Goal: Task Accomplishment & Management: Manage account settings

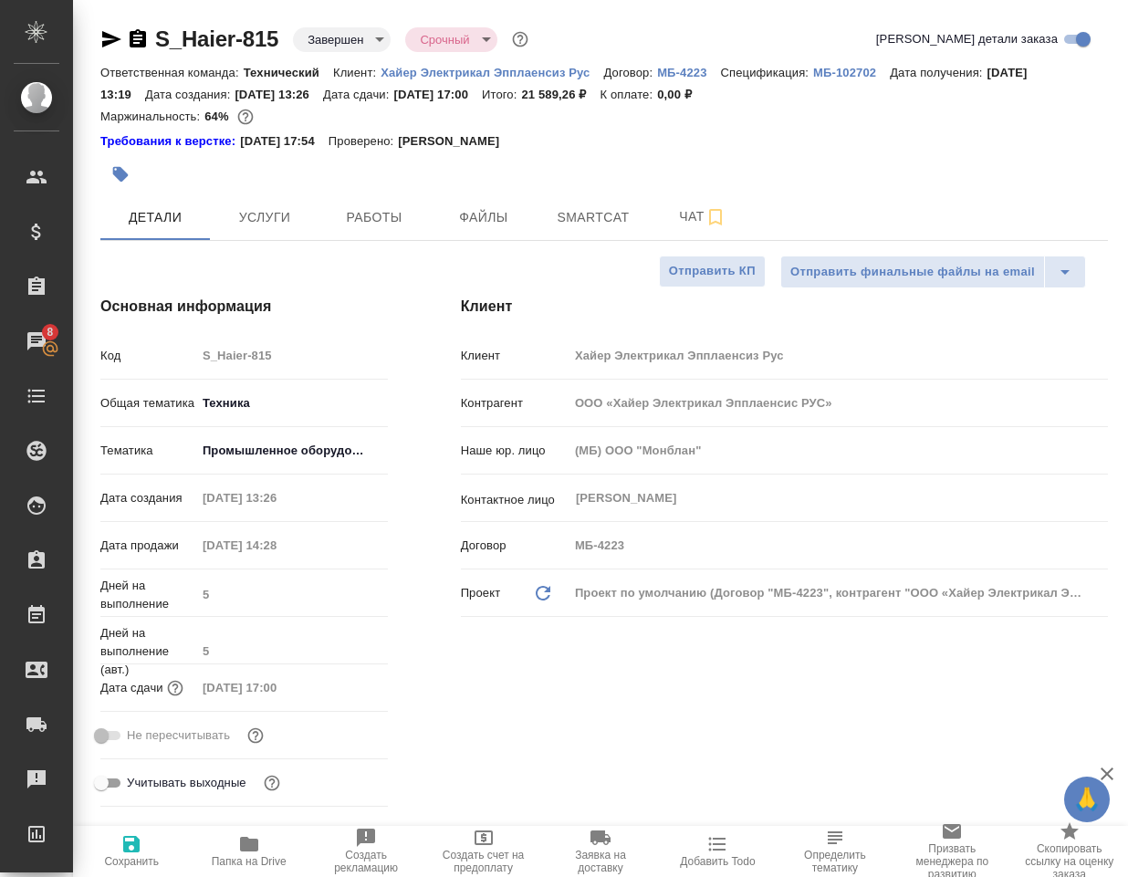
select select "RU"
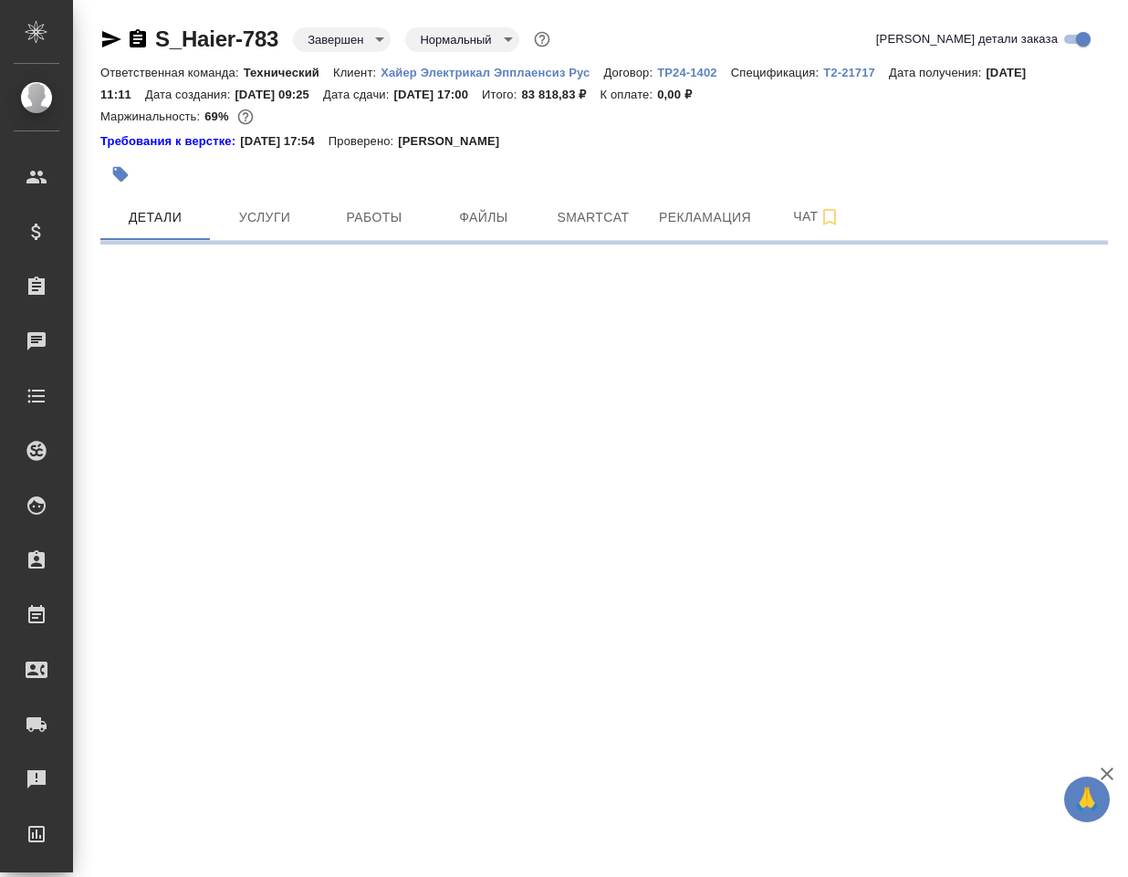
select select "RU"
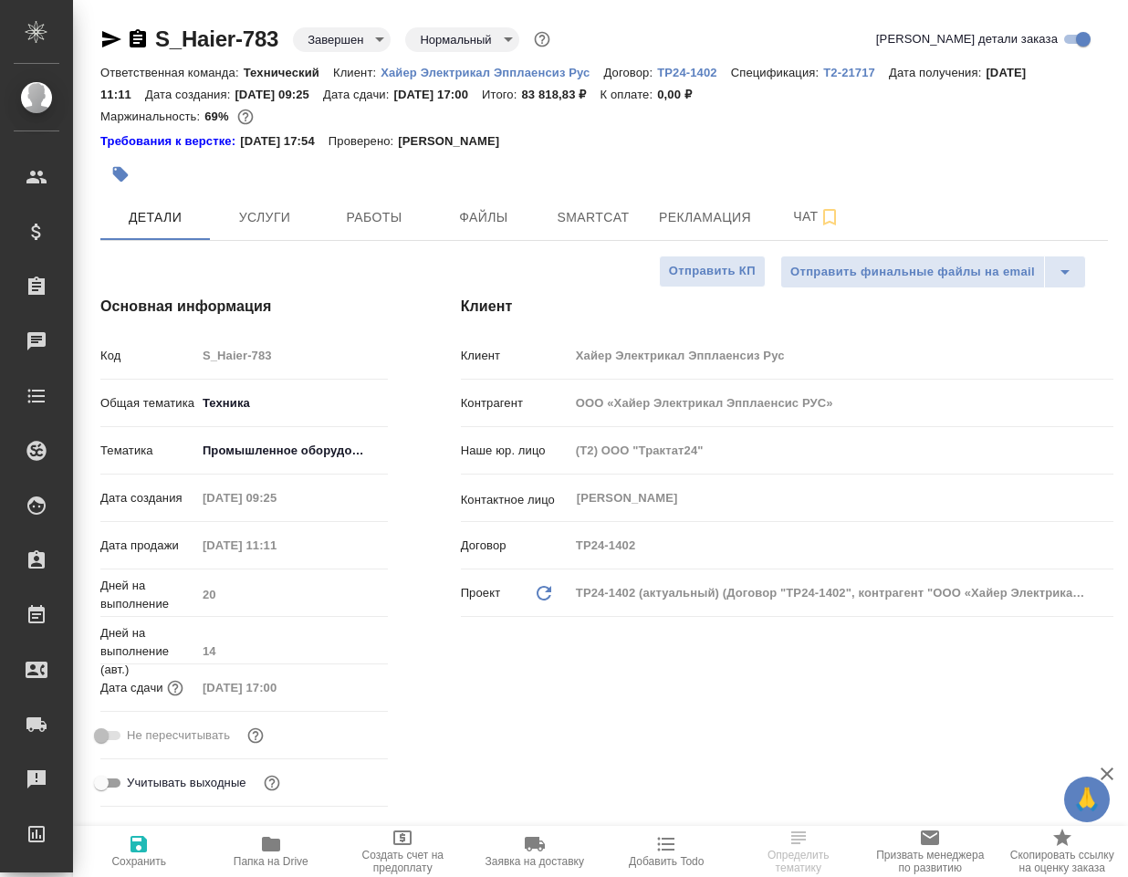
type textarea "x"
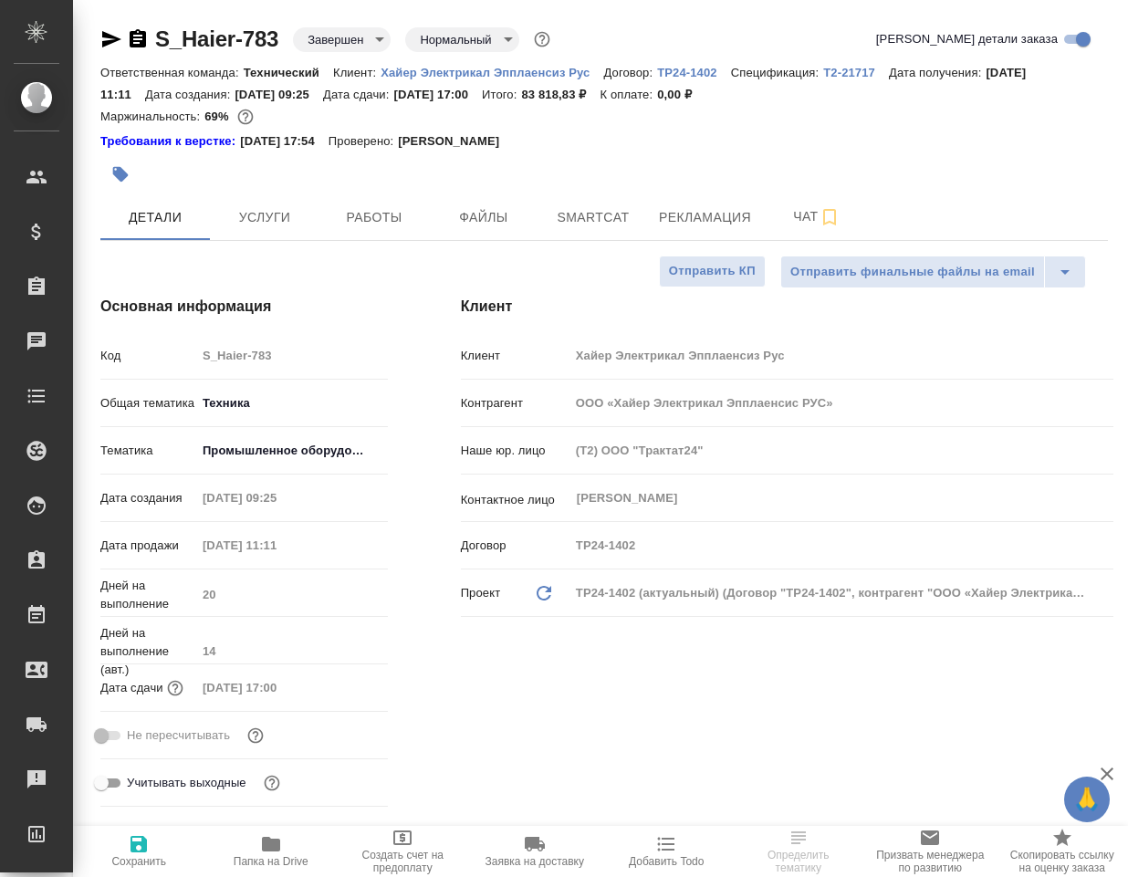
type textarea "x"
click at [269, 845] on icon "button" at bounding box center [271, 844] width 18 height 15
type textarea "x"
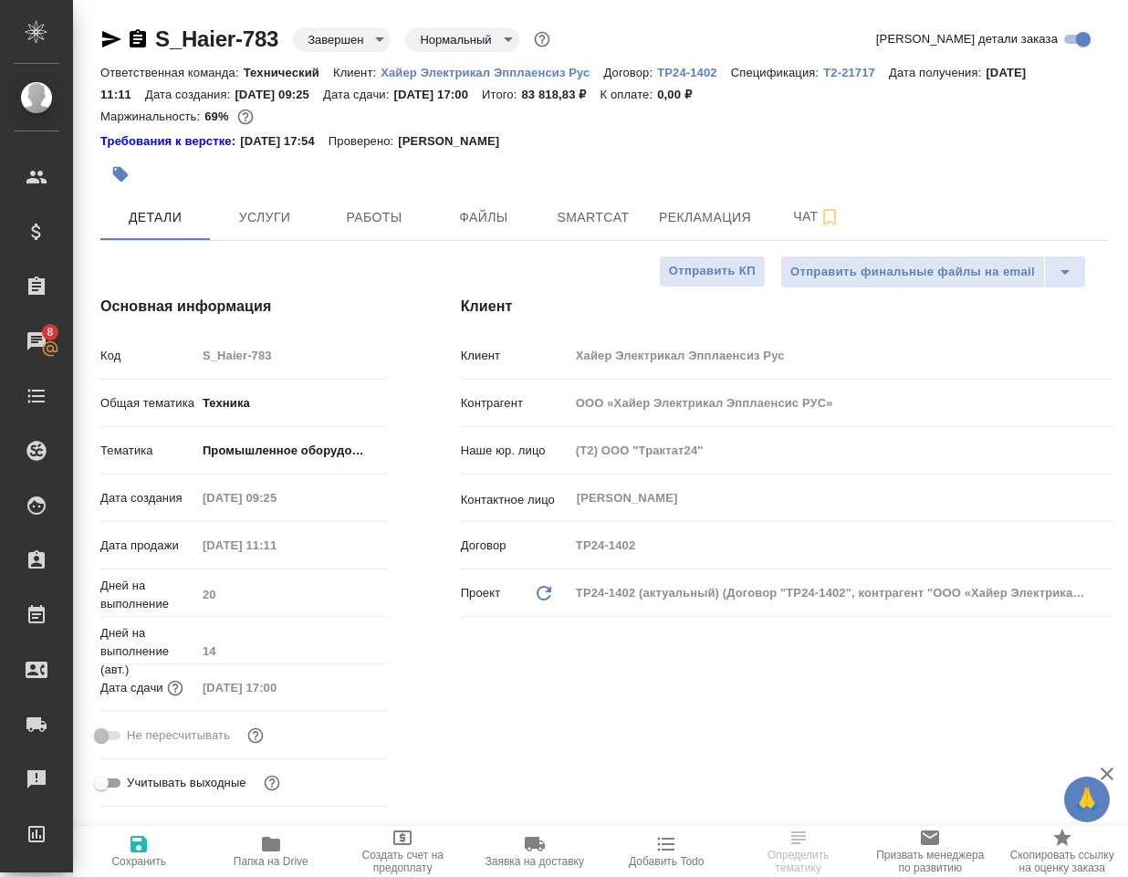
select select "RU"
type textarea "x"
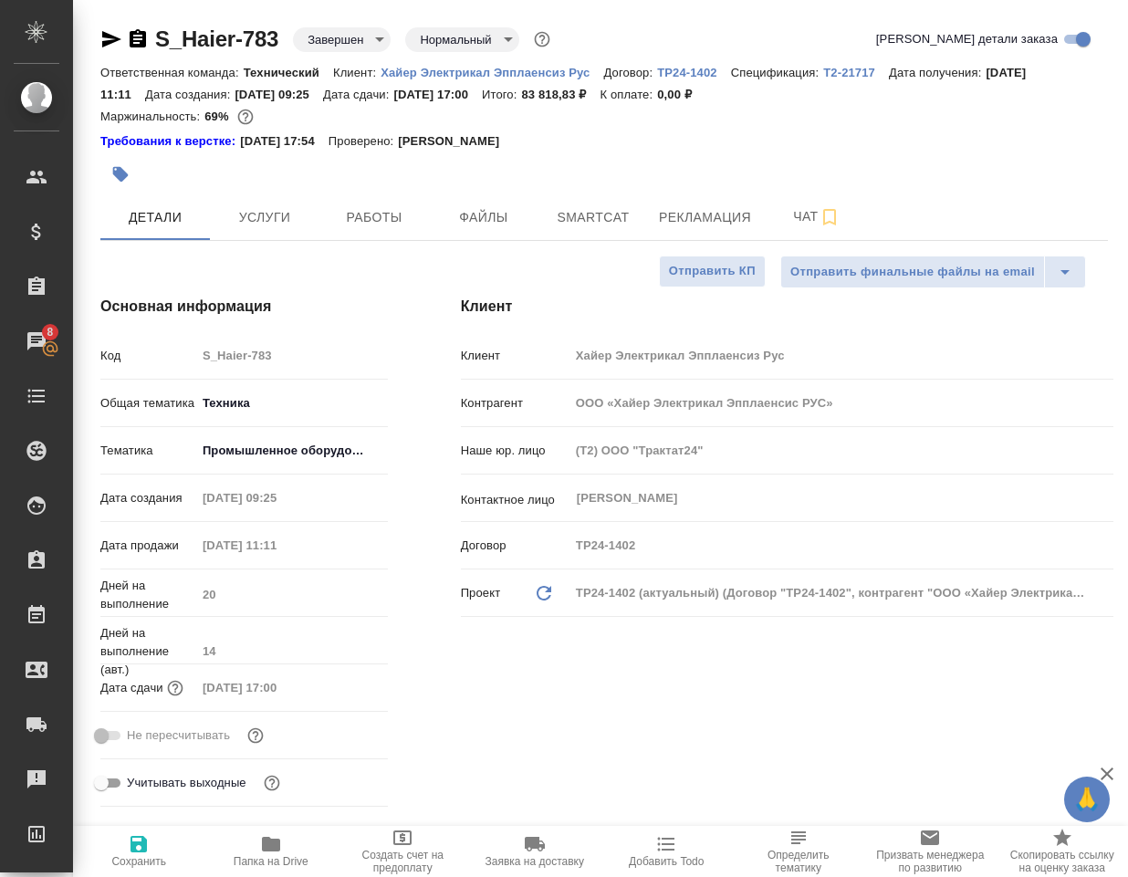
type textarea "x"
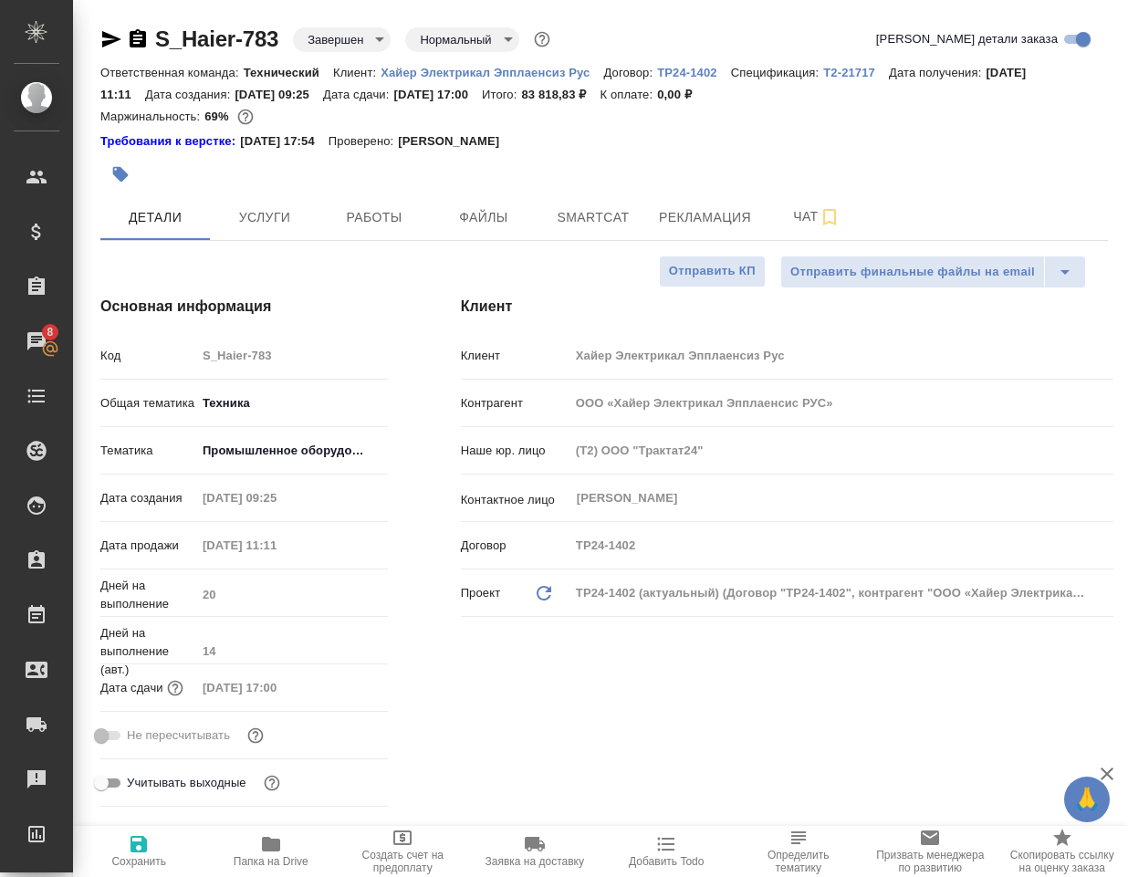
type textarea "x"
click at [260, 847] on icon "button" at bounding box center [271, 844] width 22 height 22
type textarea "x"
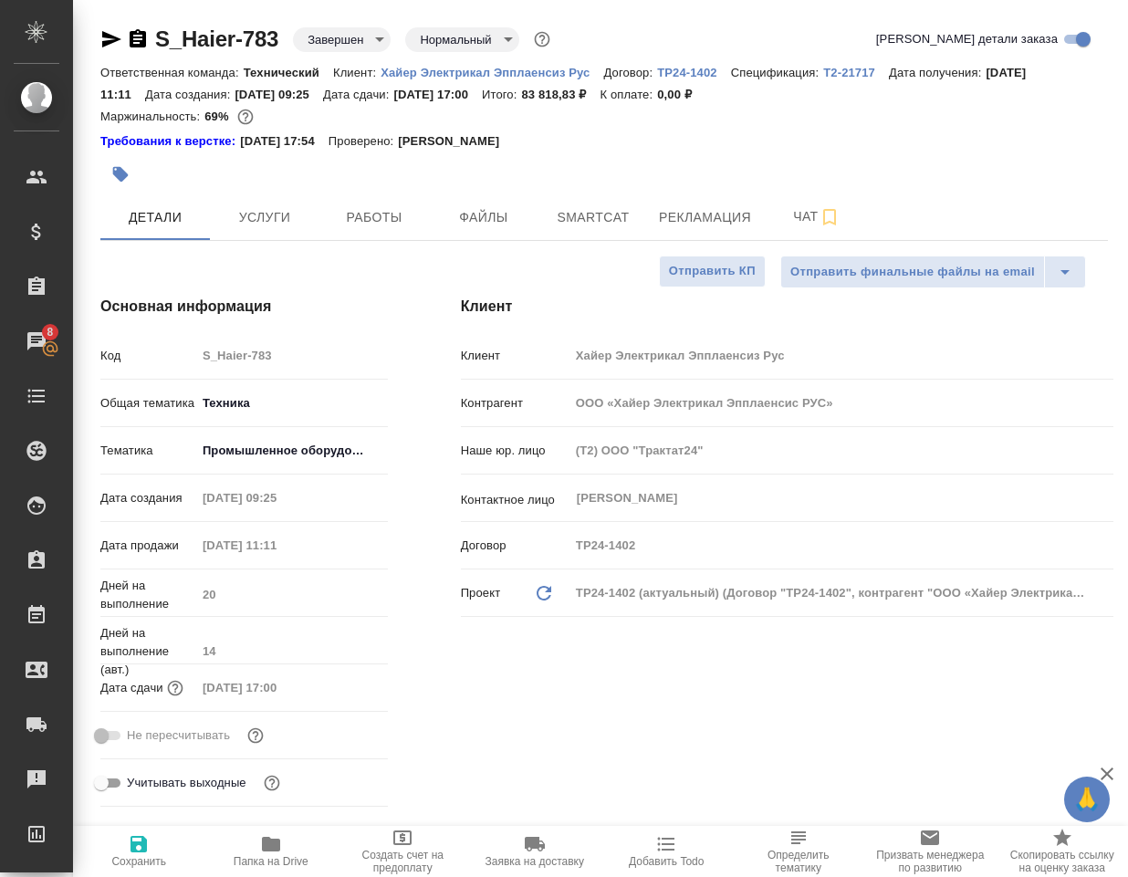
type textarea "x"
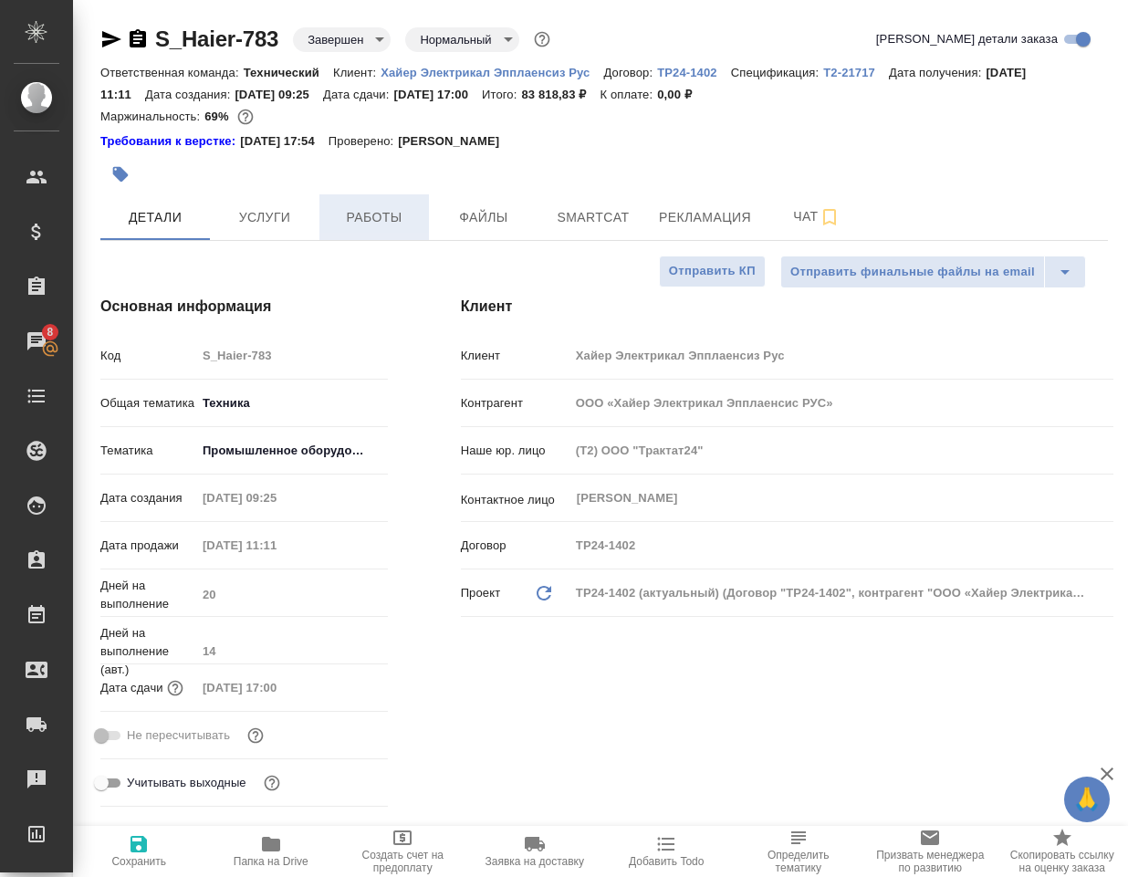
click at [357, 224] on span "Работы" at bounding box center [374, 217] width 88 height 23
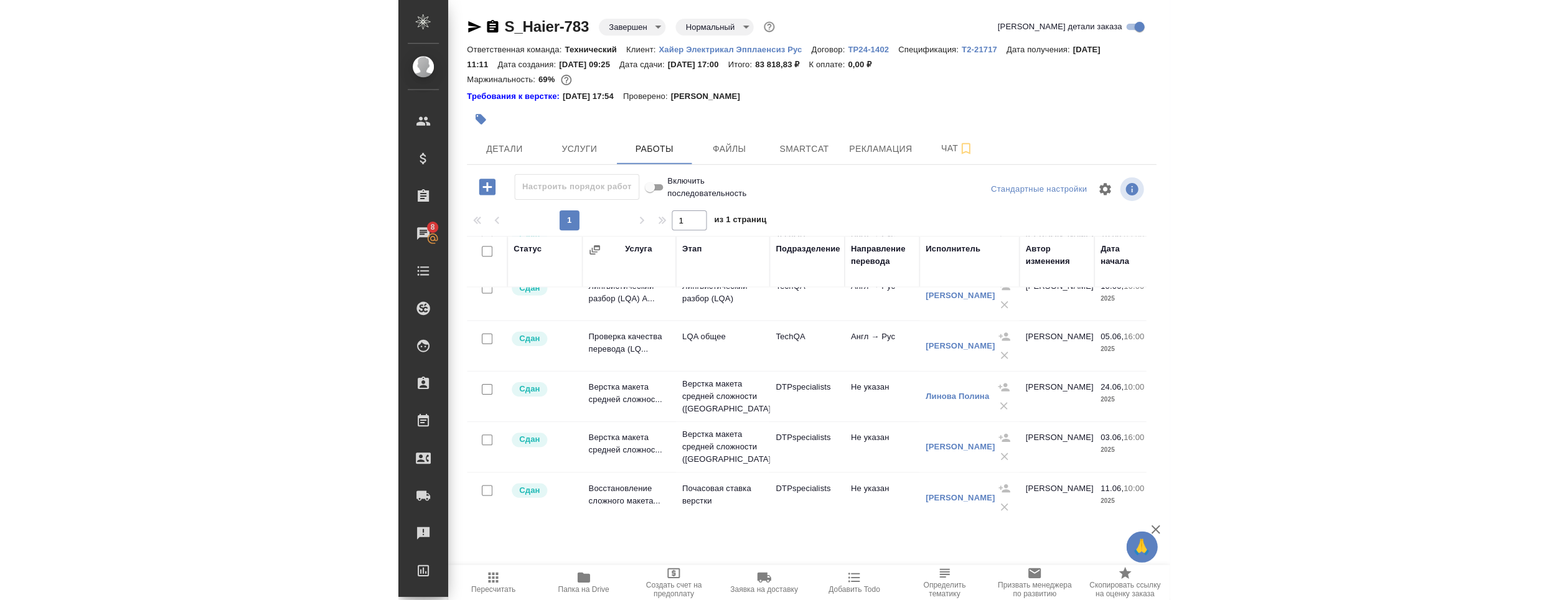
scroll to position [285, 0]
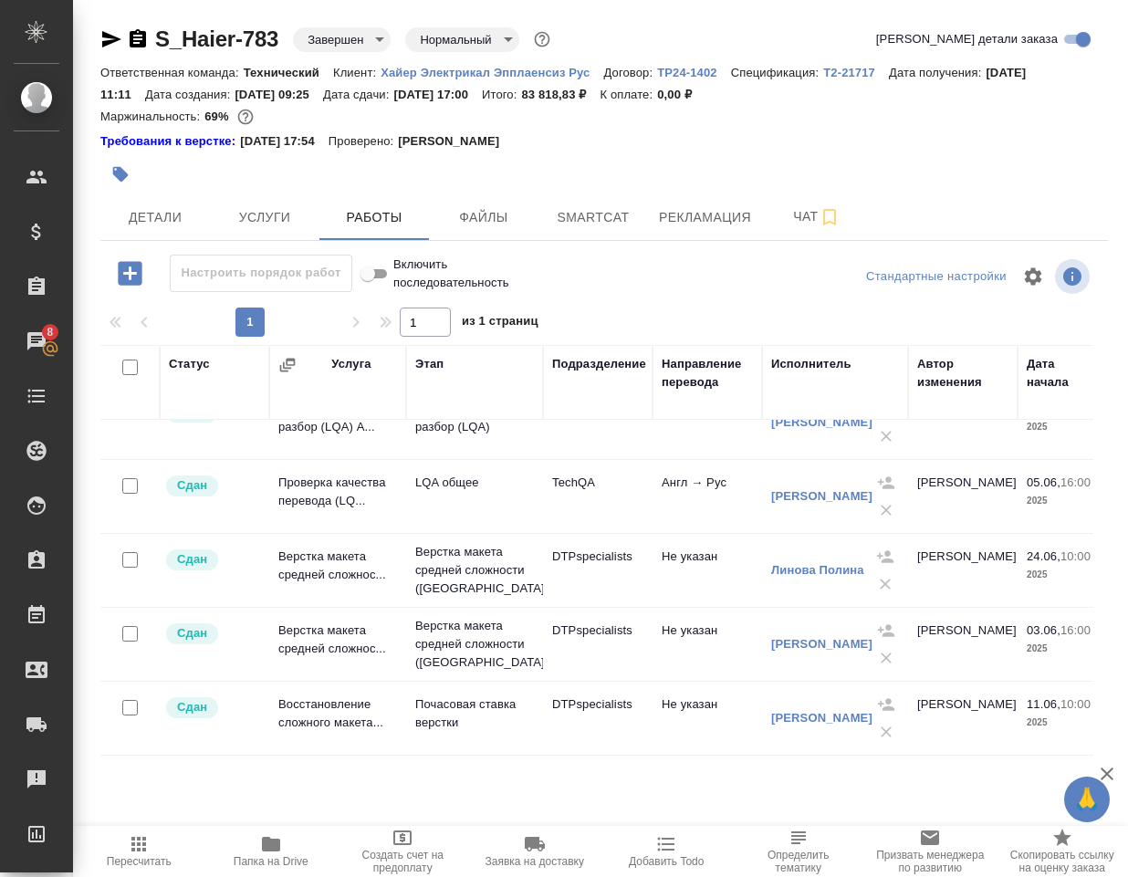
drag, startPoint x: 406, startPoint y: 410, endPoint x: 452, endPoint y: 408, distance: 45.7
click at [452, 408] on tr "Статус Услуга Этап Подразделение Направление перевода Исполнитель Автор изменен…" at bounding box center [1051, 382] width 1903 height 75
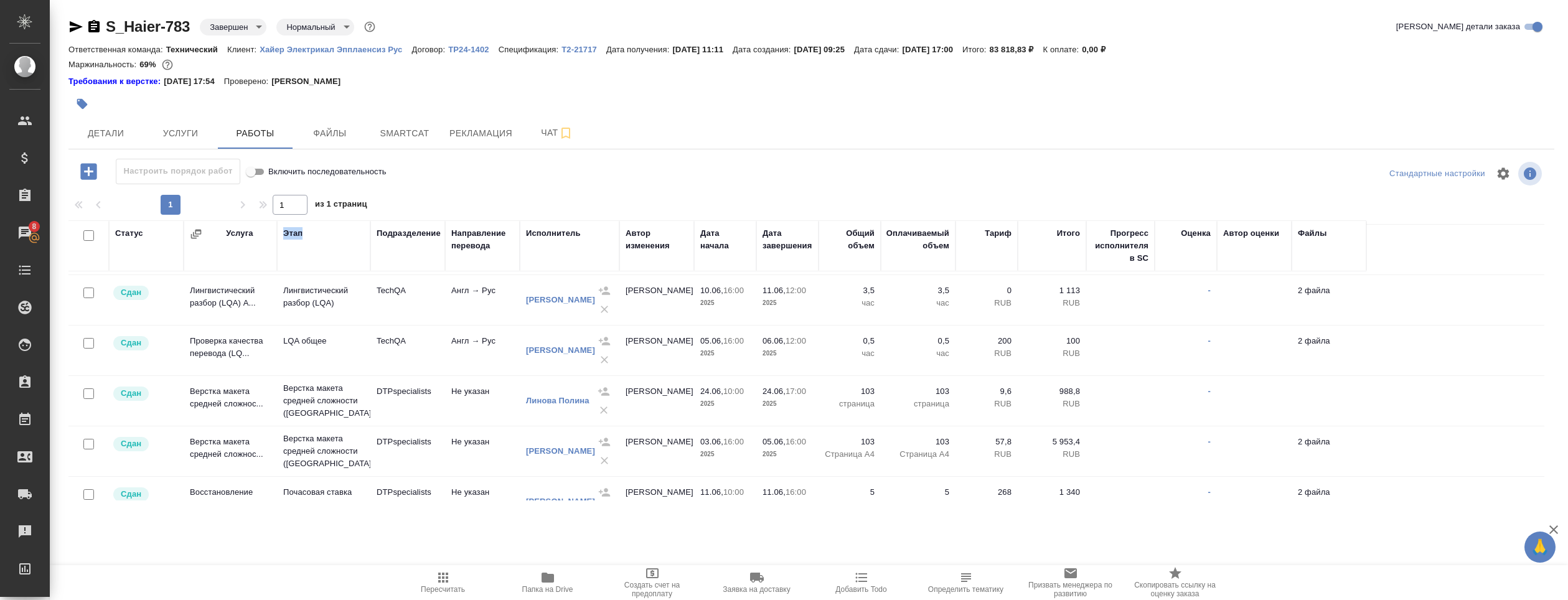
scroll to position [275, 0]
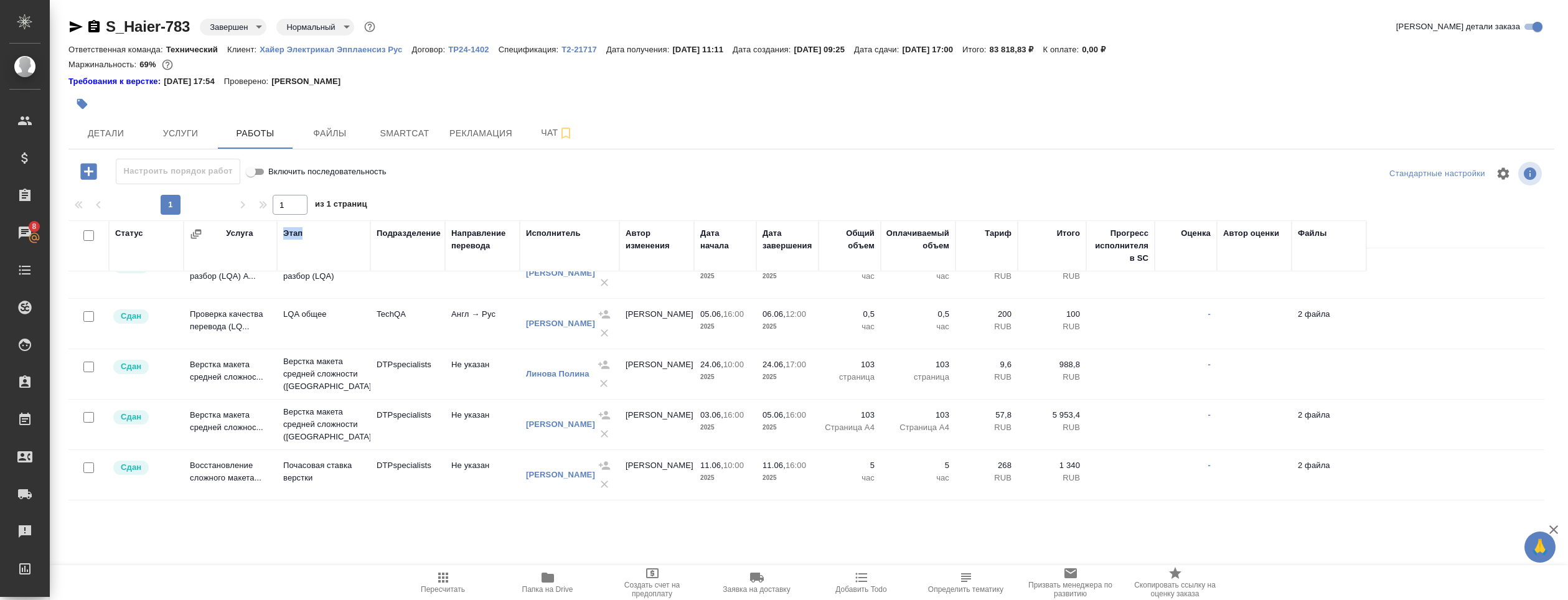
click at [240, 43] on td "Верстка макета средней сложнос..." at bounding box center [230, 21] width 93 height 44
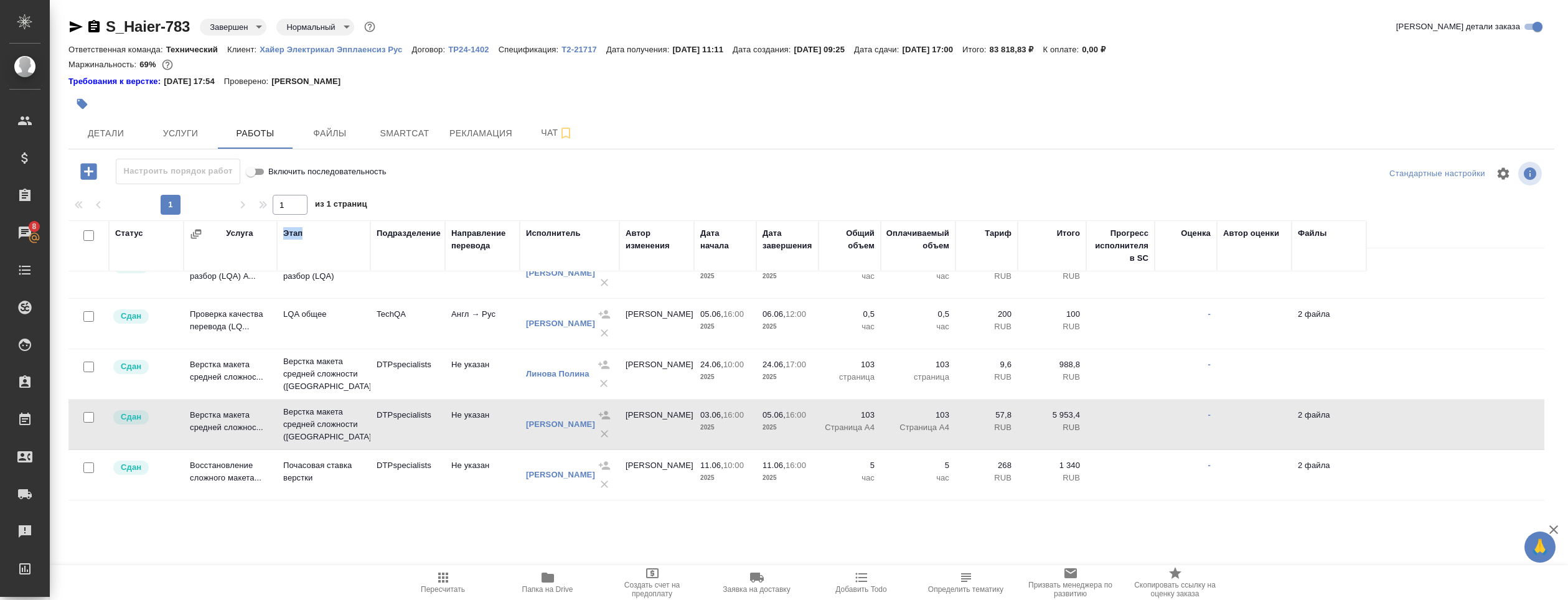
click at [241, 43] on td "Верстка макета средней сложнос..." at bounding box center [230, 21] width 93 height 44
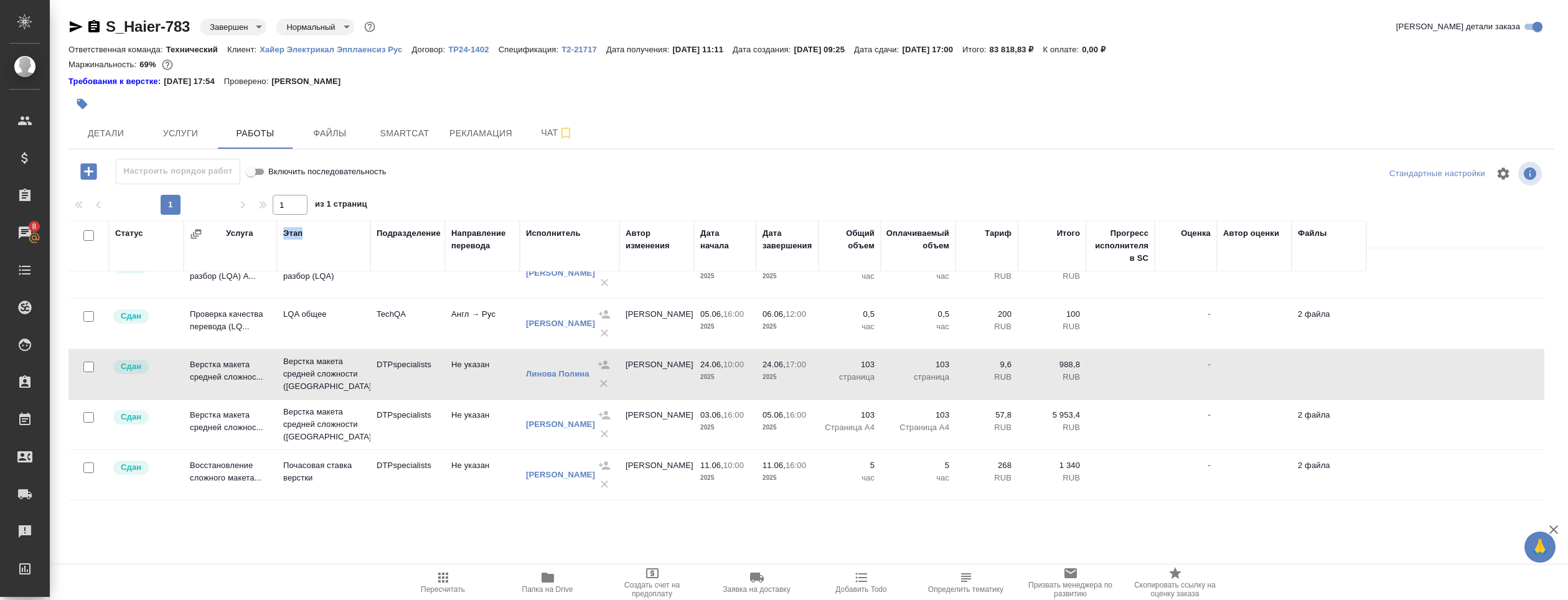
click at [241, 43] on td "Верстка макета средней сложнос..." at bounding box center [230, 21] width 93 height 44
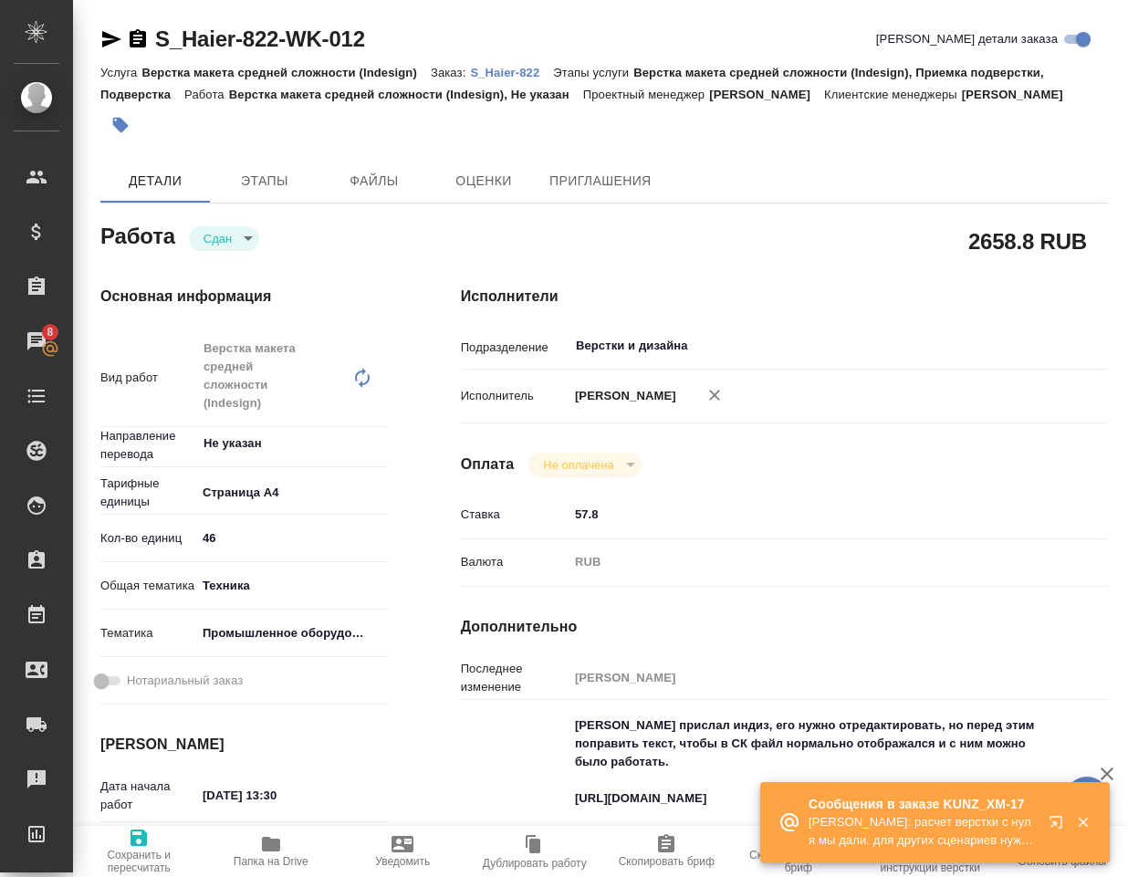
click at [923, 831] on p "[PERSON_NAME]: расчет верстки с нуля мы дали. для других сценариев нужно увидет…" at bounding box center [922, 831] width 228 height 37
click at [1051, 820] on icon "button" at bounding box center [1059, 826] width 22 height 22
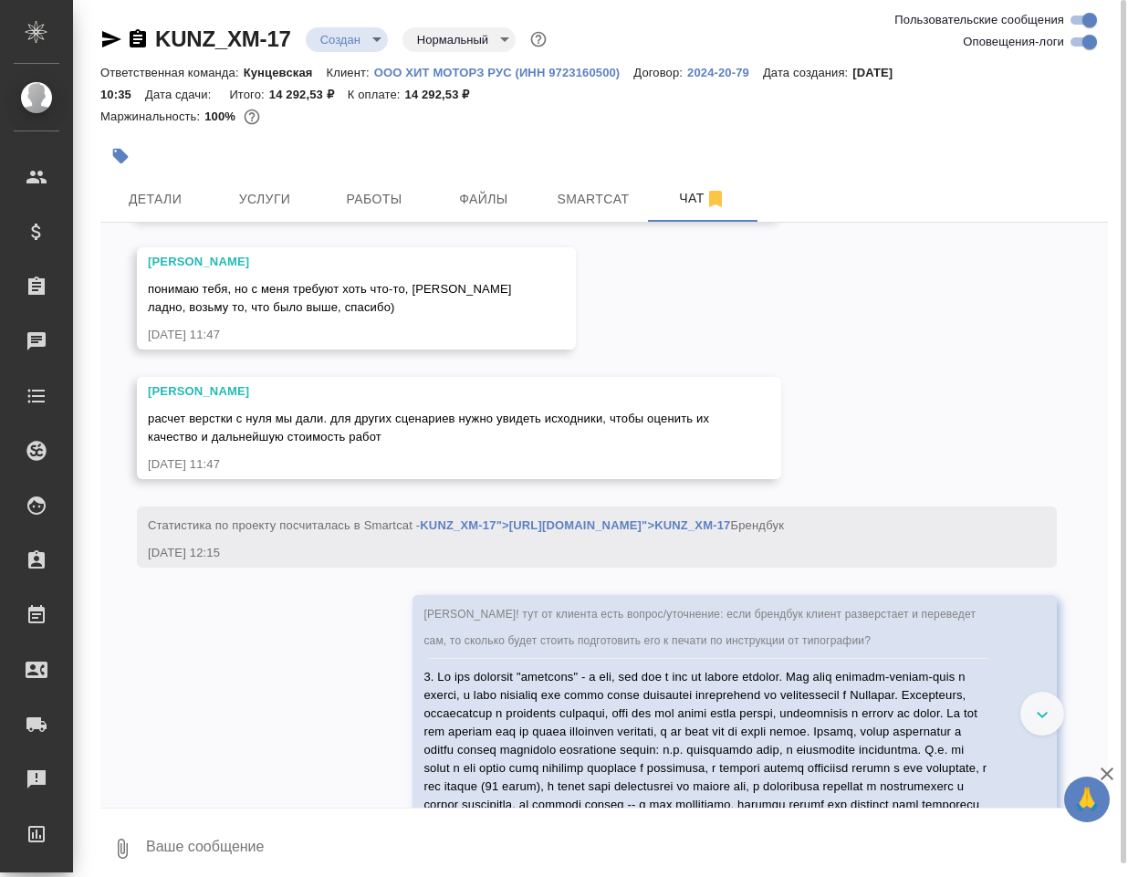
scroll to position [6951, 0]
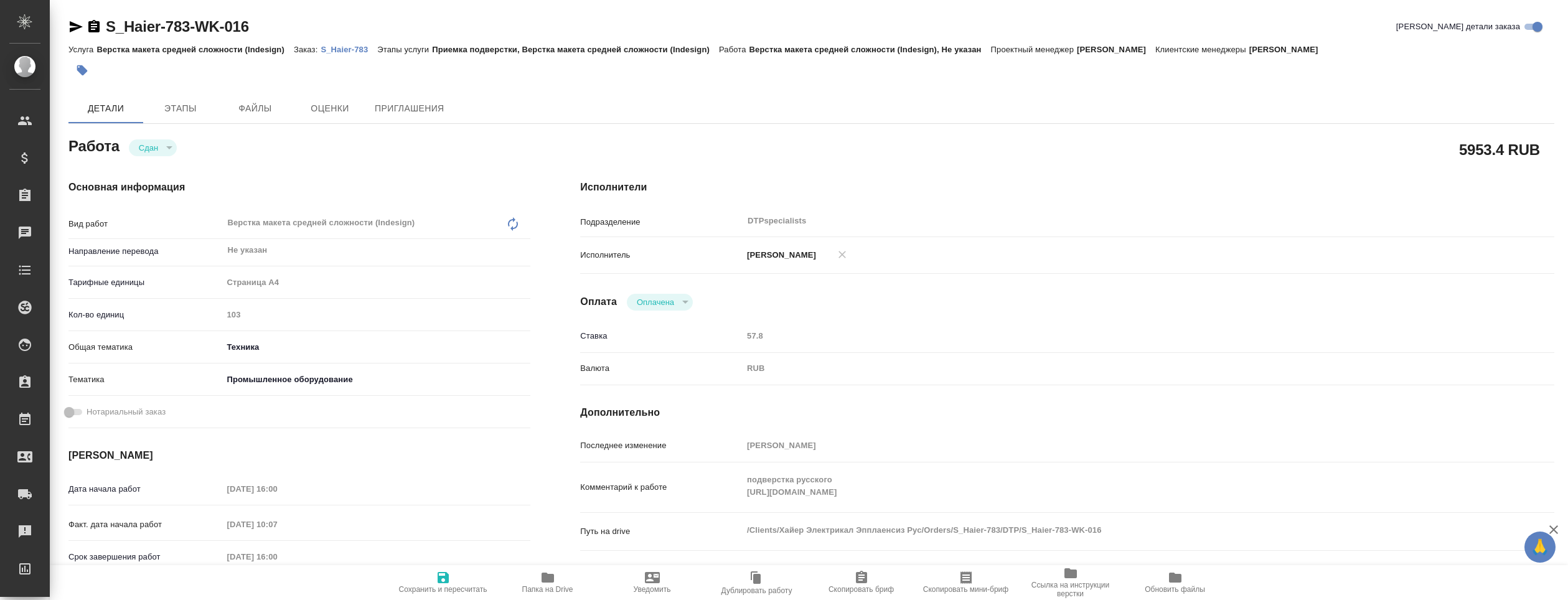
type textarea "x"
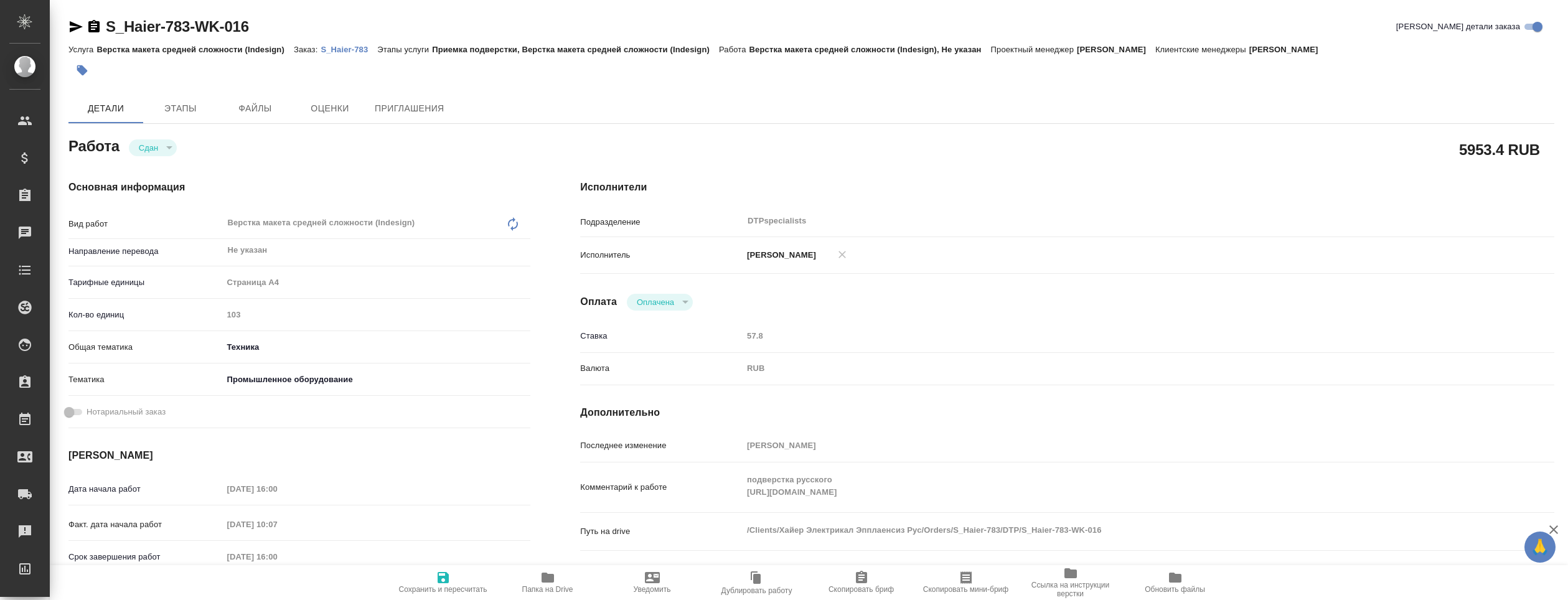
type textarea "x"
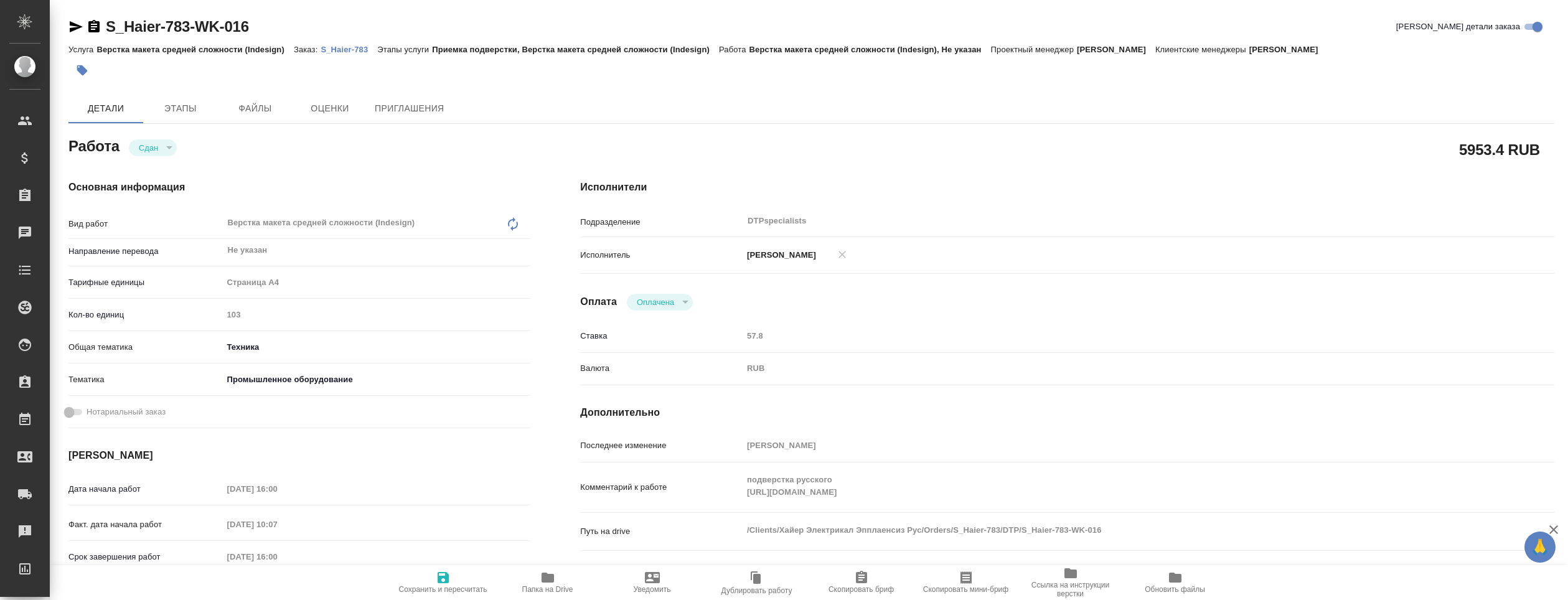
type textarea "x"
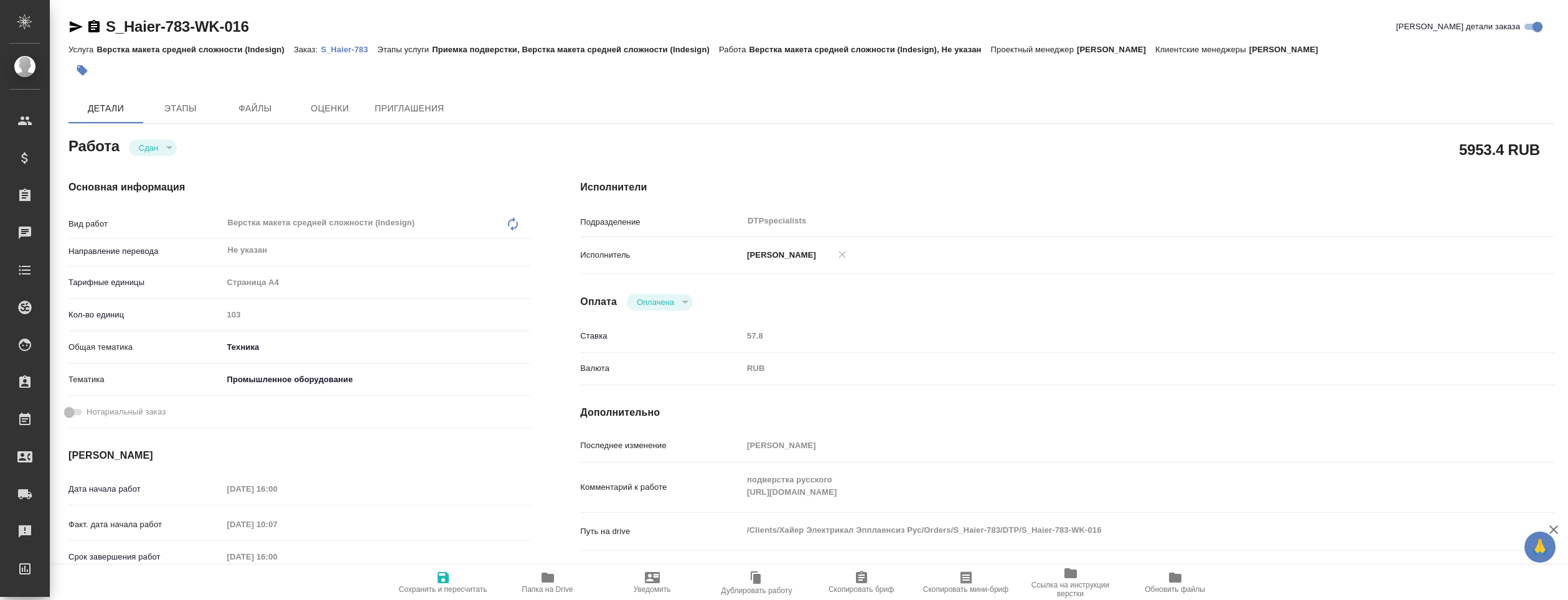
type textarea "x"
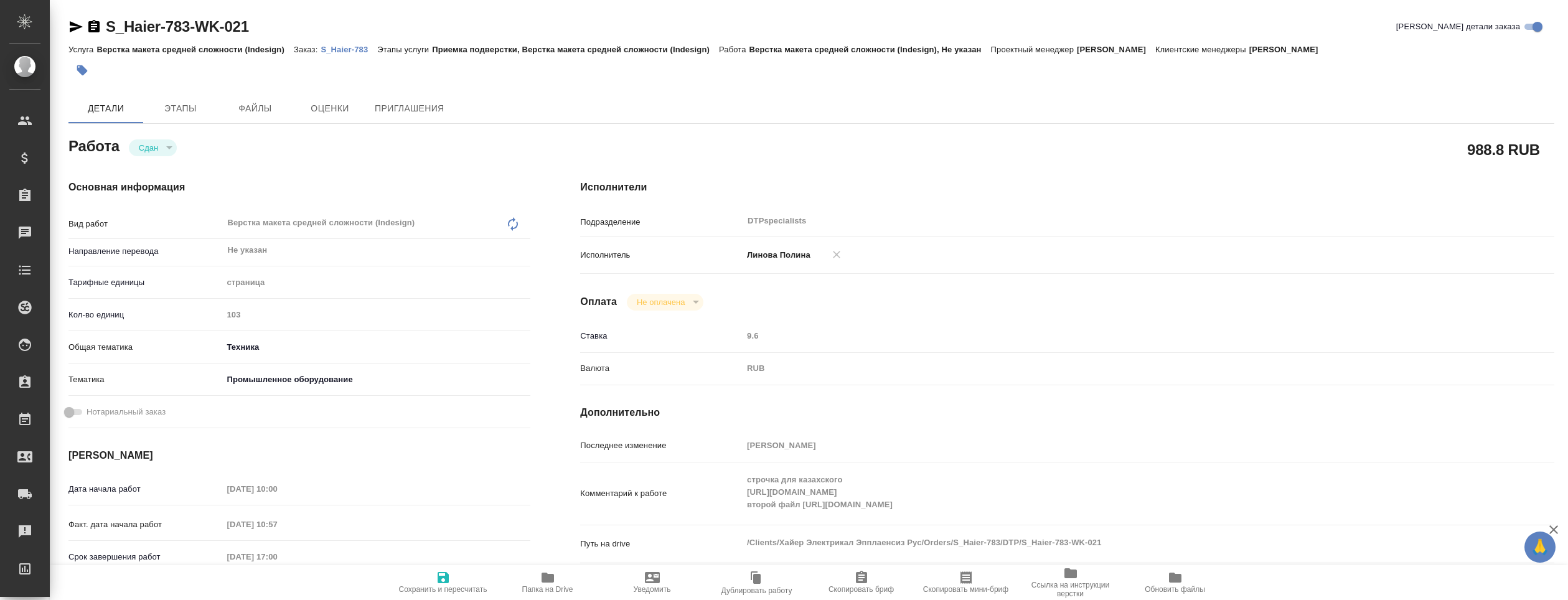
type textarea "x"
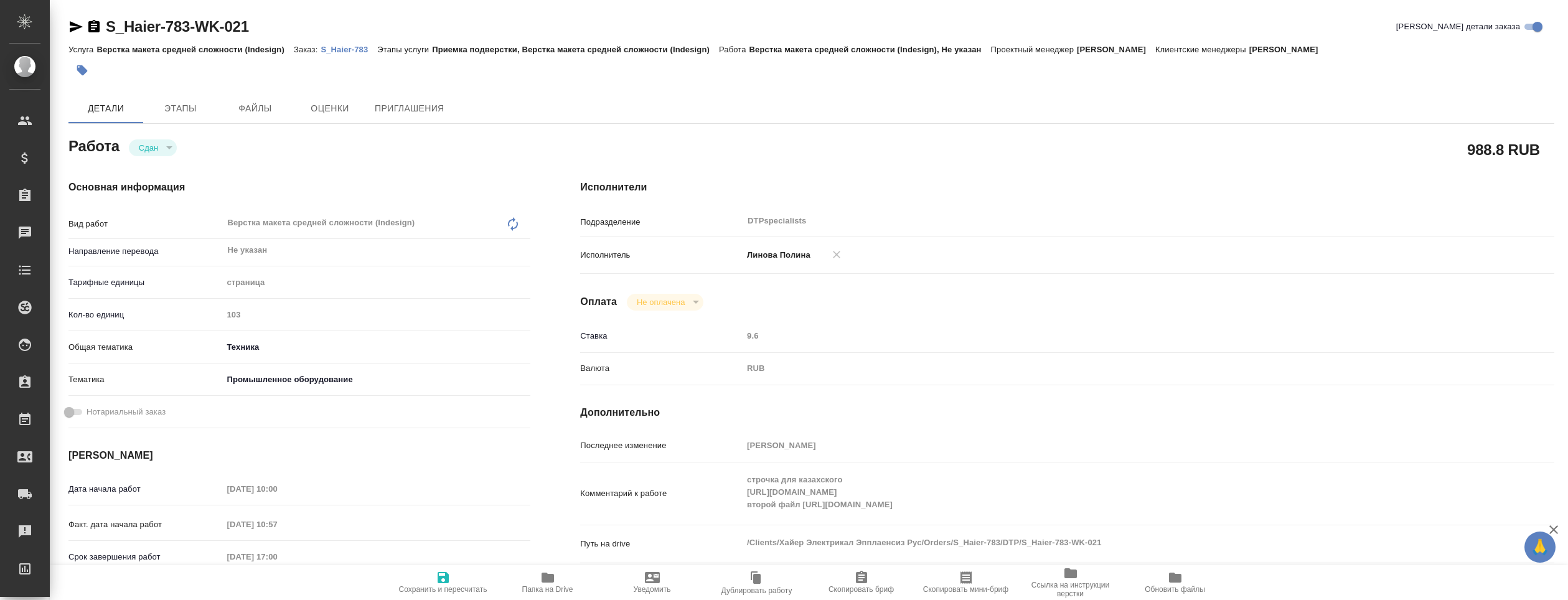
type textarea "x"
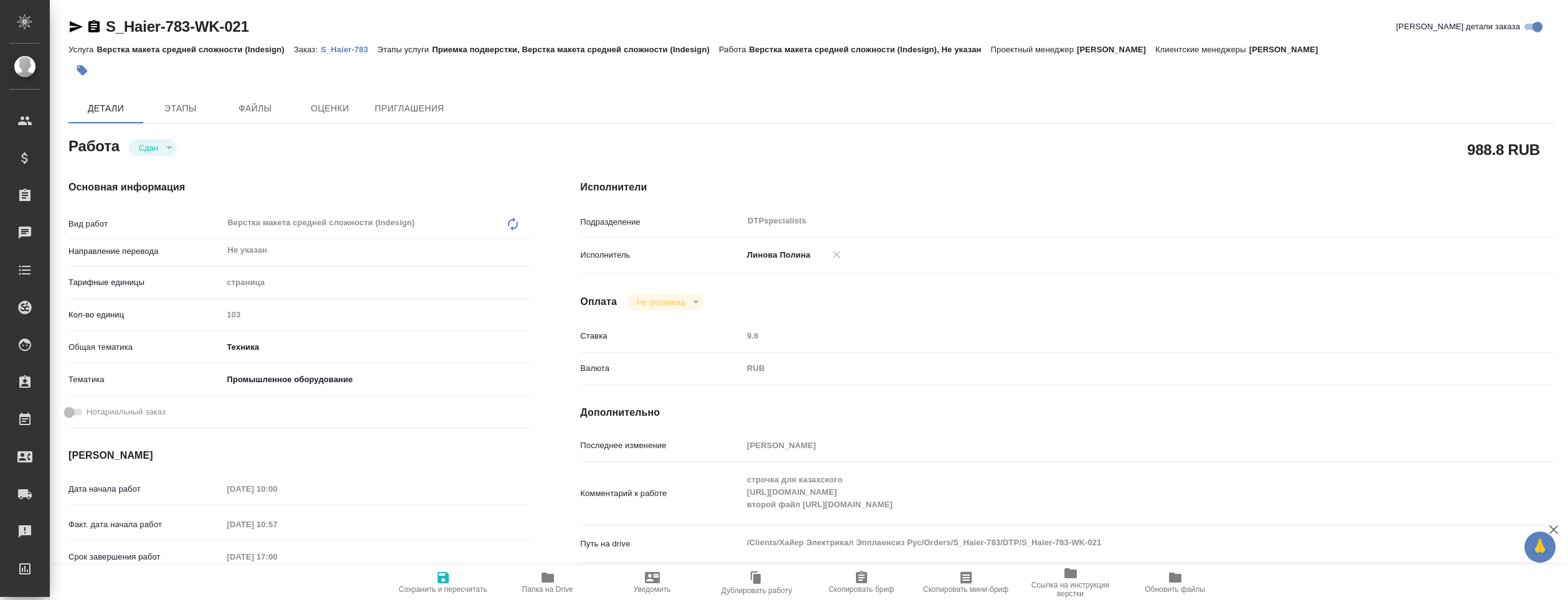
type textarea "x"
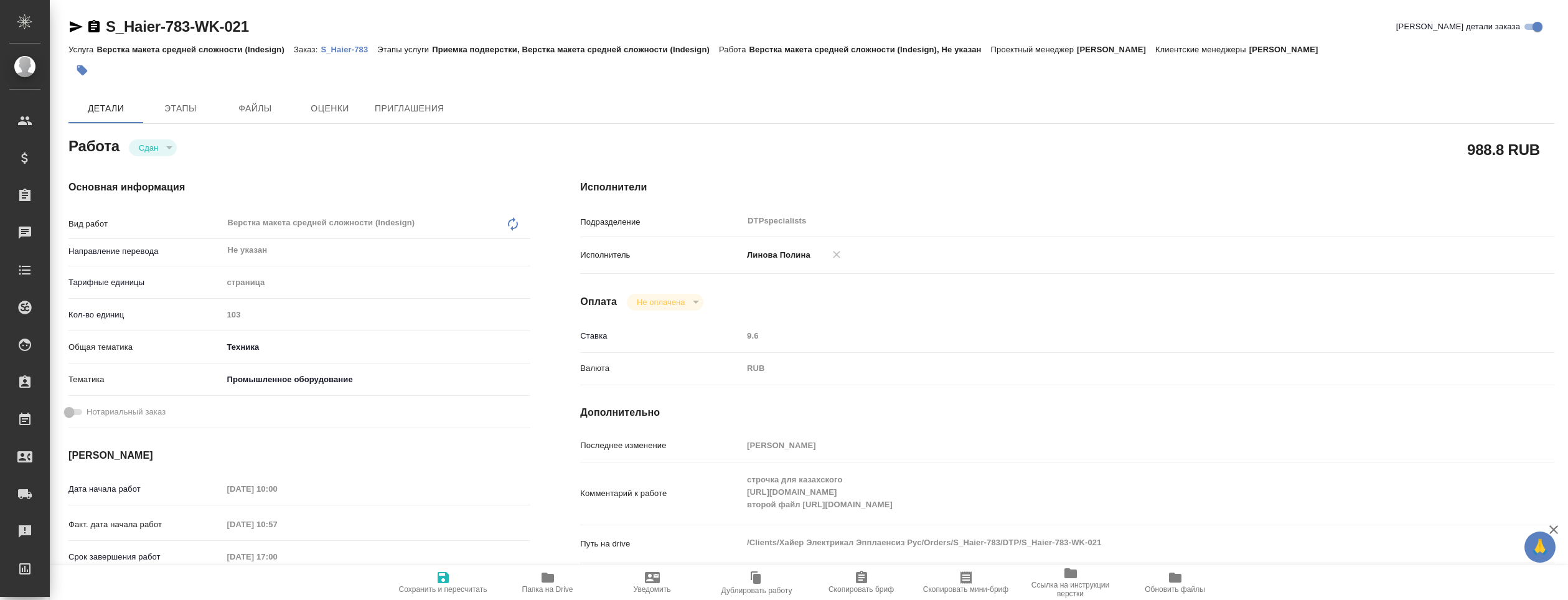
type textarea "x"
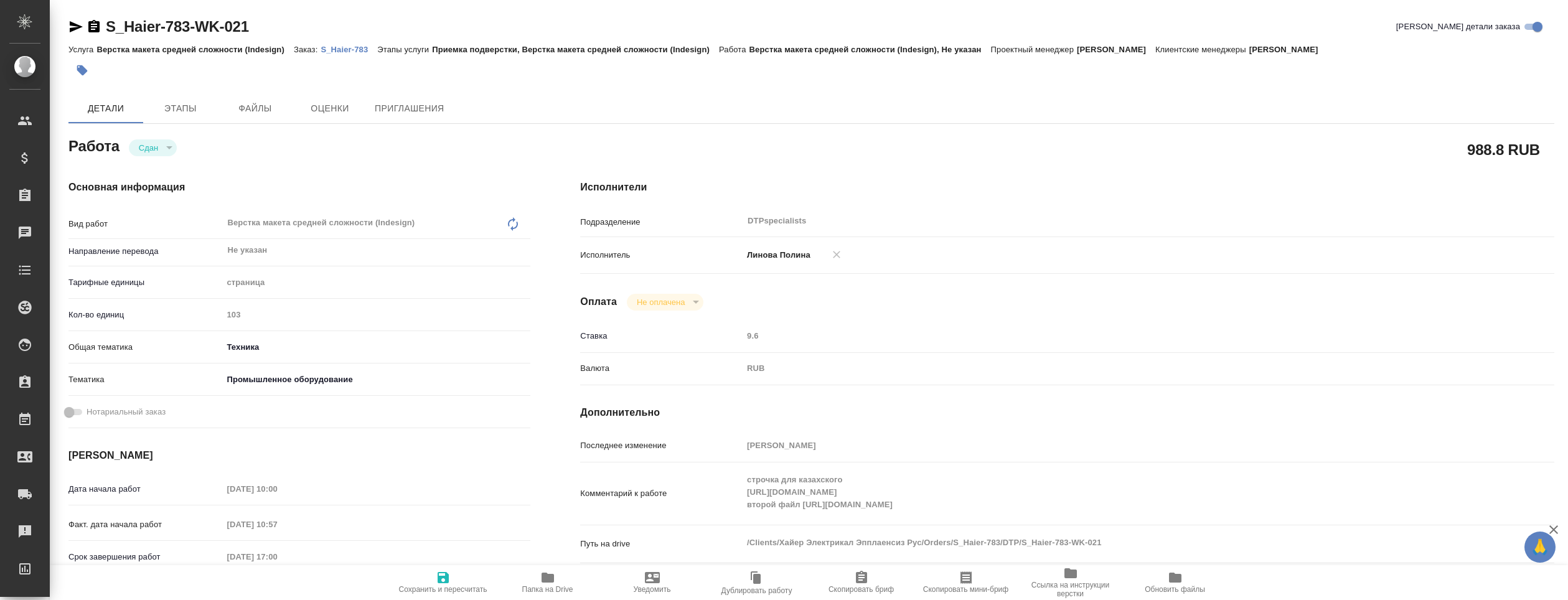
type textarea "x"
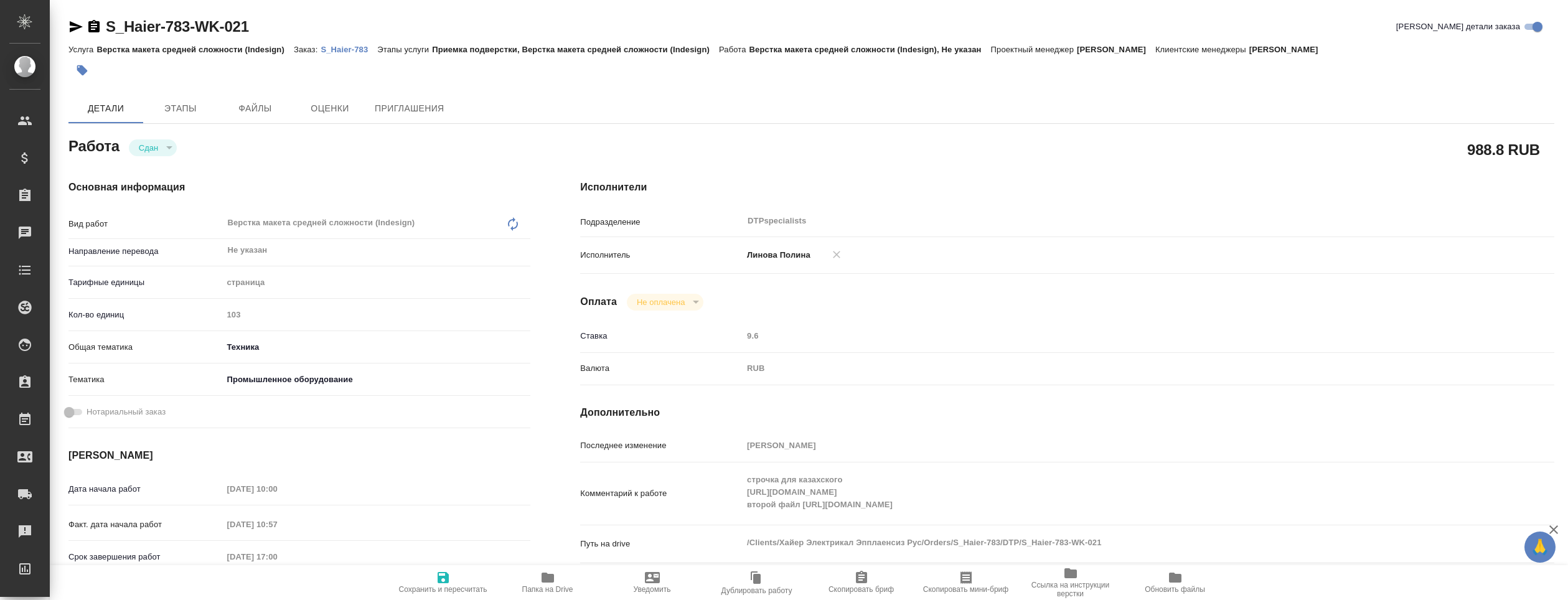
type textarea "x"
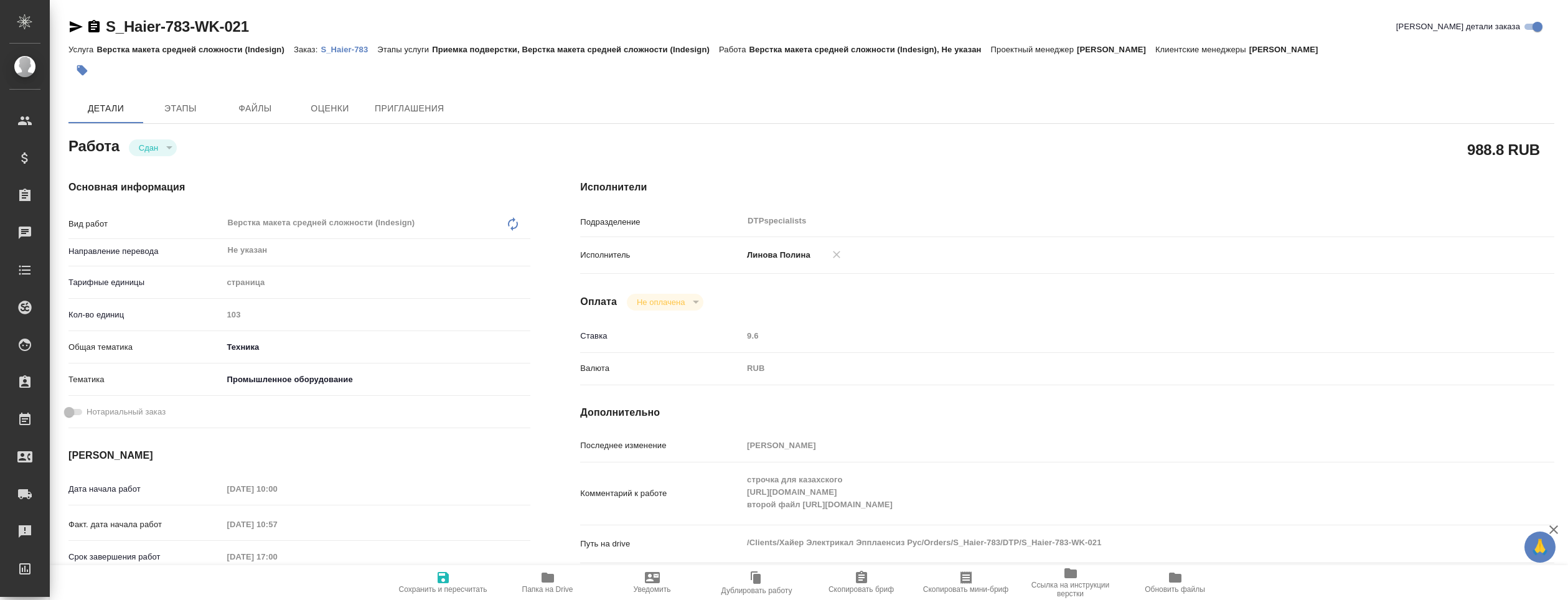
type textarea "x"
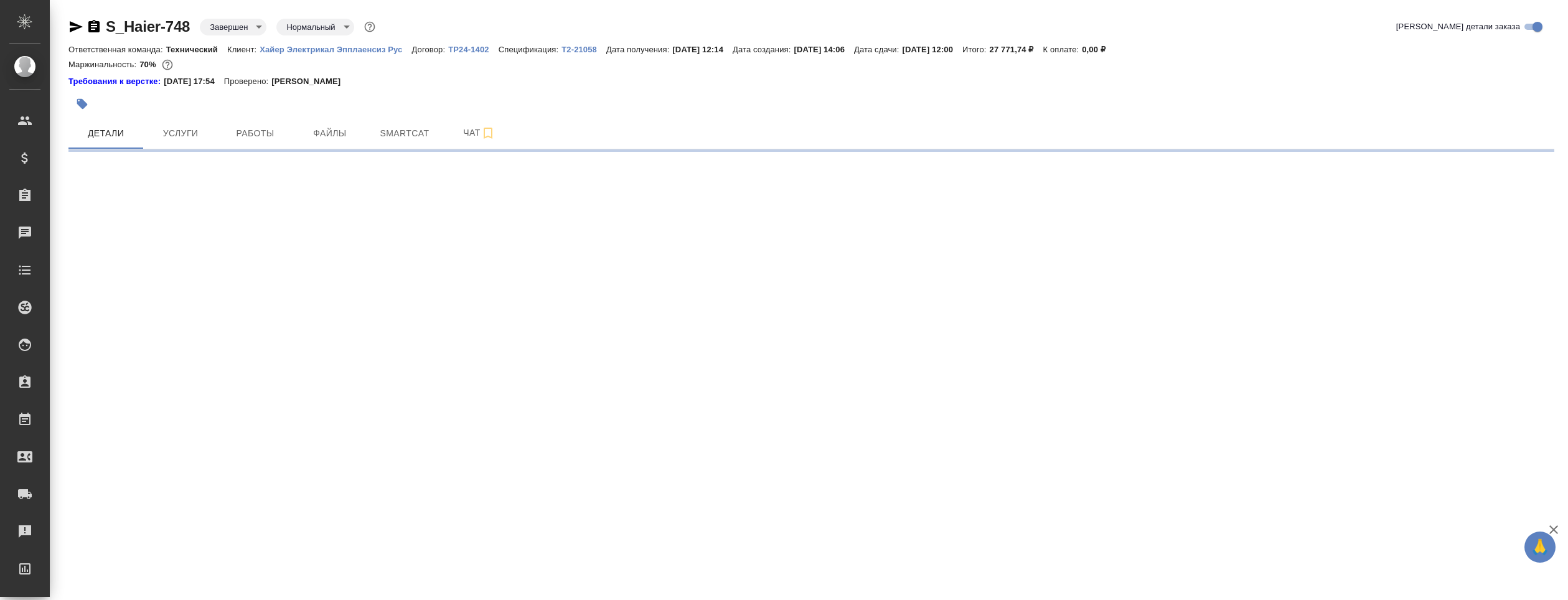
select select "RU"
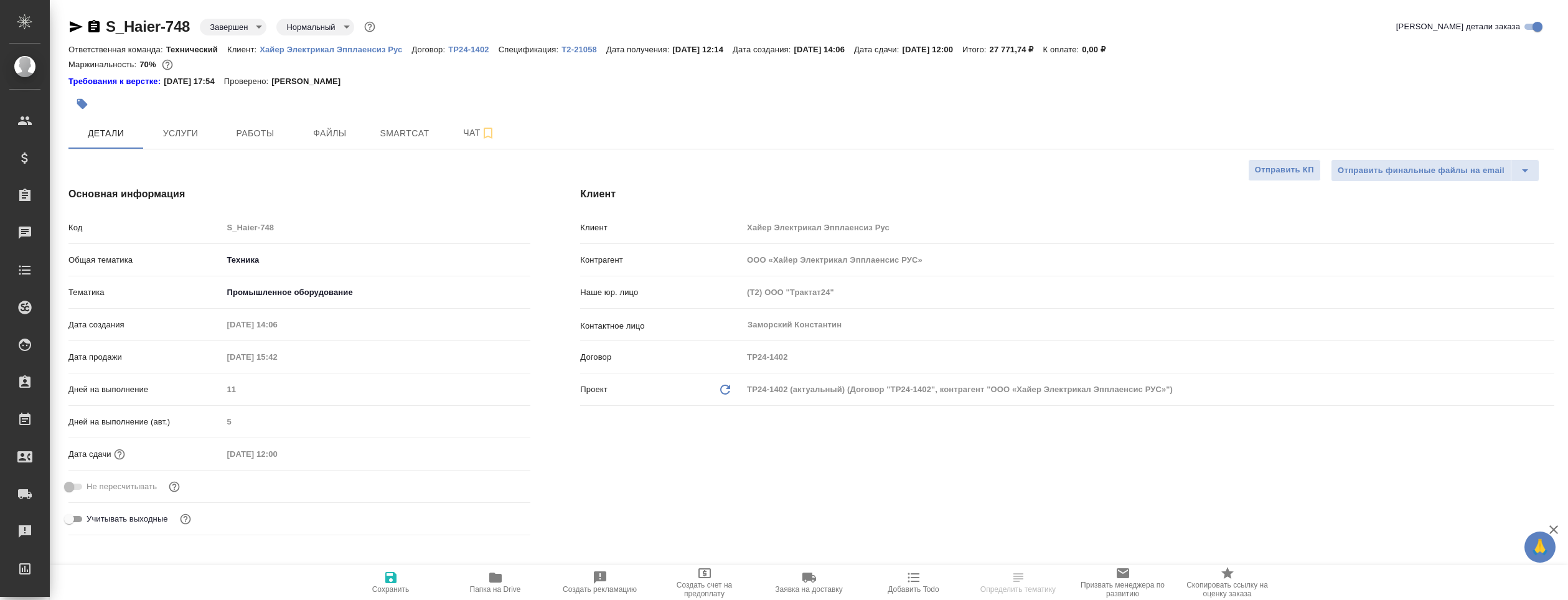
type textarea "x"
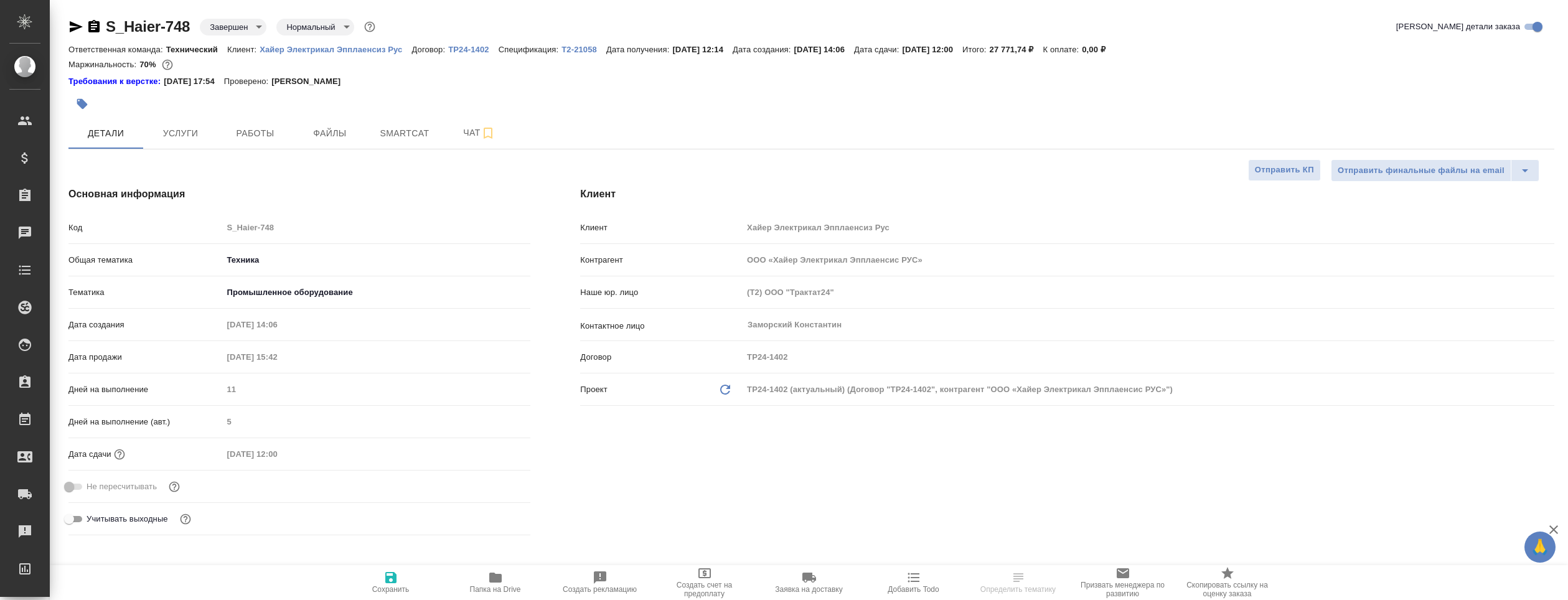
type textarea "x"
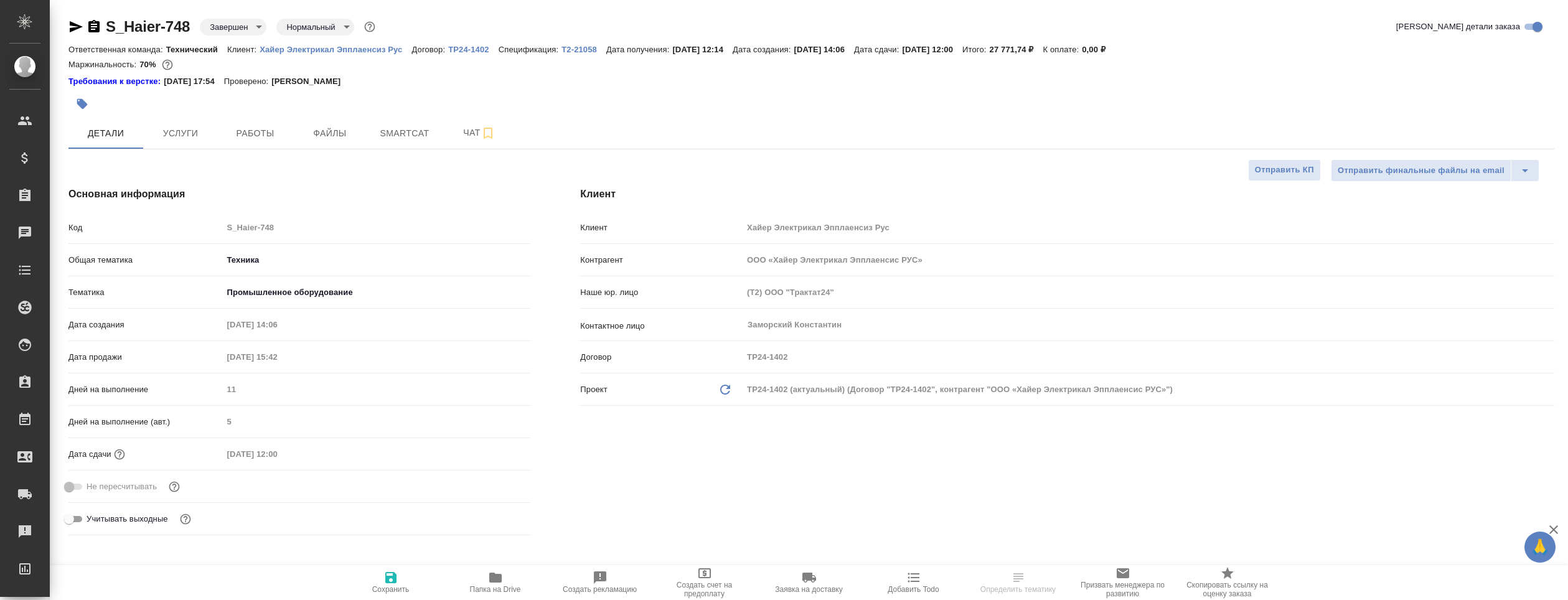
type textarea "x"
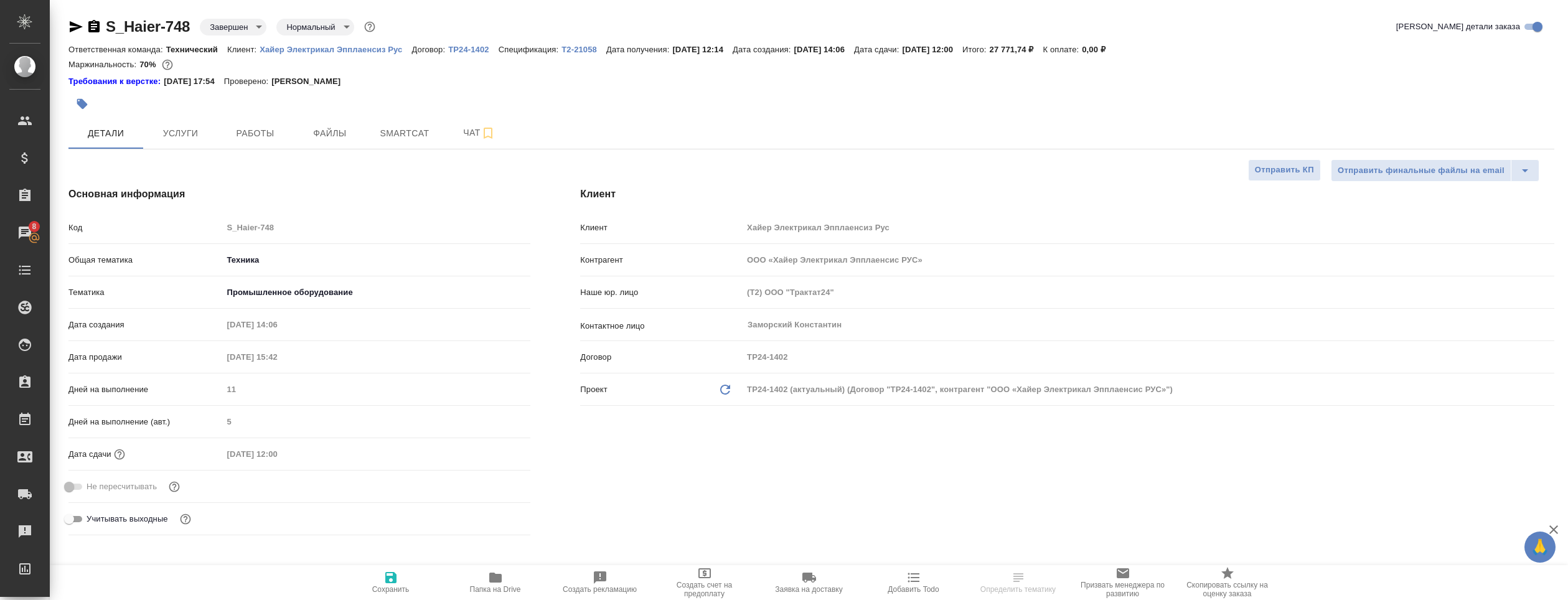
type textarea "x"
select select "RU"
type textarea "x"
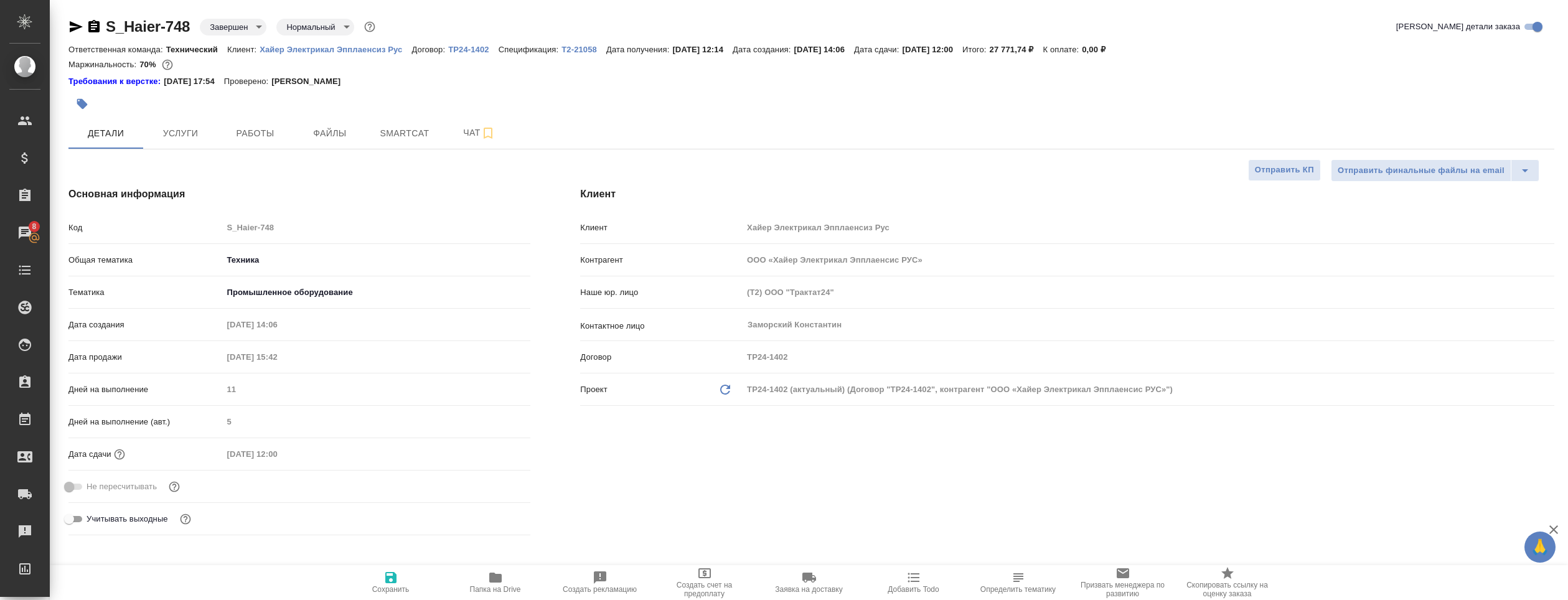
type textarea "x"
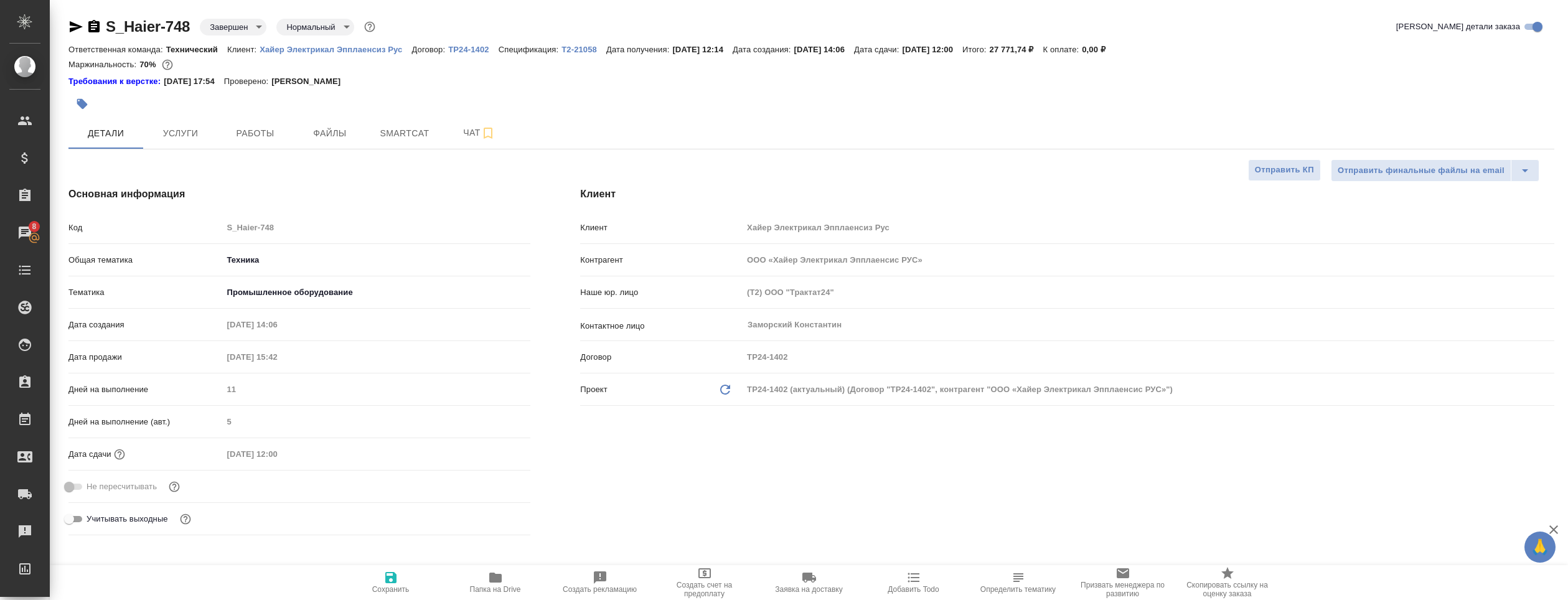
type textarea "x"
click at [495, 573] on icon "button" at bounding box center [495, 578] width 12 height 10
type textarea "x"
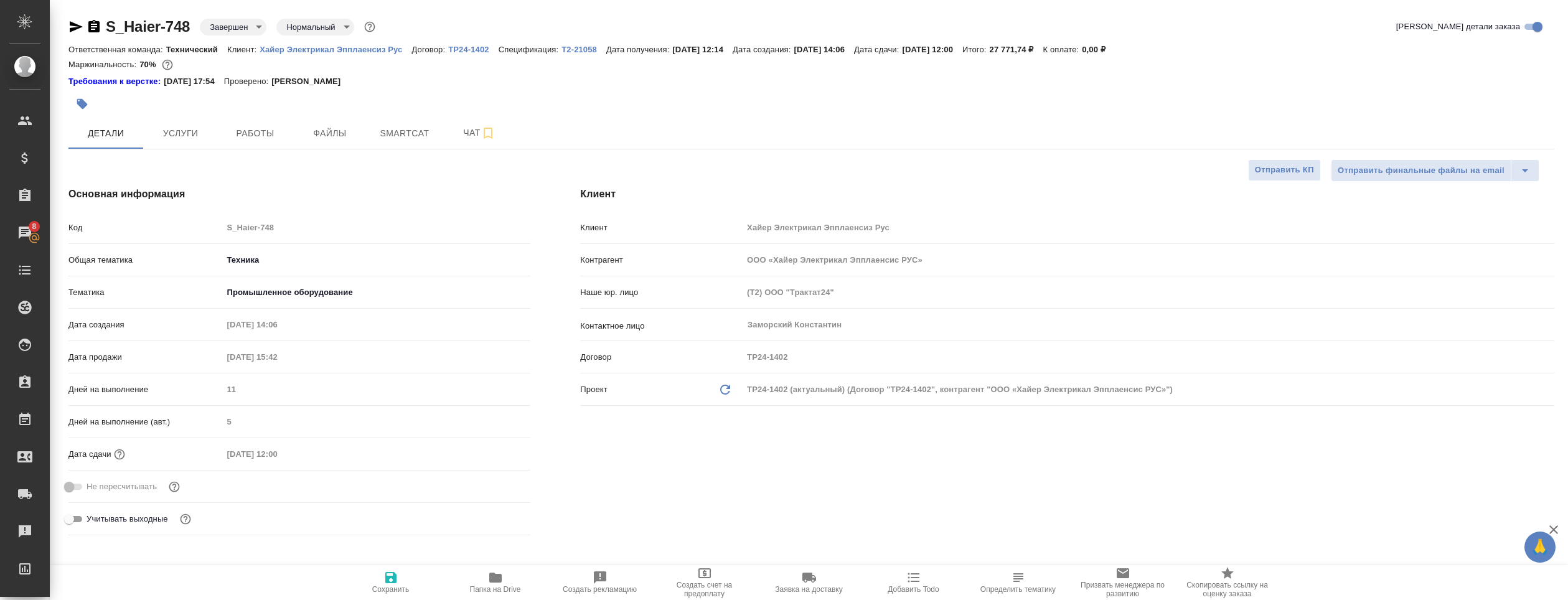
type textarea "x"
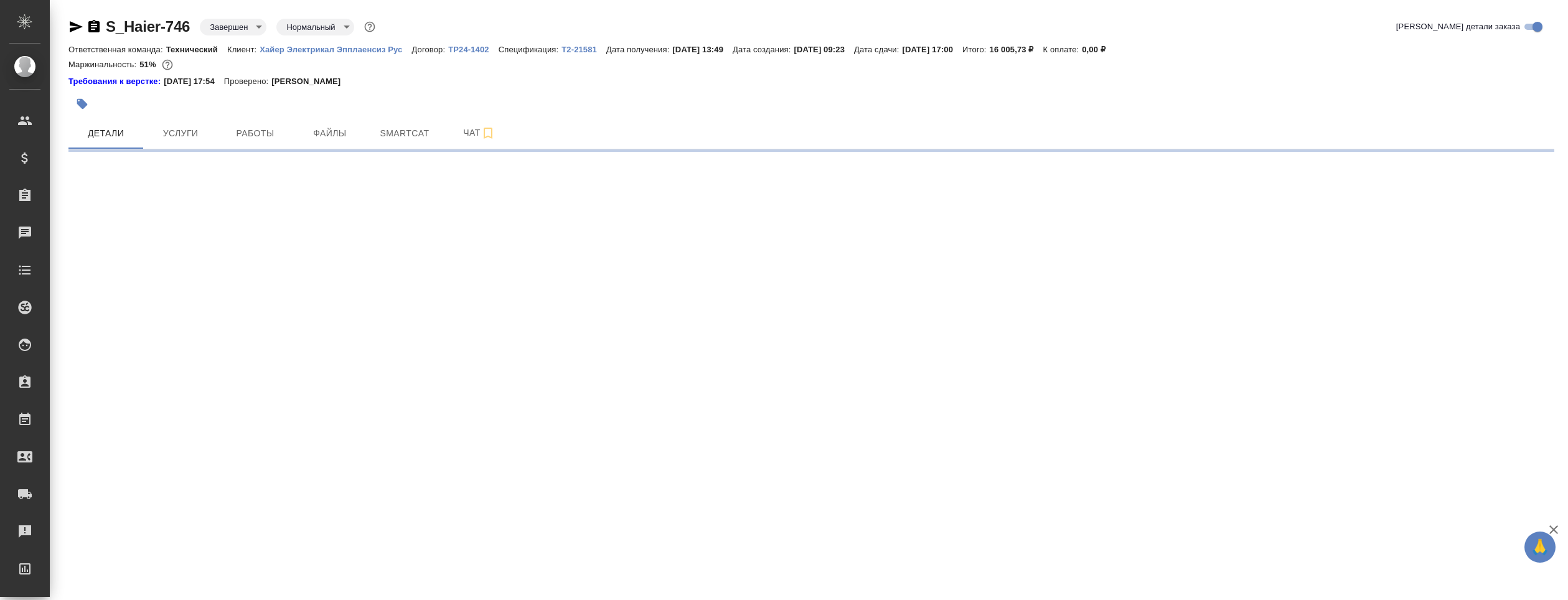
select select "RU"
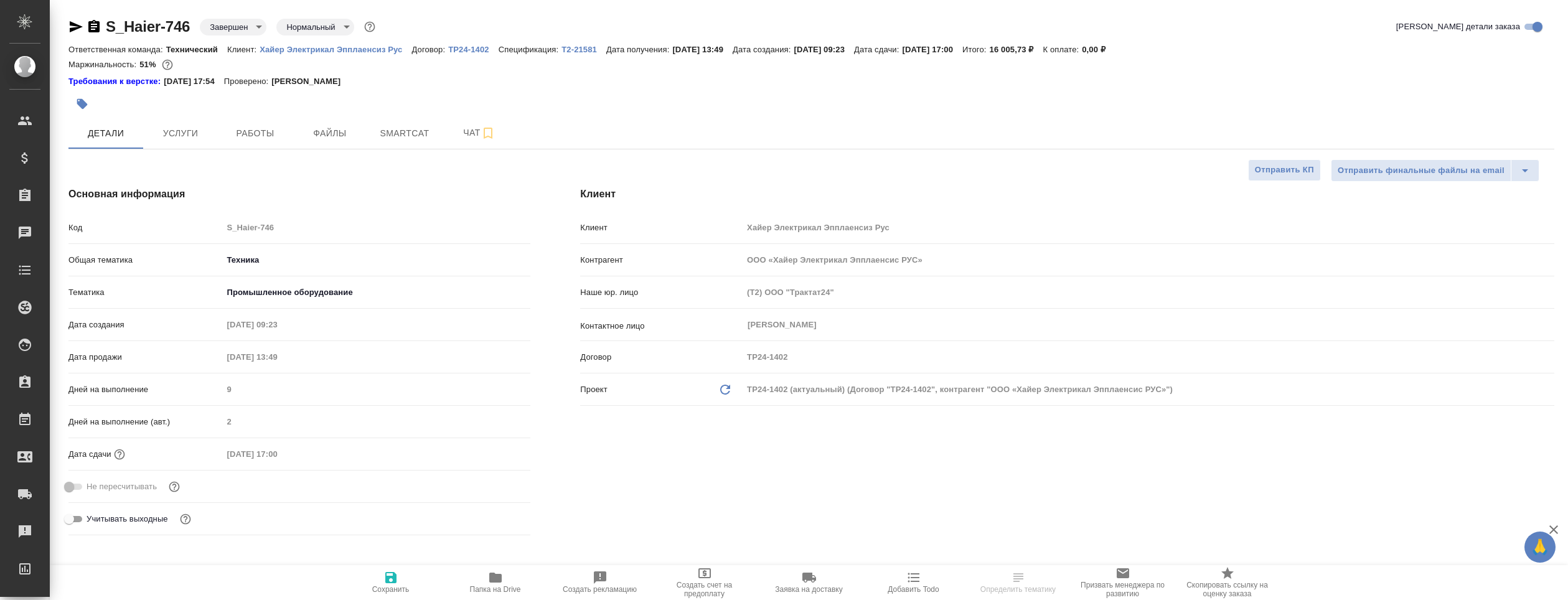
type textarea "x"
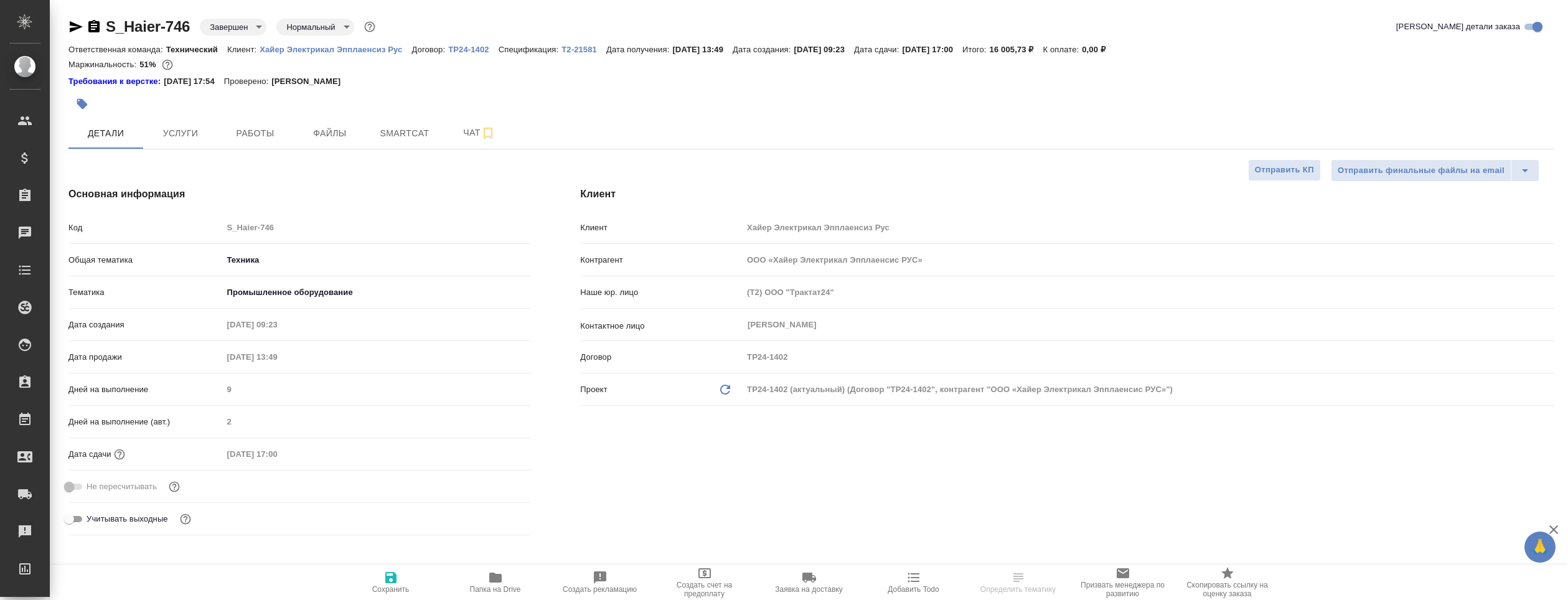
type textarea "x"
click at [490, 574] on icon "button" at bounding box center [495, 578] width 12 height 10
type textarea "x"
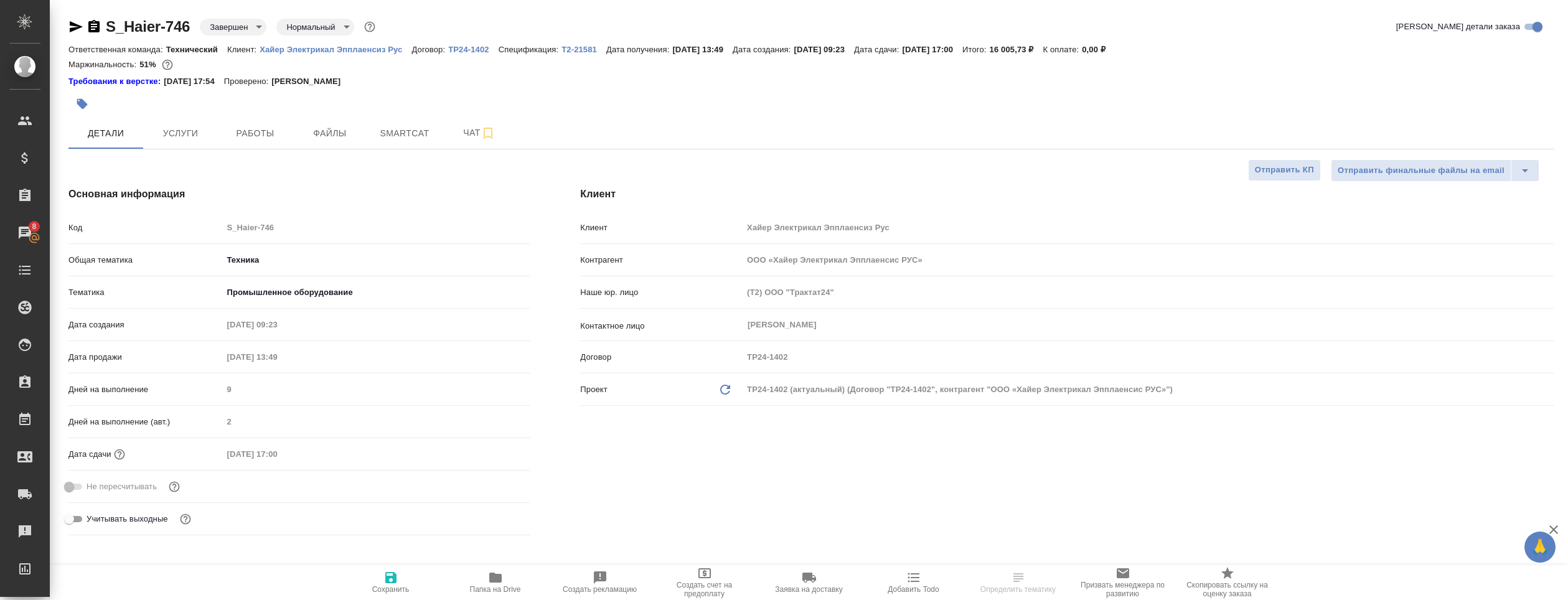
select select "RU"
type textarea "x"
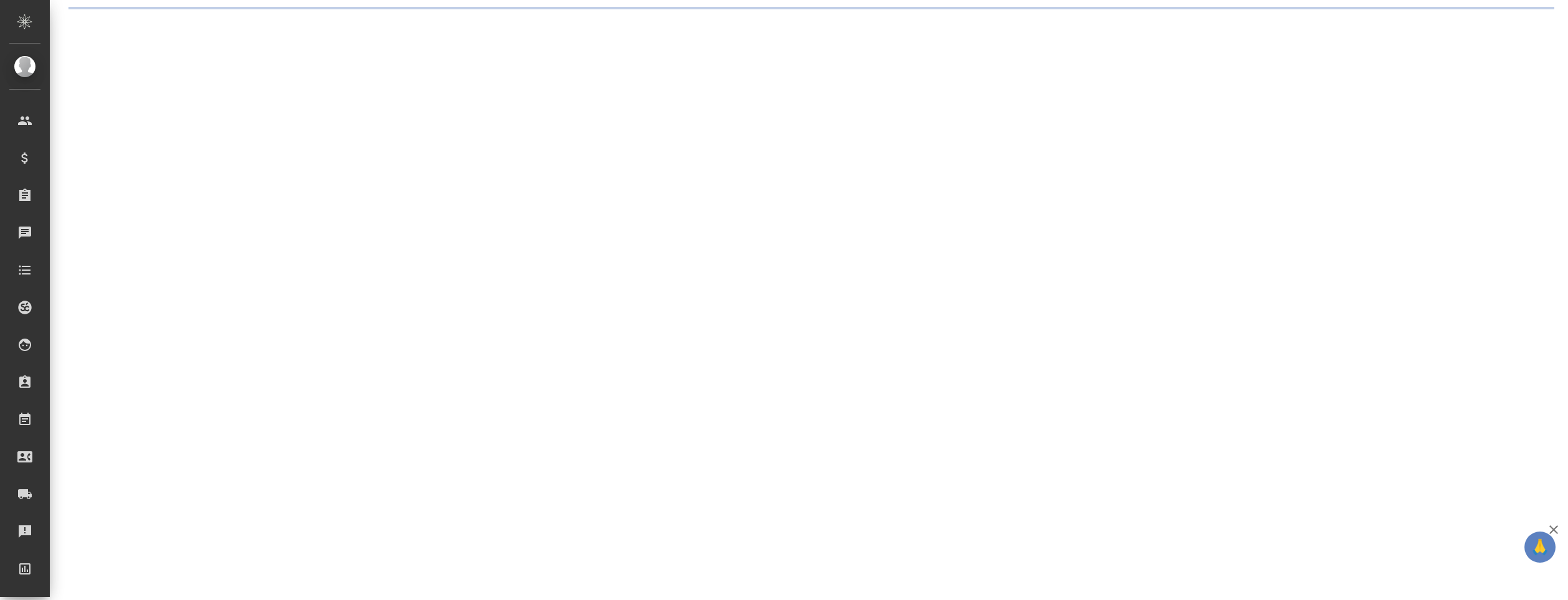
select select "RU"
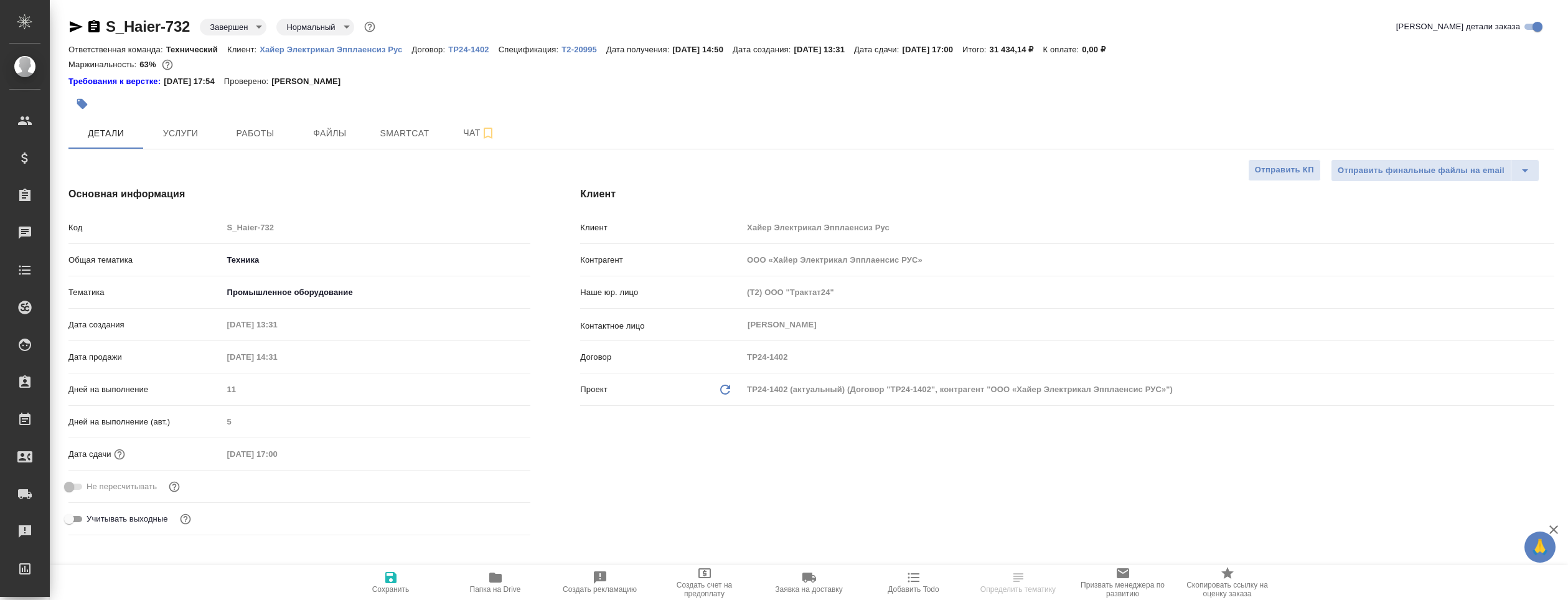
type textarea "x"
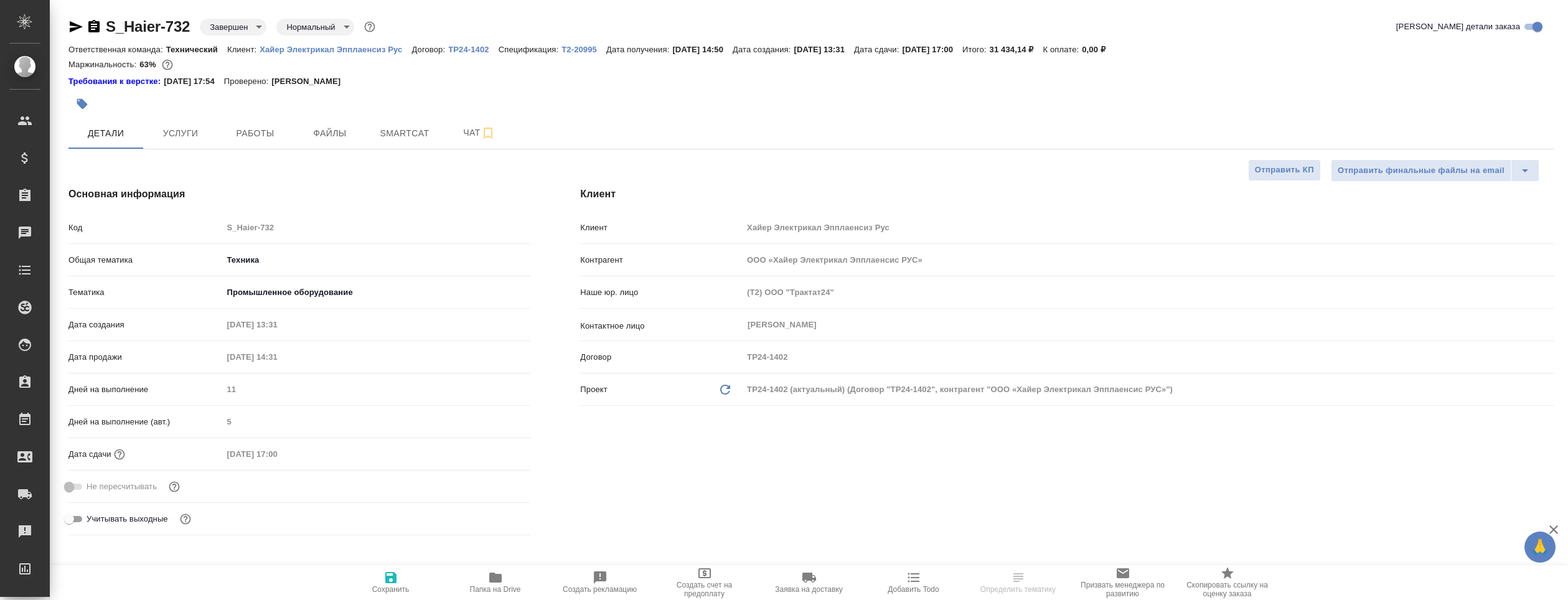
type textarea "x"
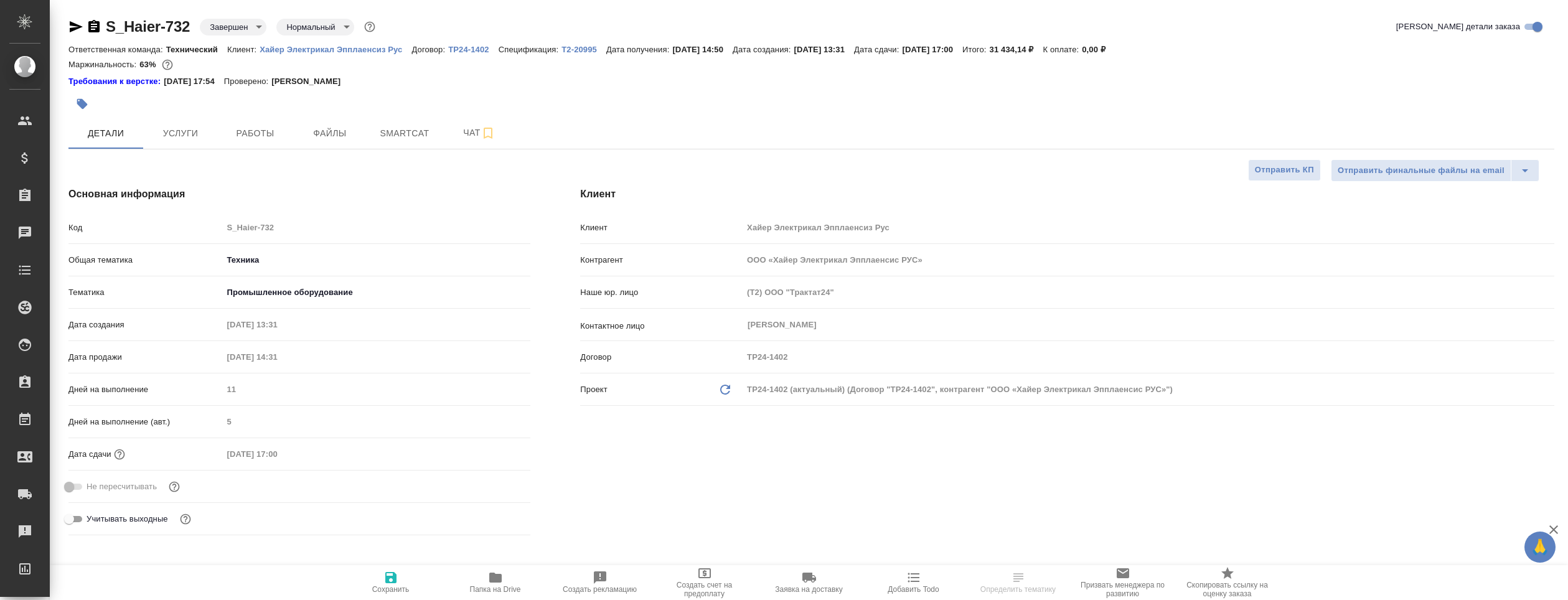
type textarea "x"
click at [499, 578] on icon "button" at bounding box center [495, 578] width 12 height 10
type textarea "x"
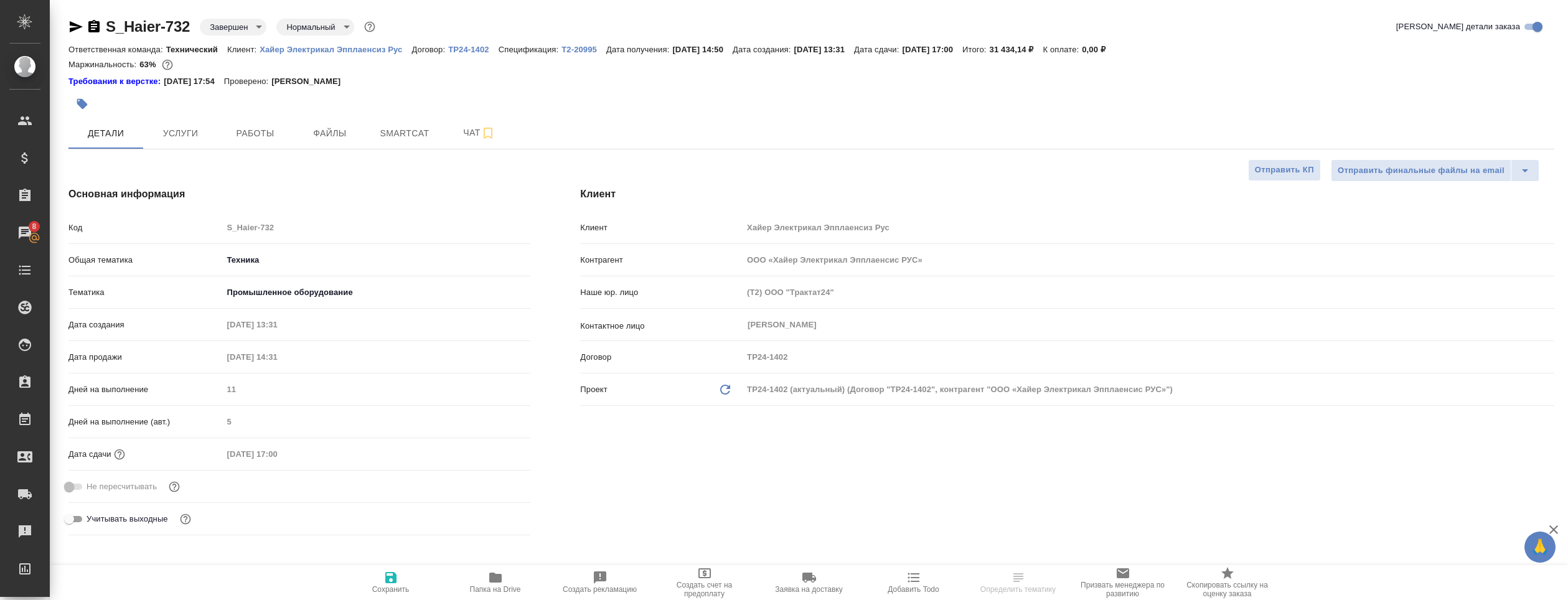
type textarea "x"
select select "RU"
type textarea "x"
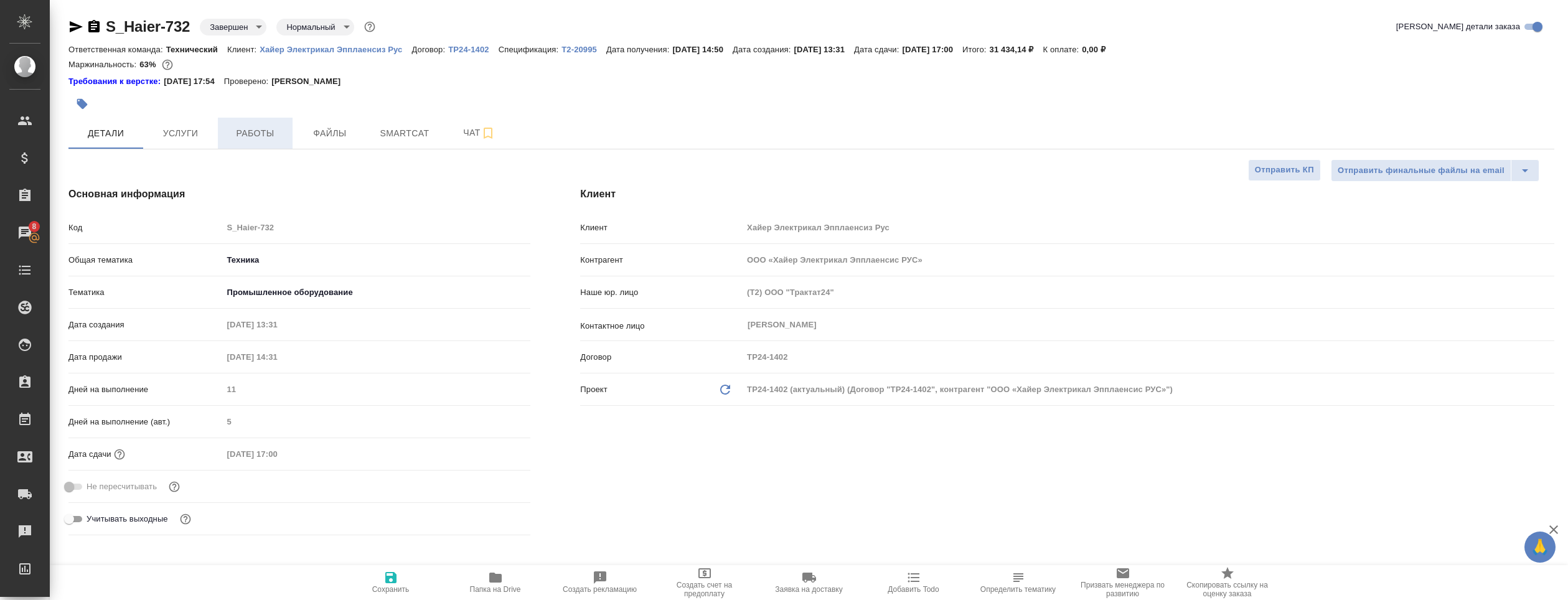
click at [260, 136] on span "Работы" at bounding box center [255, 133] width 60 height 16
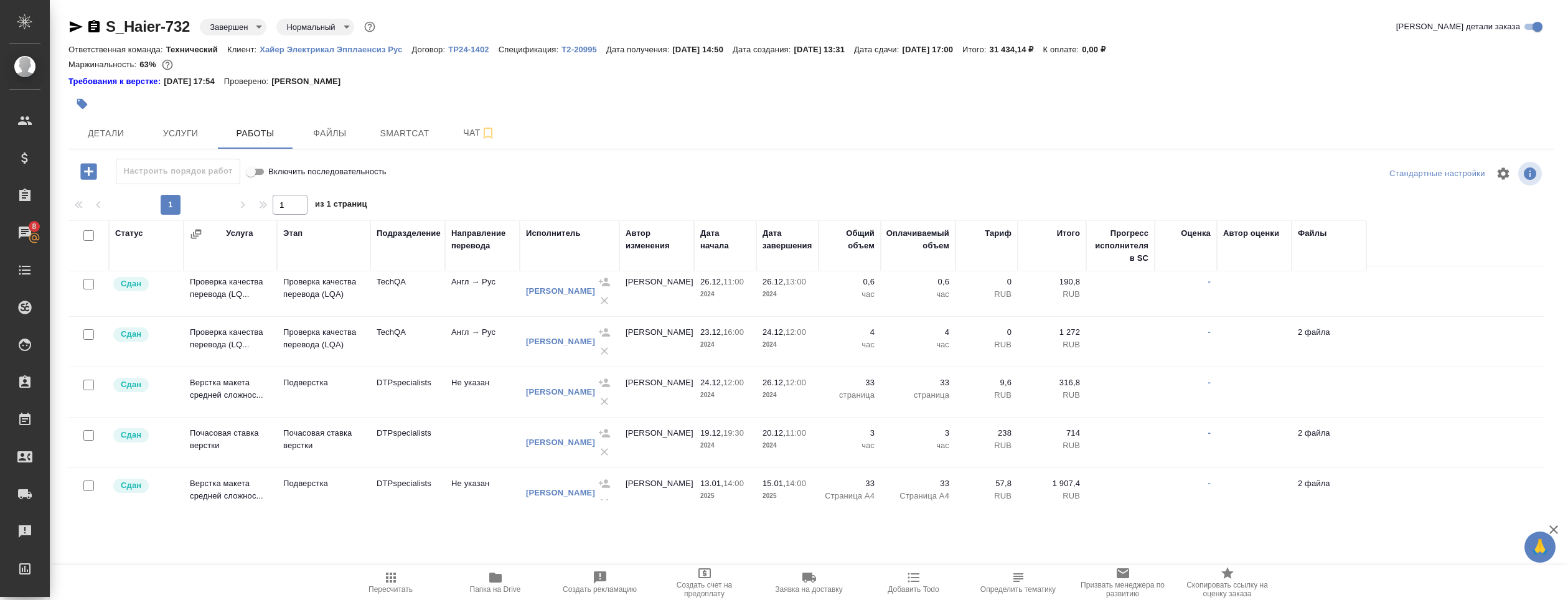
scroll to position [477, 0]
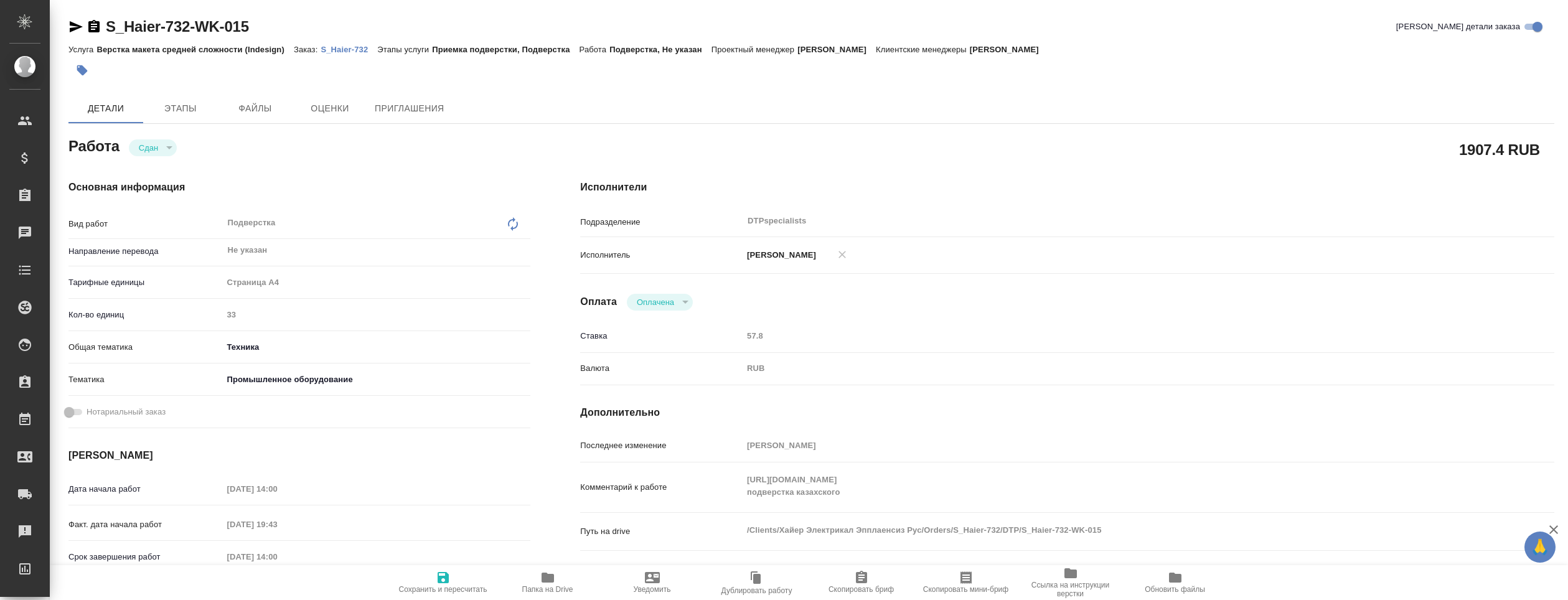
type textarea "x"
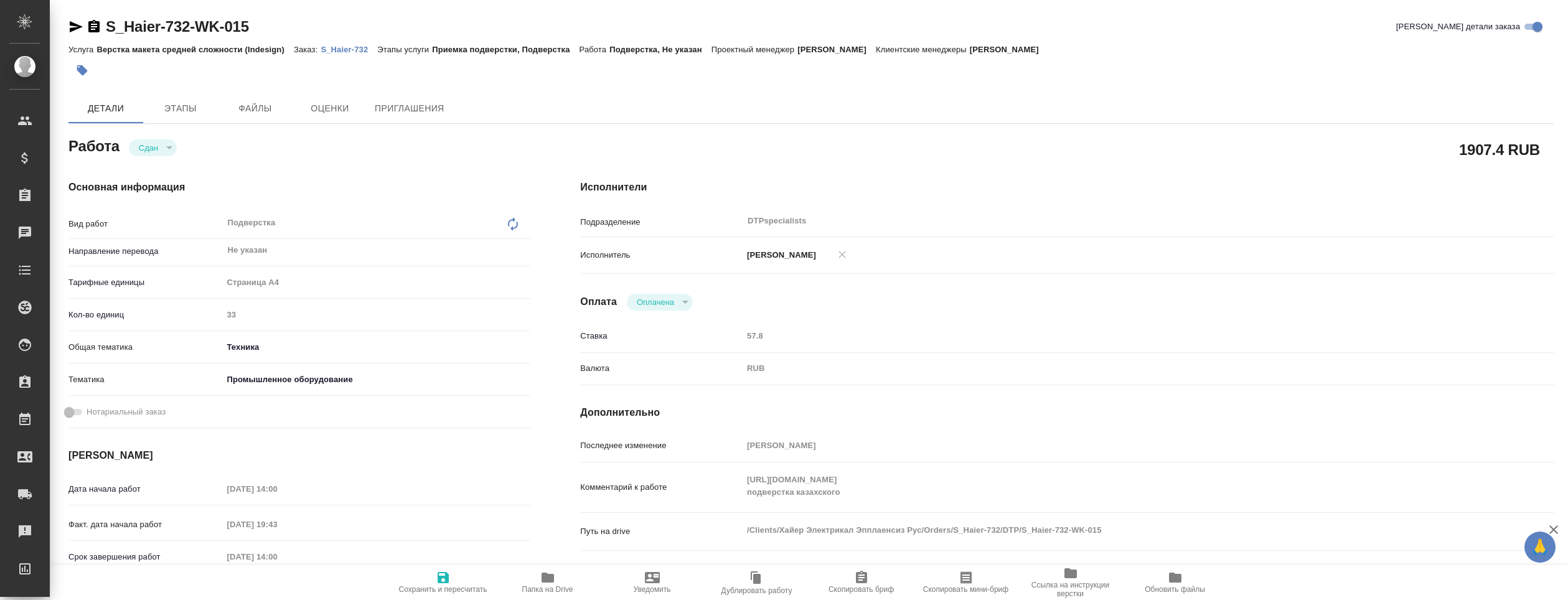
type textarea "x"
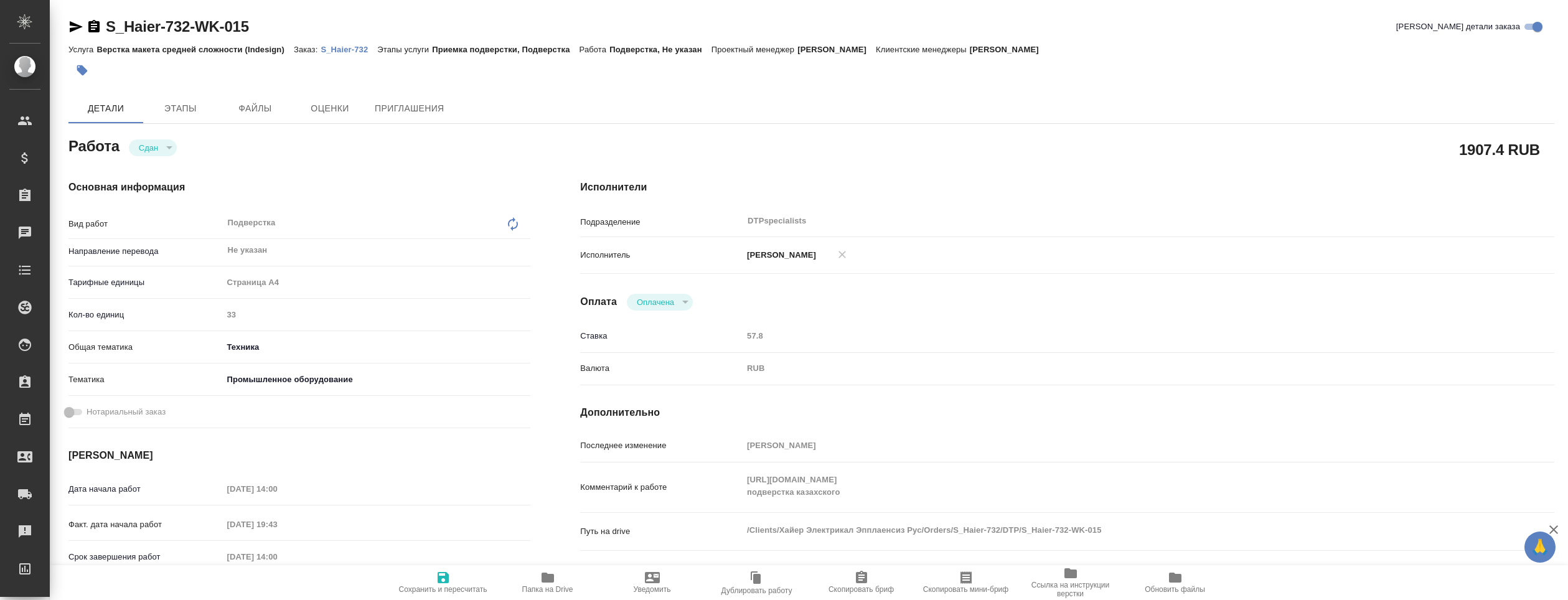
type textarea "x"
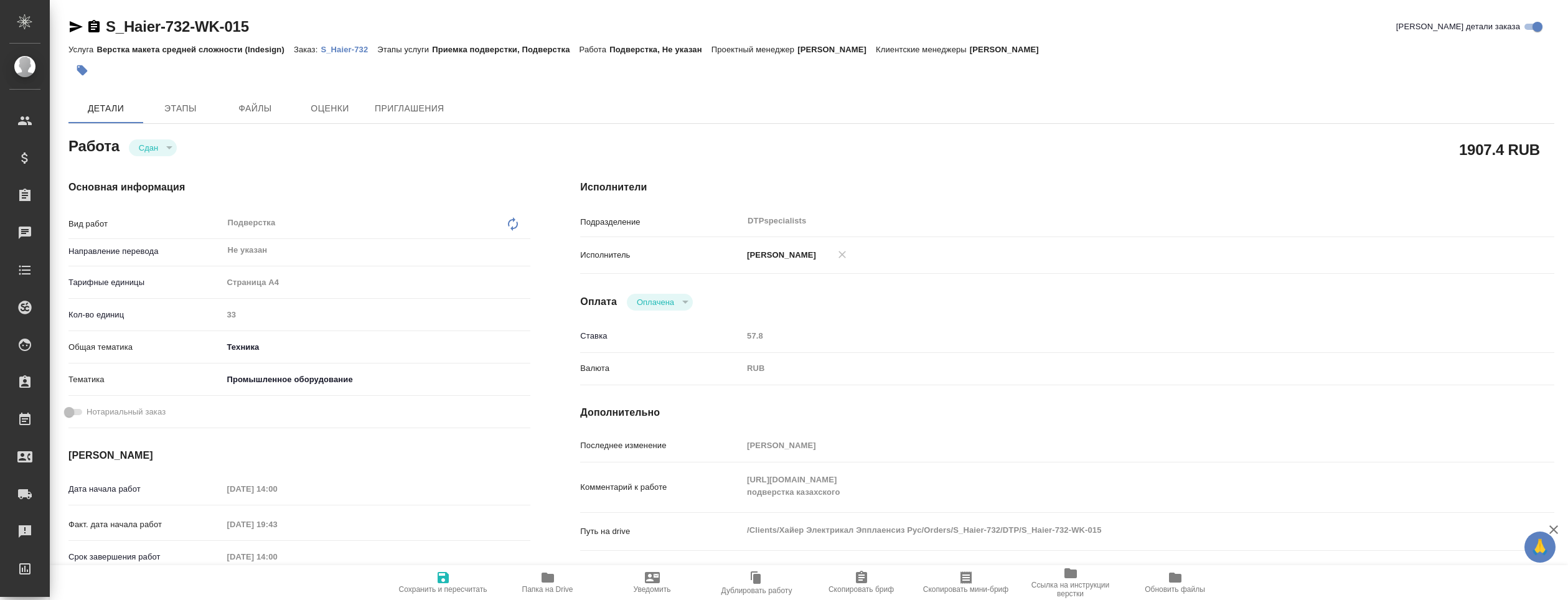
type textarea "x"
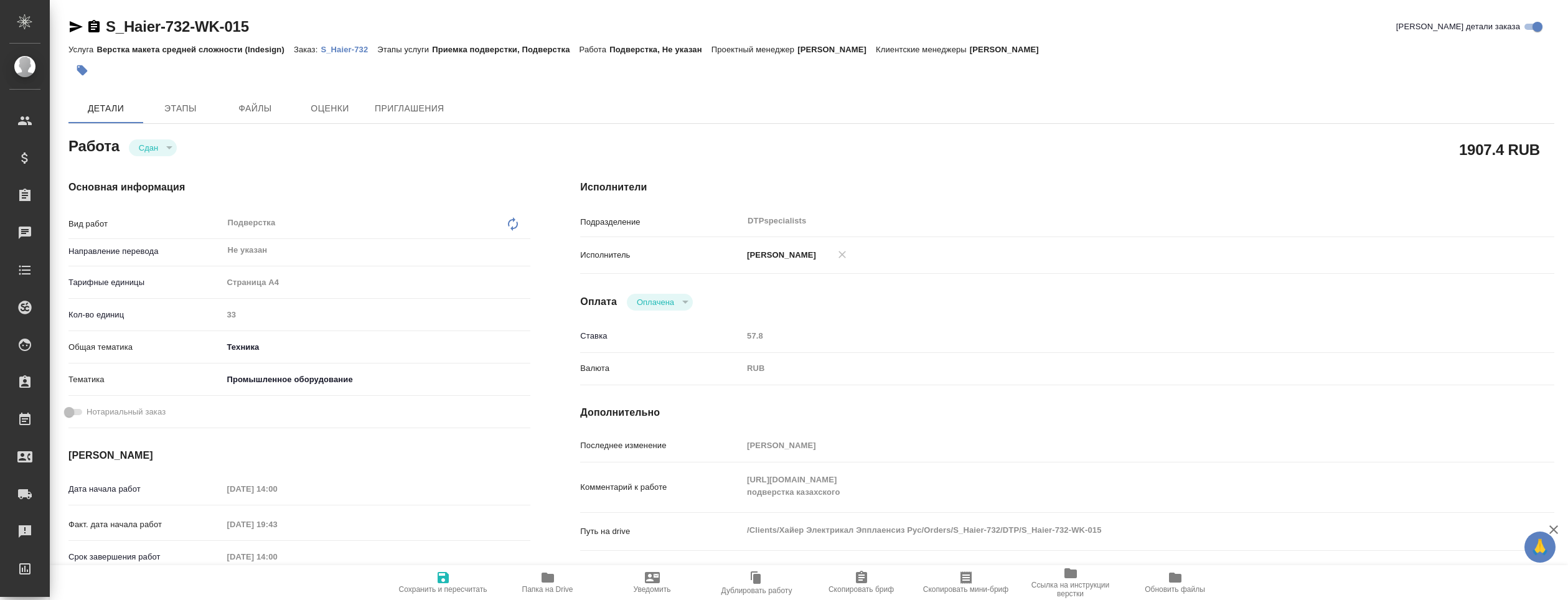
type textarea "x"
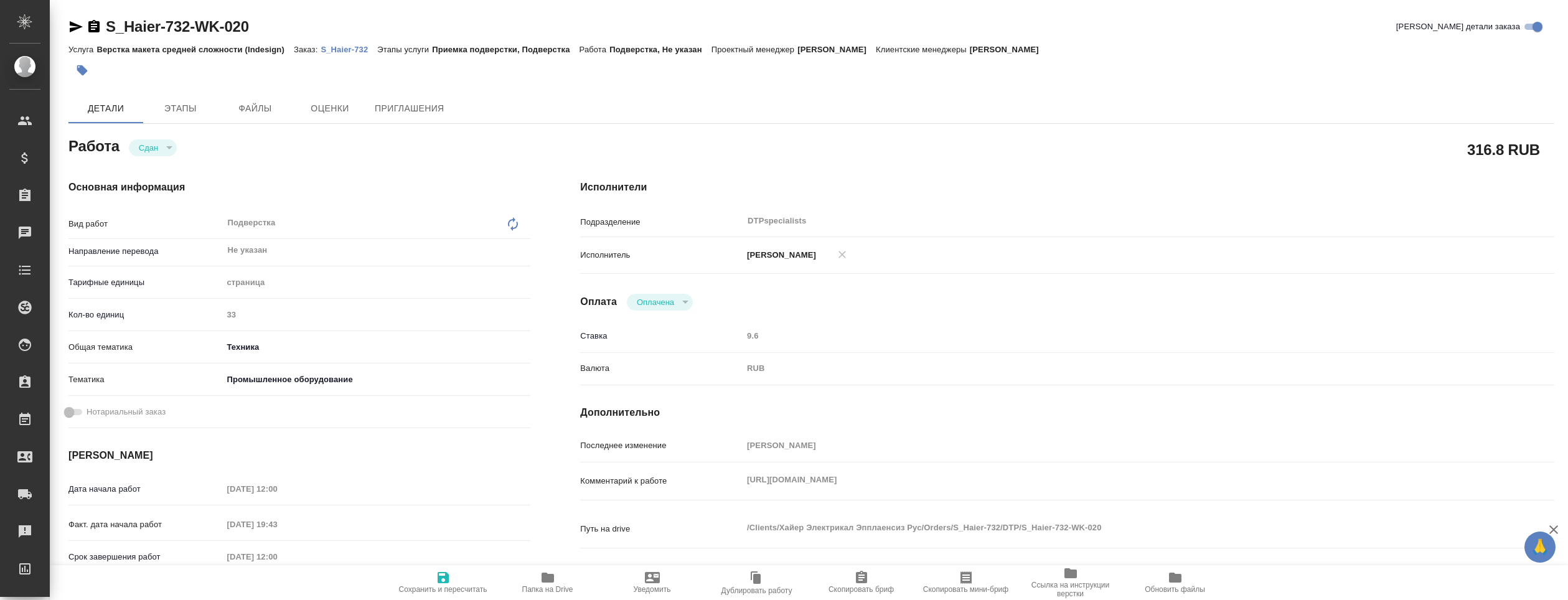
type textarea "x"
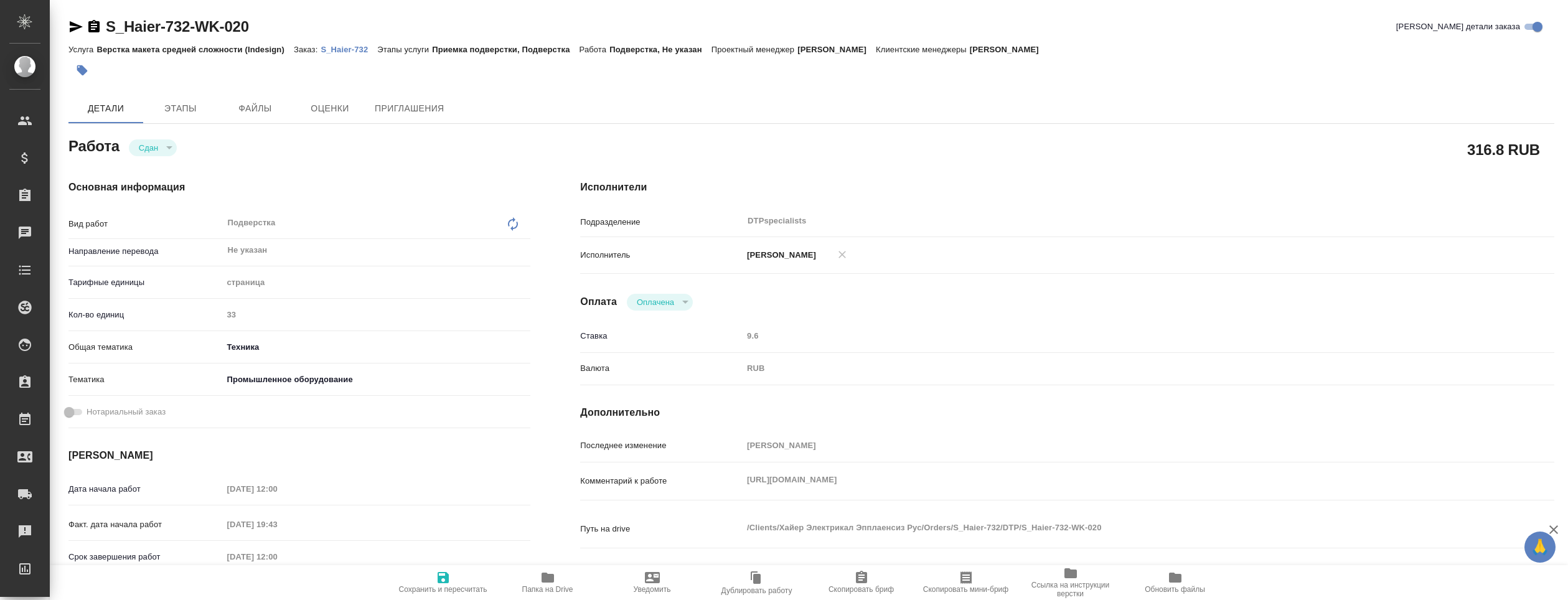
type textarea "x"
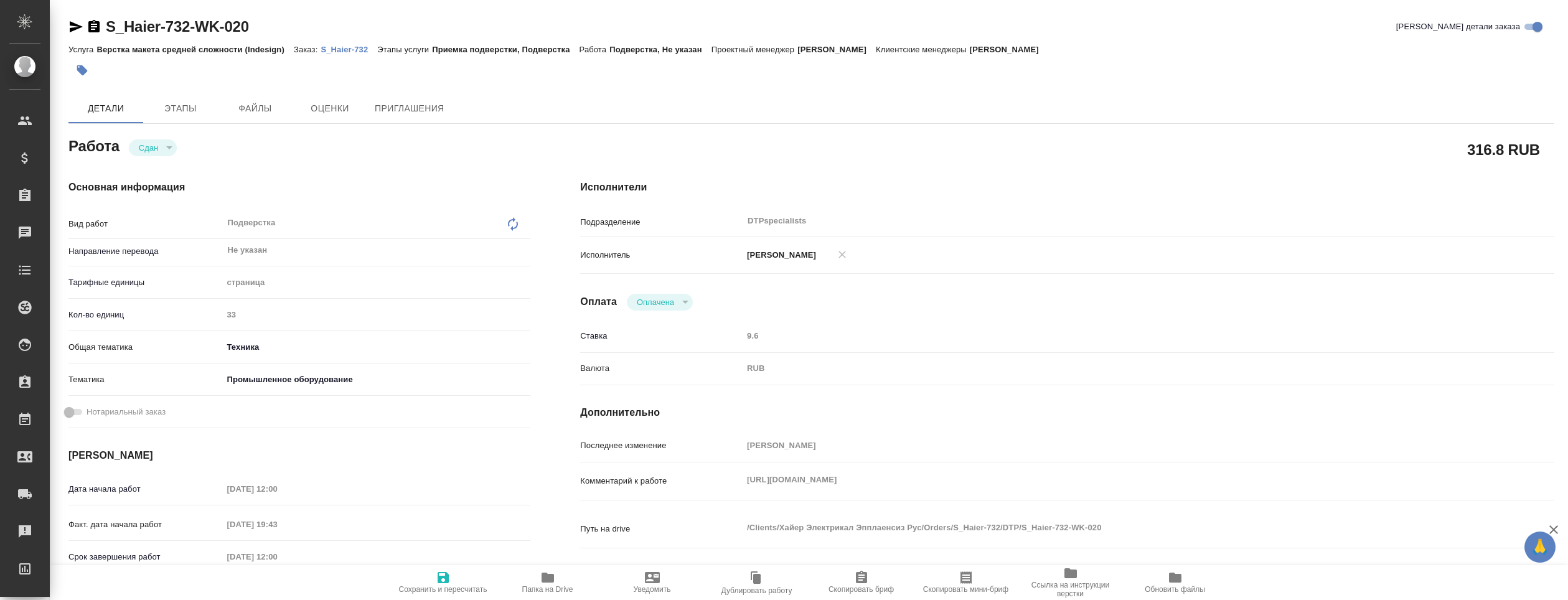
type textarea "x"
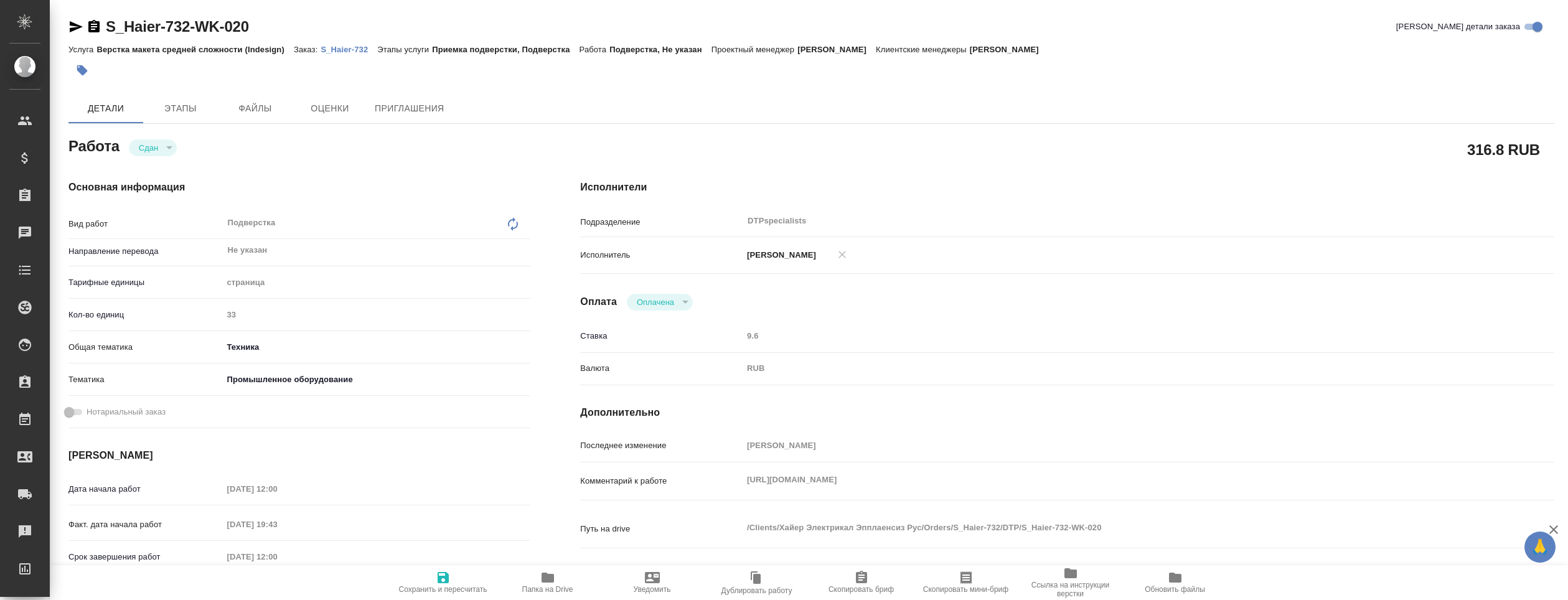
type textarea "x"
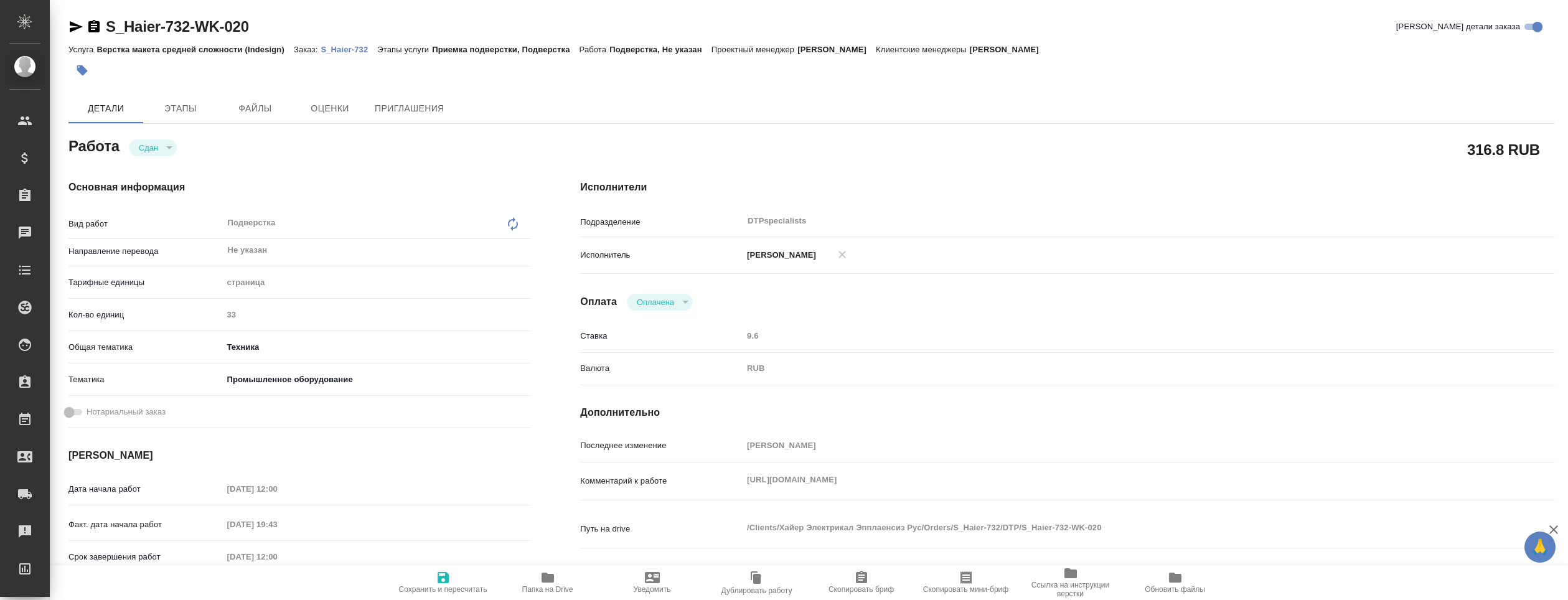
type textarea "x"
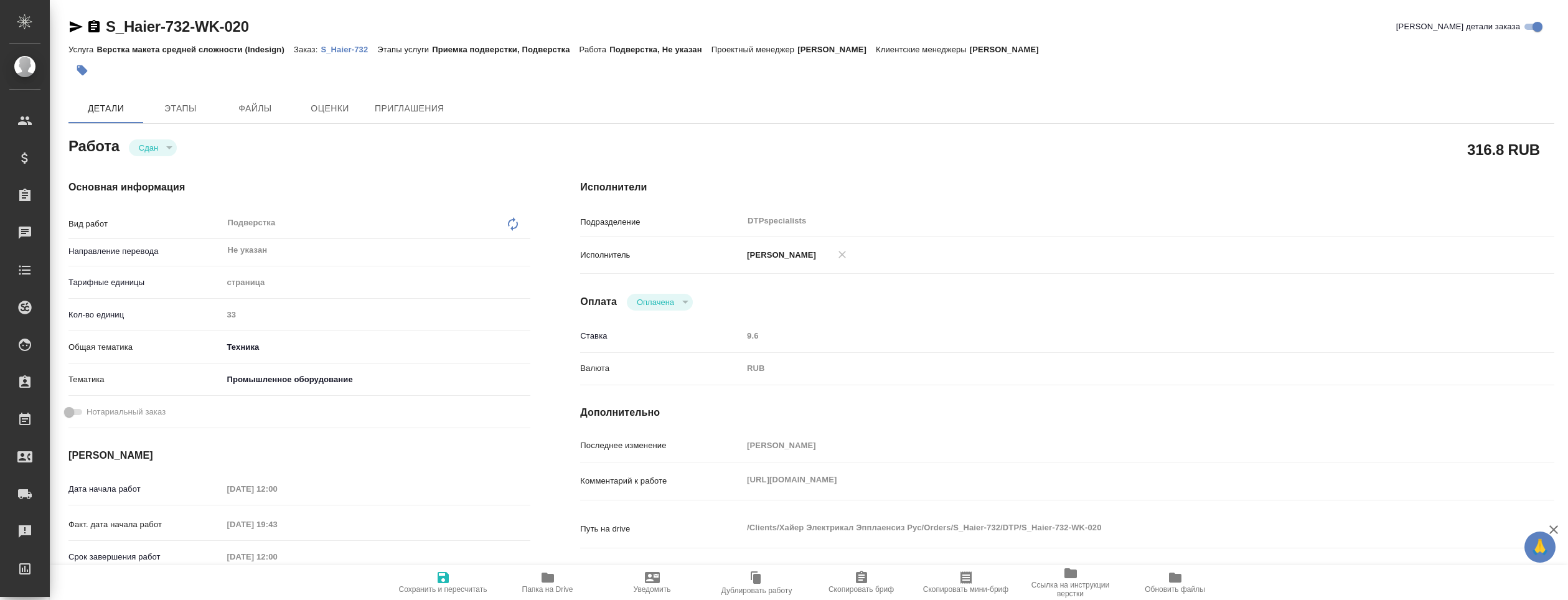
type textarea "x"
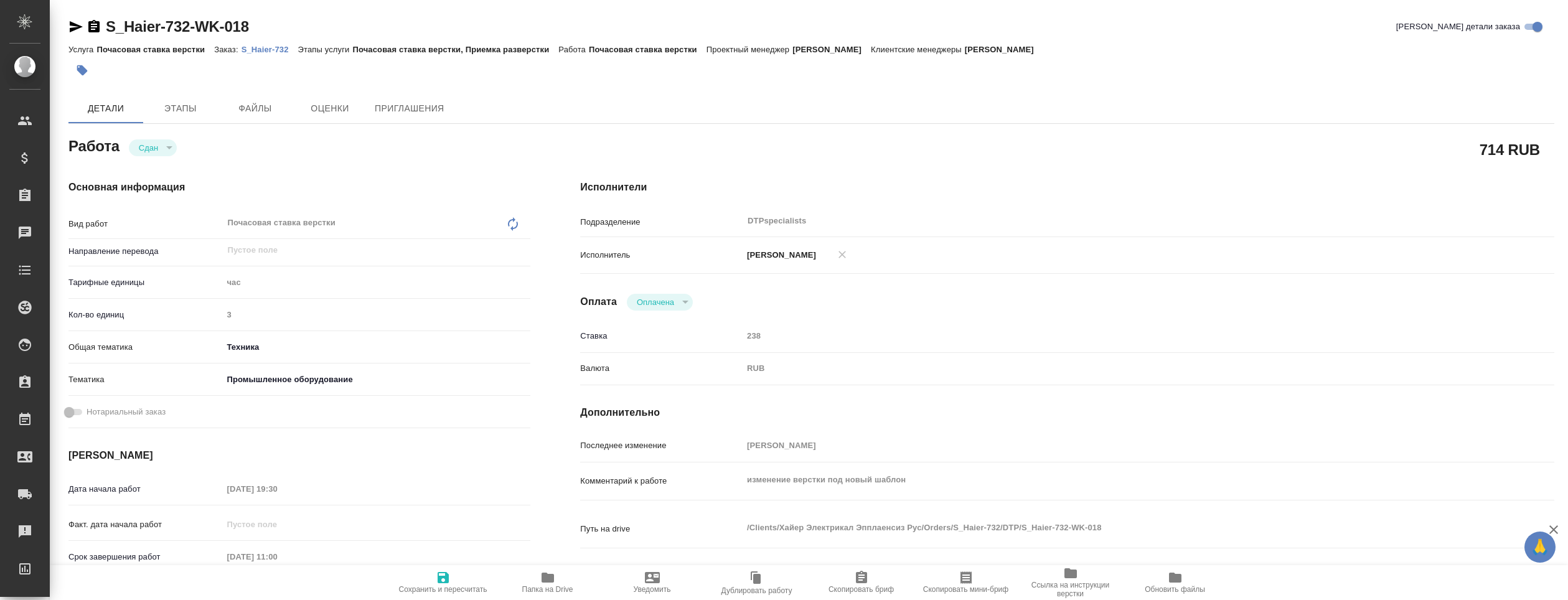
type textarea "x"
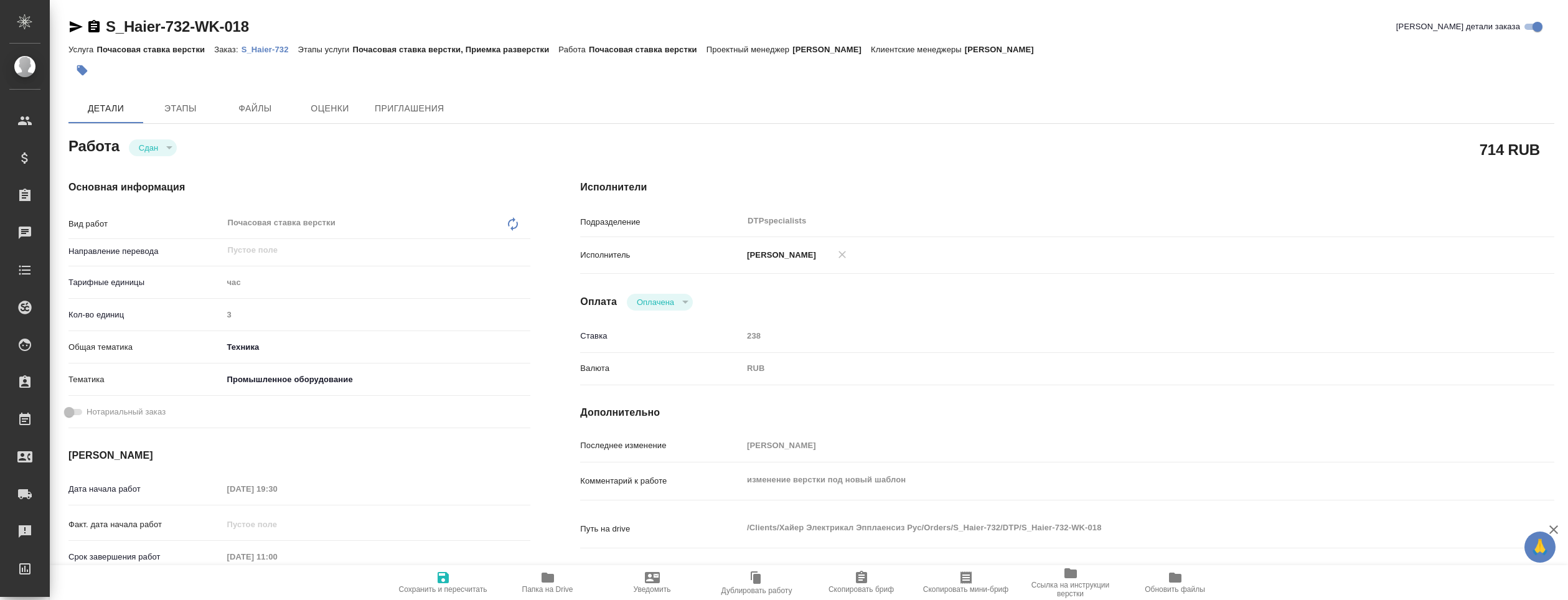
type textarea "x"
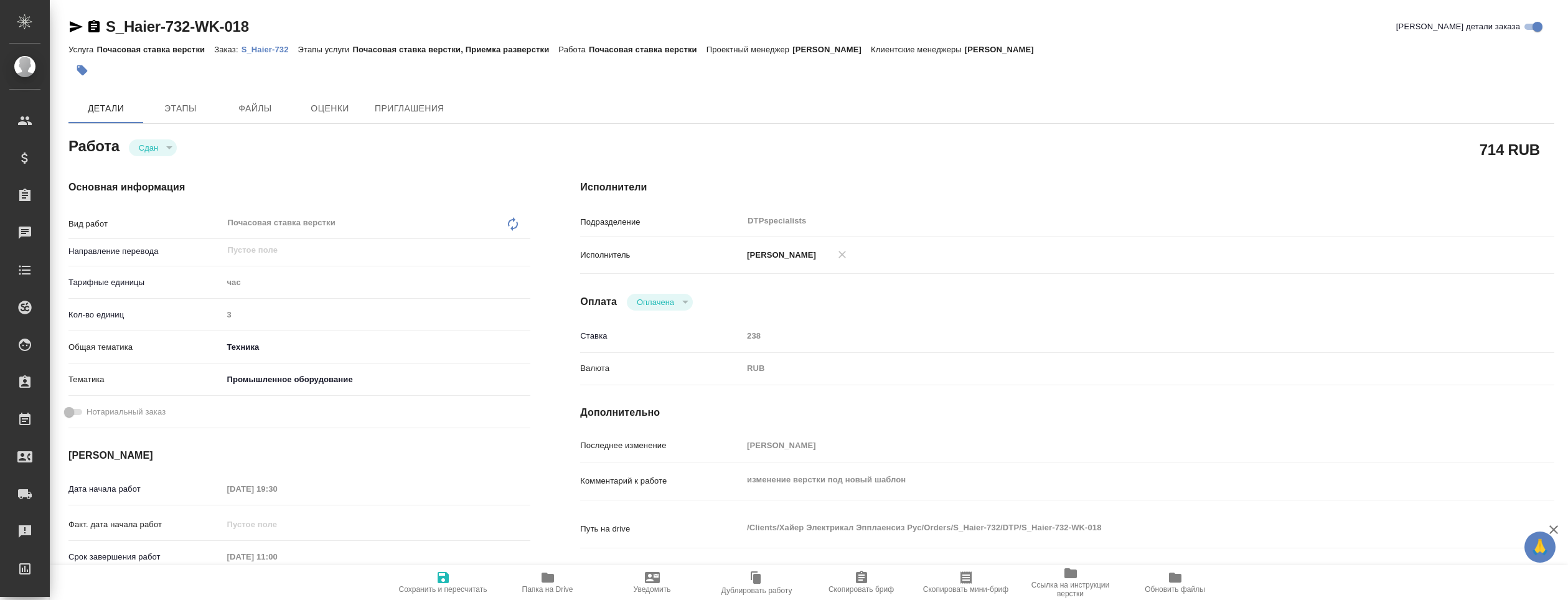
type textarea "x"
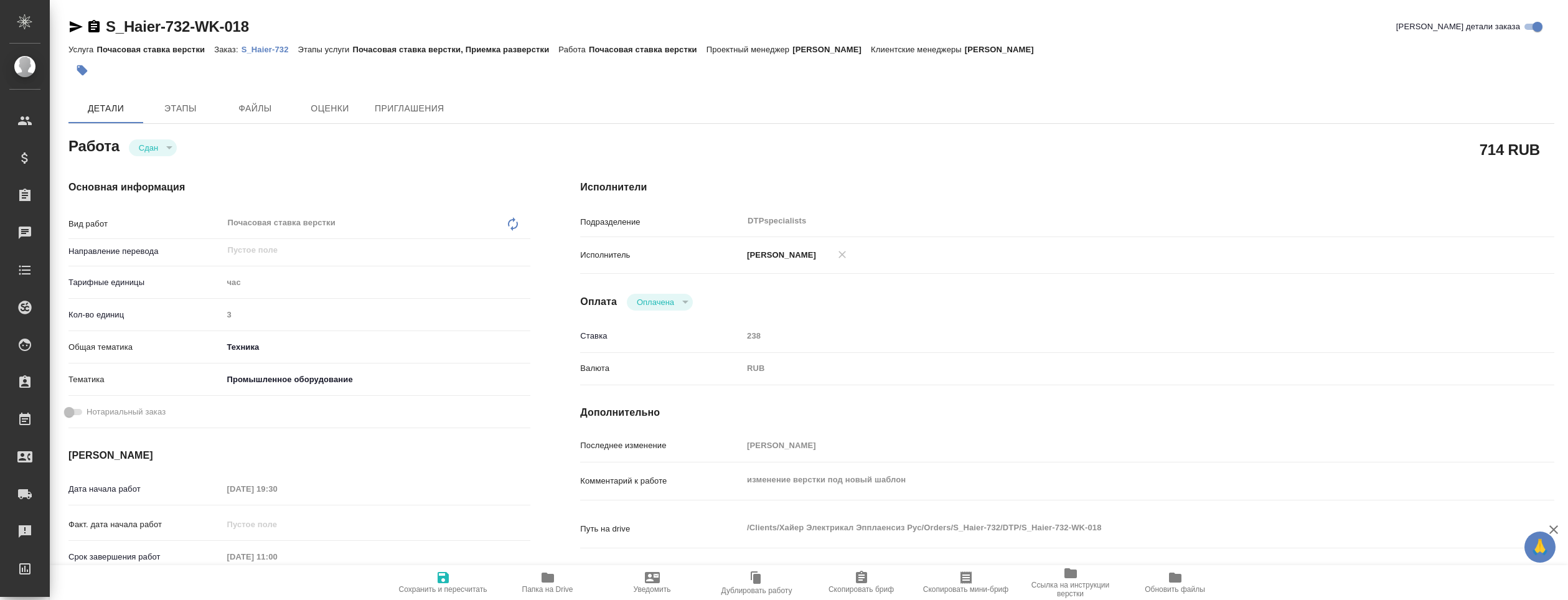
type textarea "x"
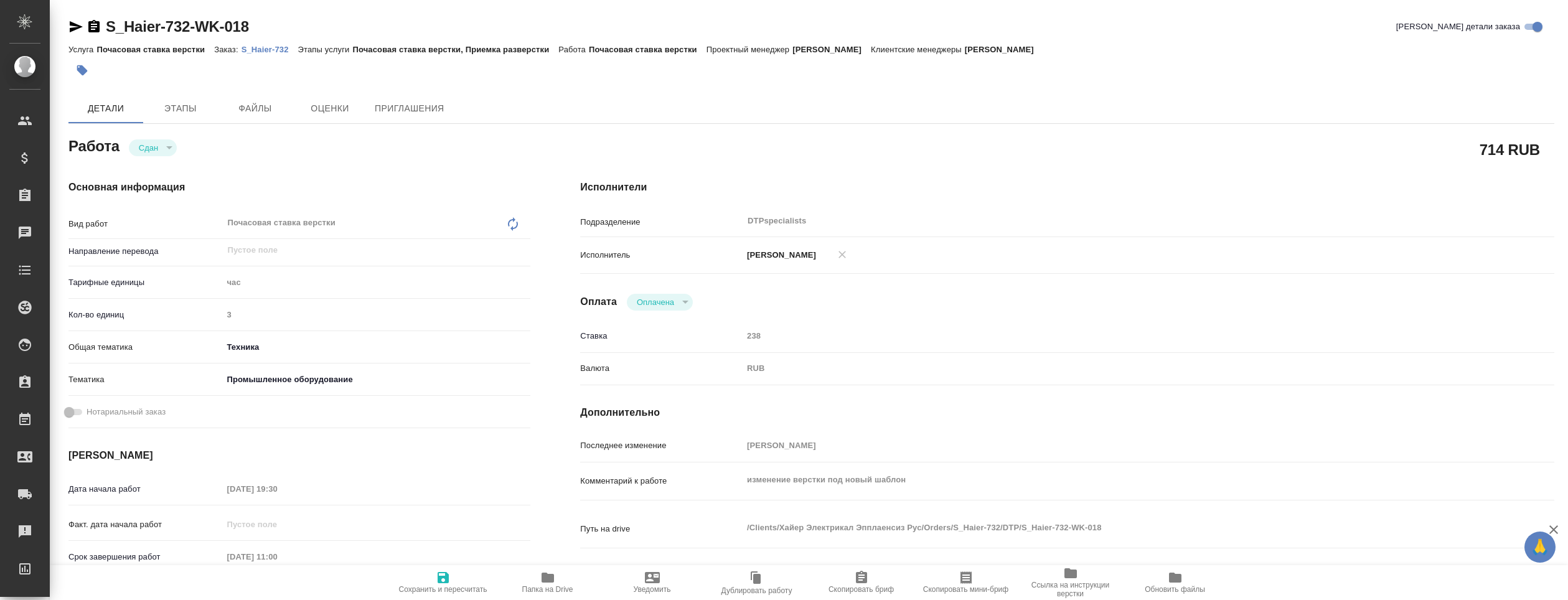
type textarea "x"
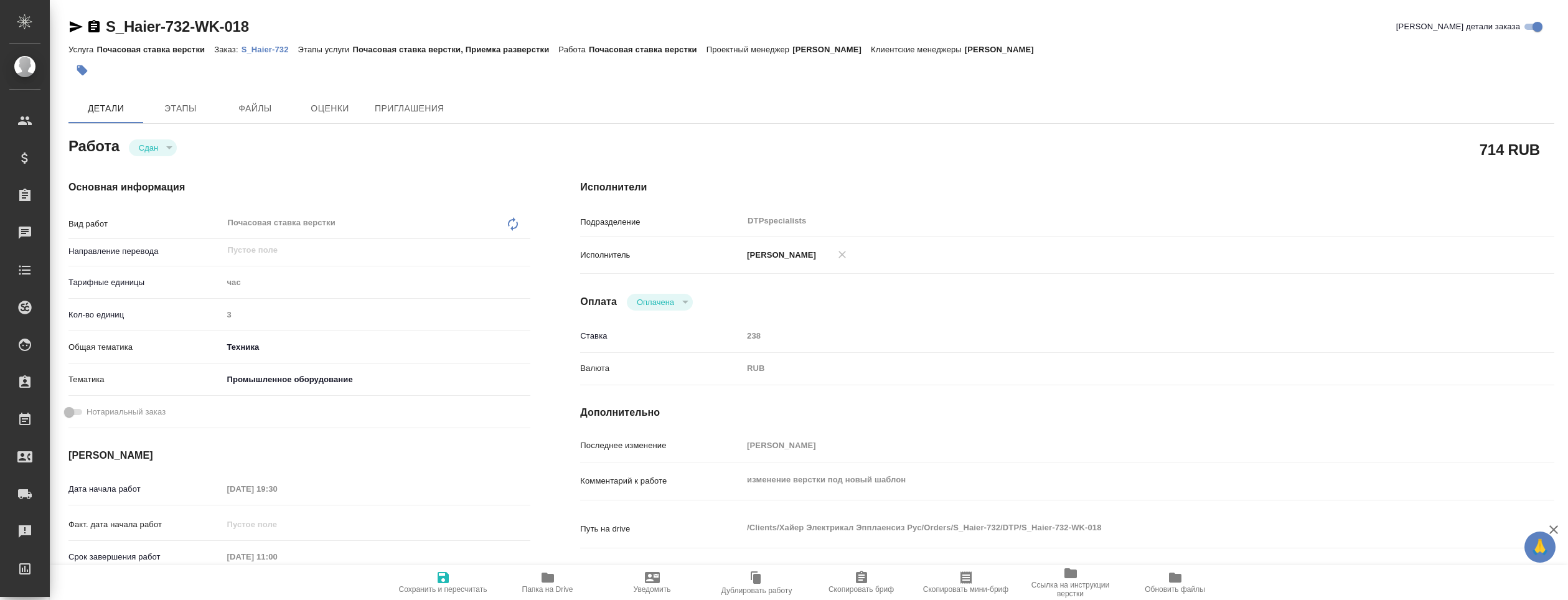
type textarea "x"
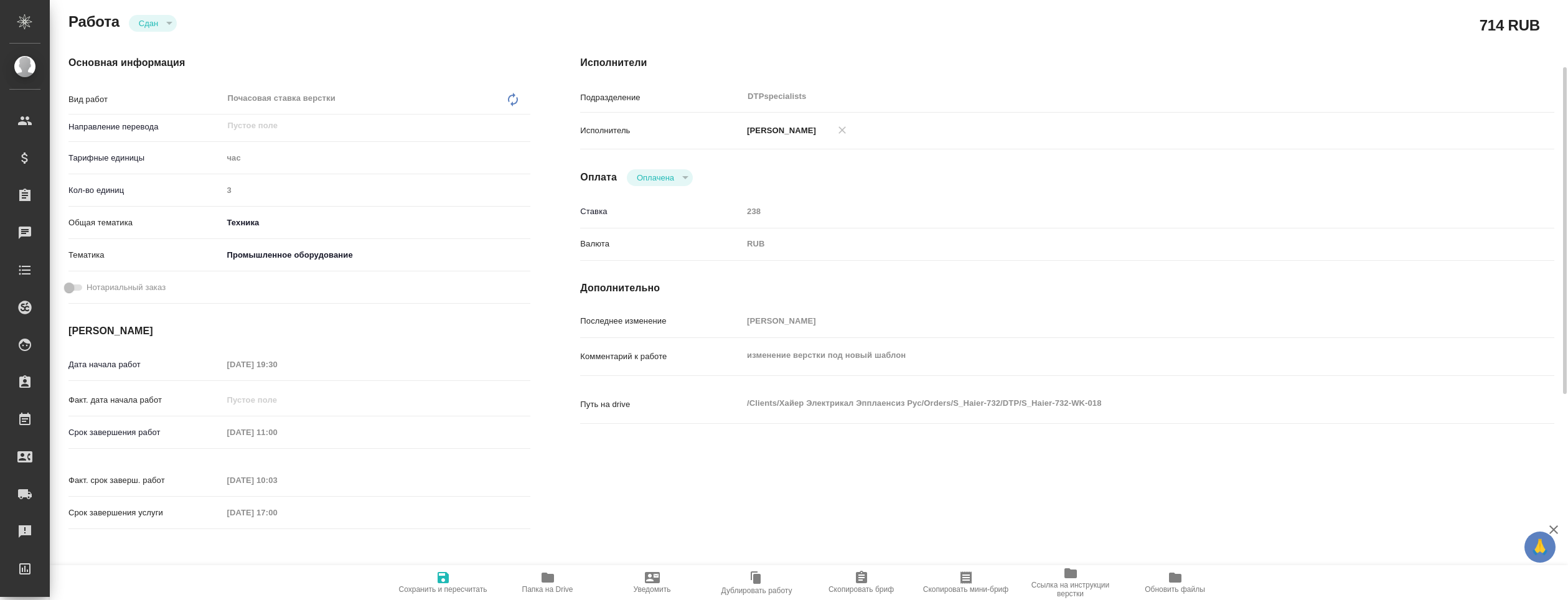
scroll to position [187, 0]
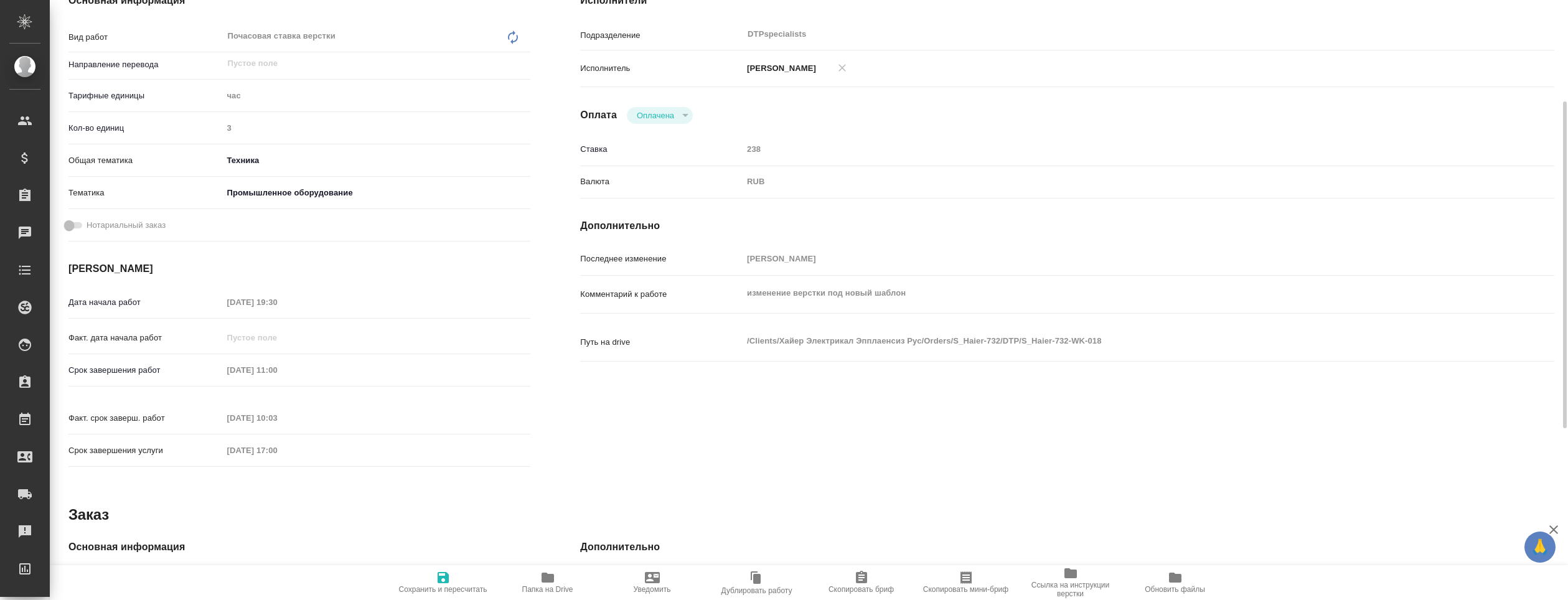
type textarea "x"
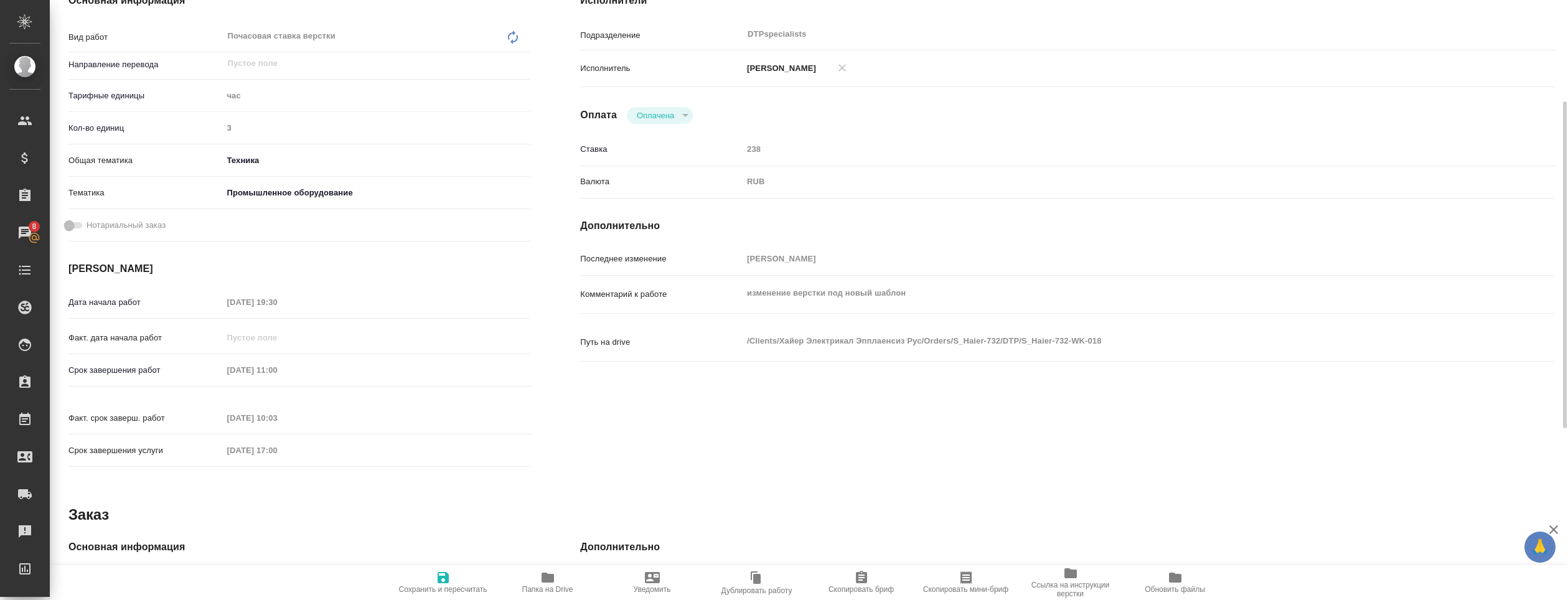
scroll to position [0, 0]
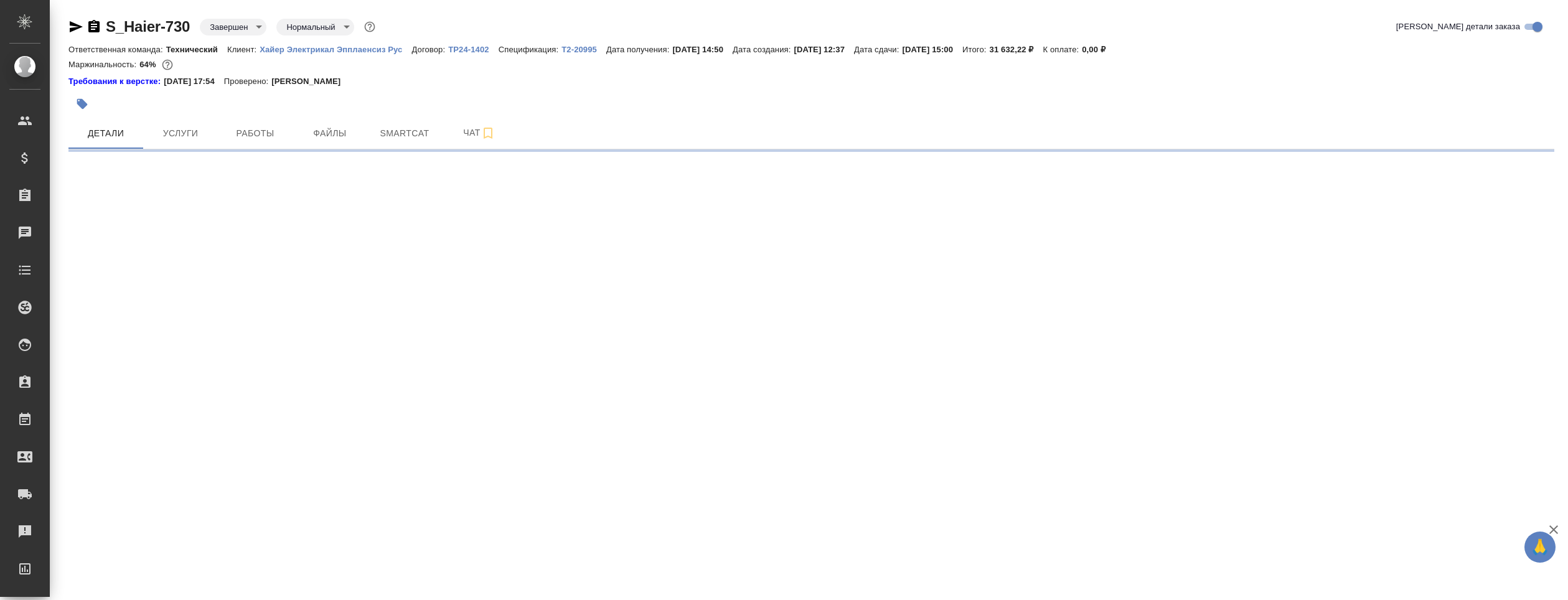
select select "RU"
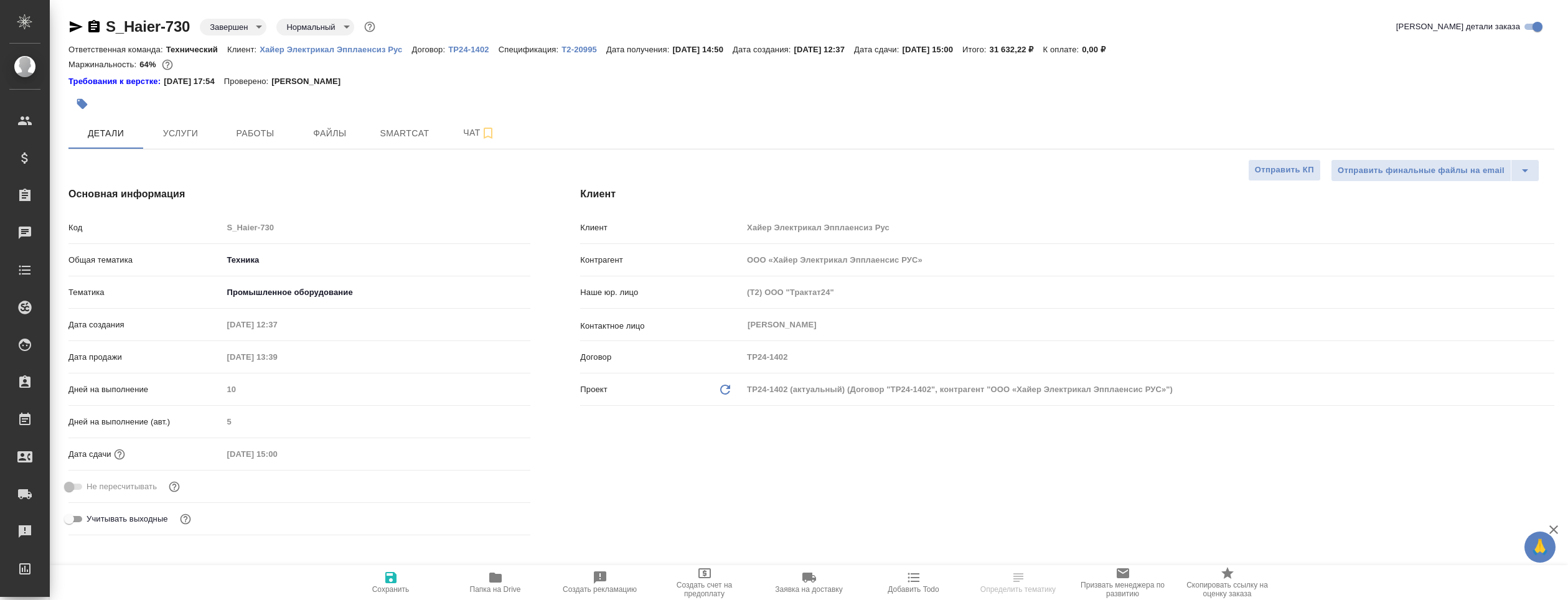
type textarea "x"
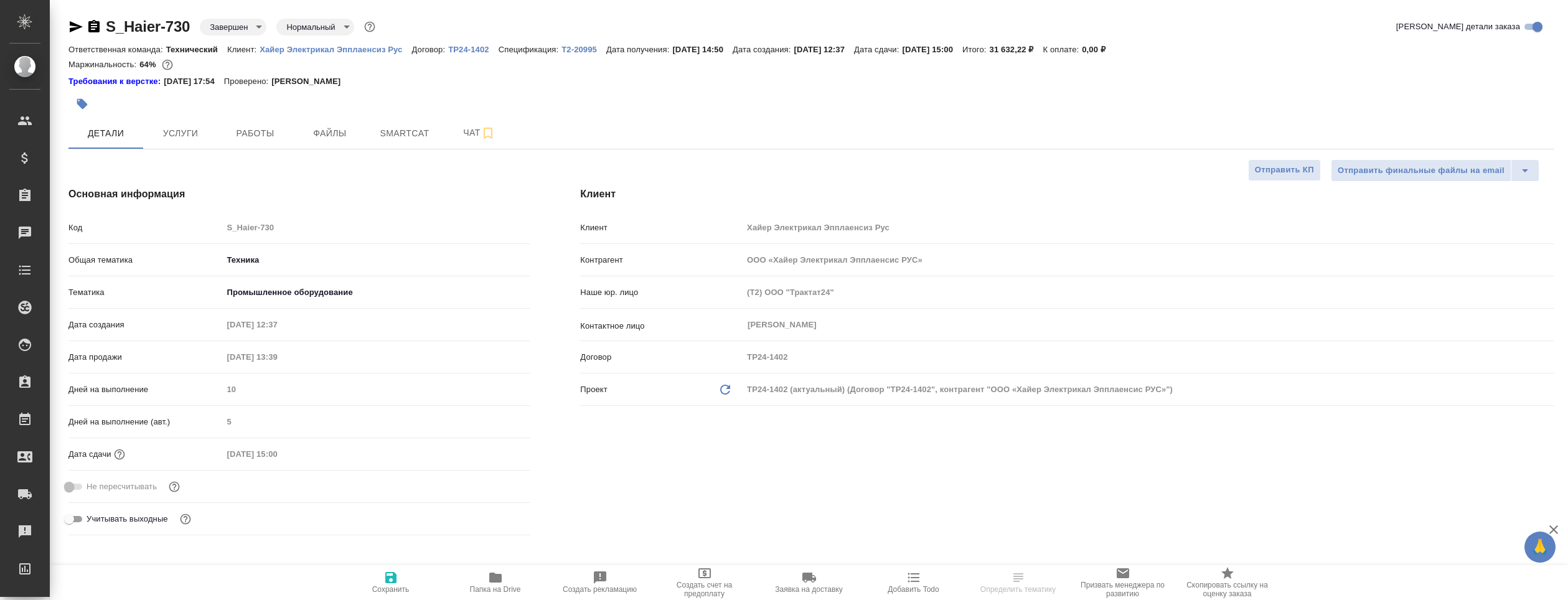
type textarea "x"
type input "[PERSON_NAME]"
type input "[PERSON_NAME]pavlova"
click at [495, 577] on icon "button" at bounding box center [495, 578] width 12 height 10
type textarea "x"
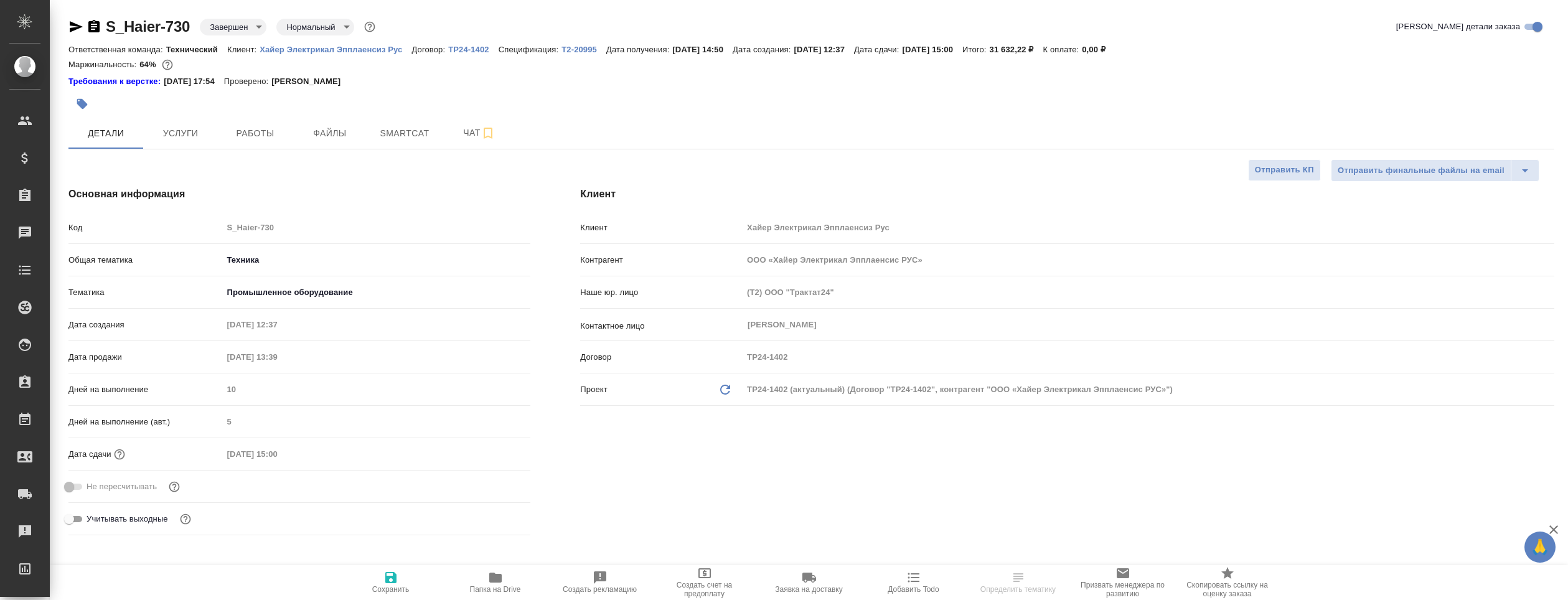
type textarea "x"
select select "RU"
type textarea "x"
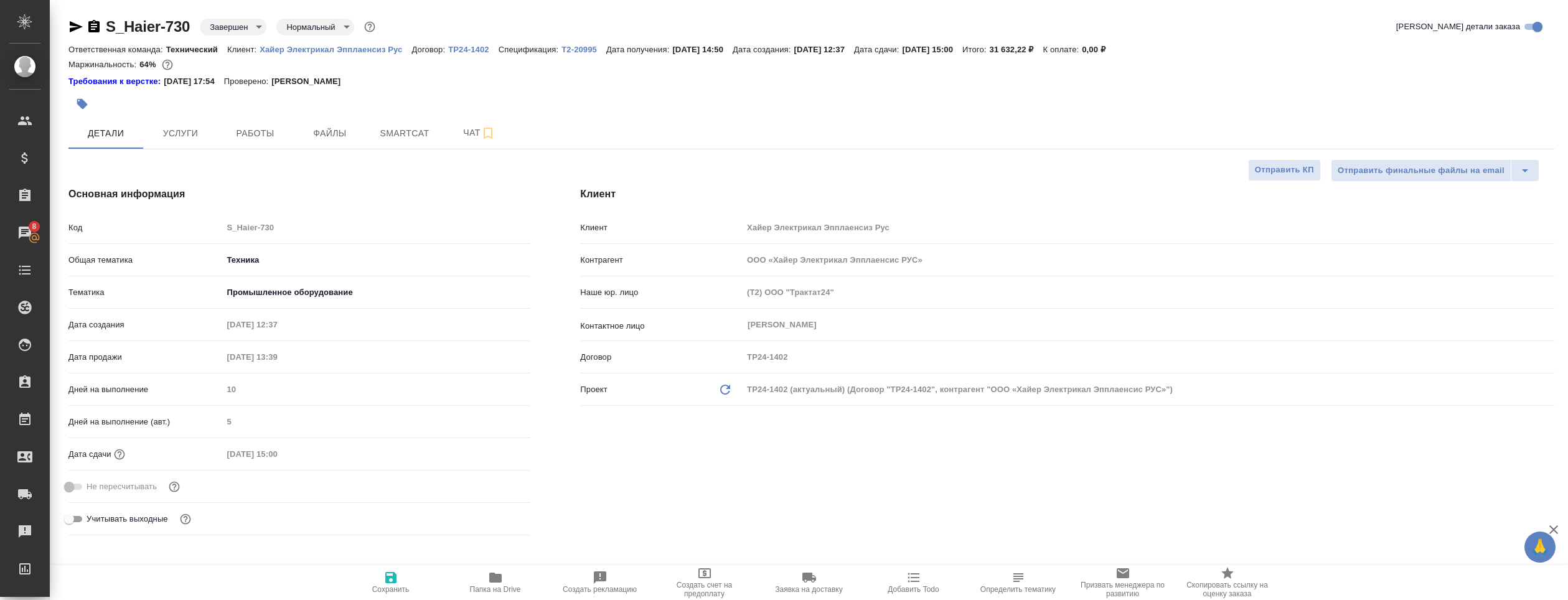
type textarea "x"
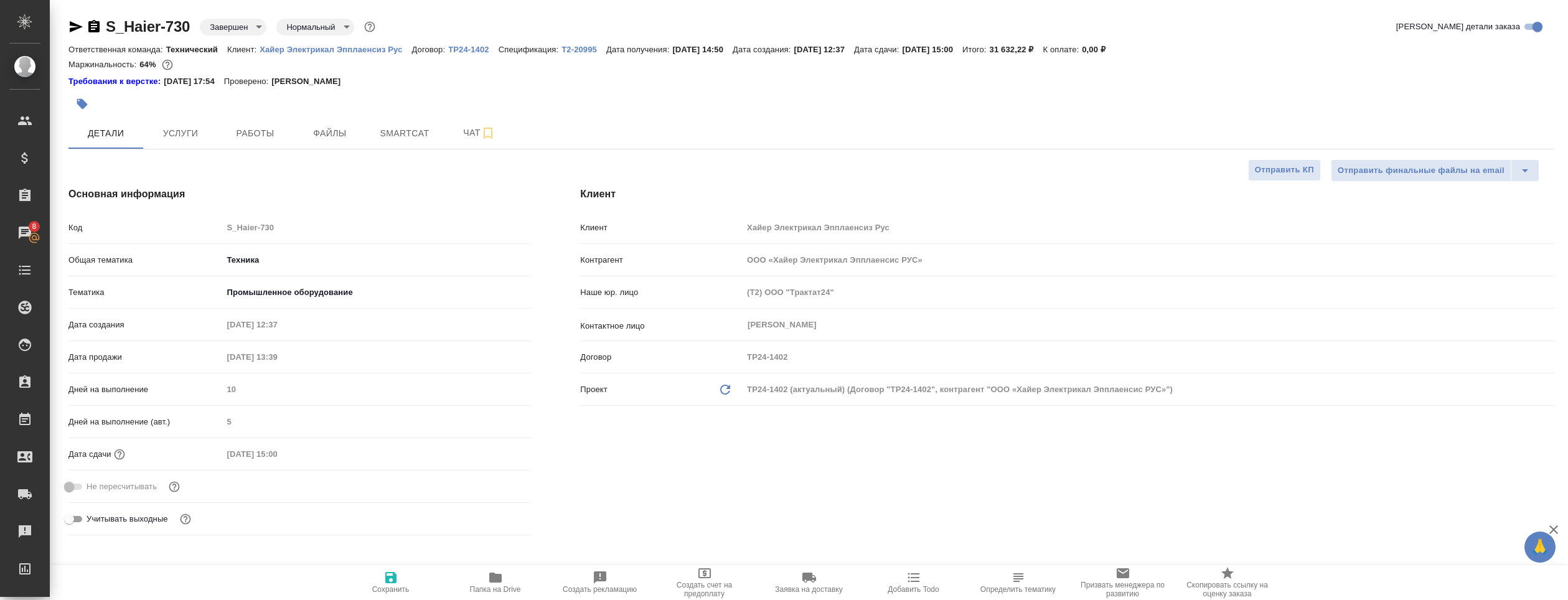
type textarea "x"
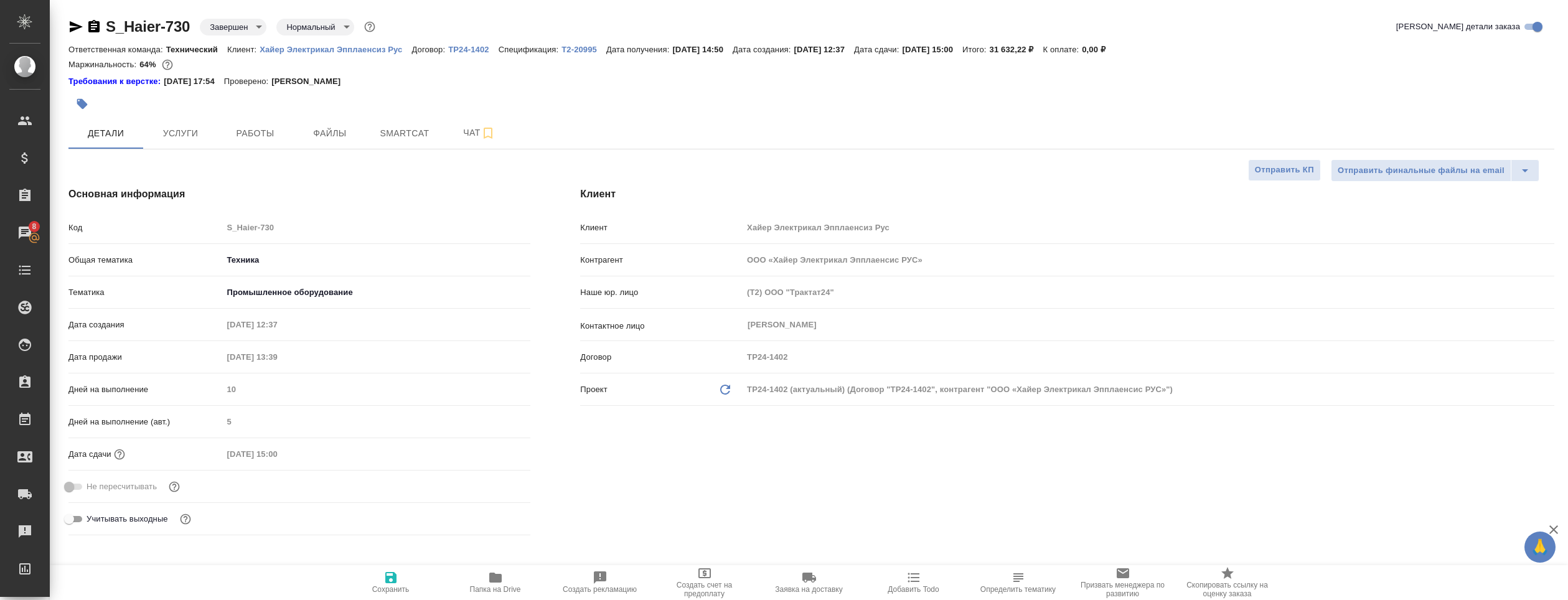
type textarea "x"
select select "RU"
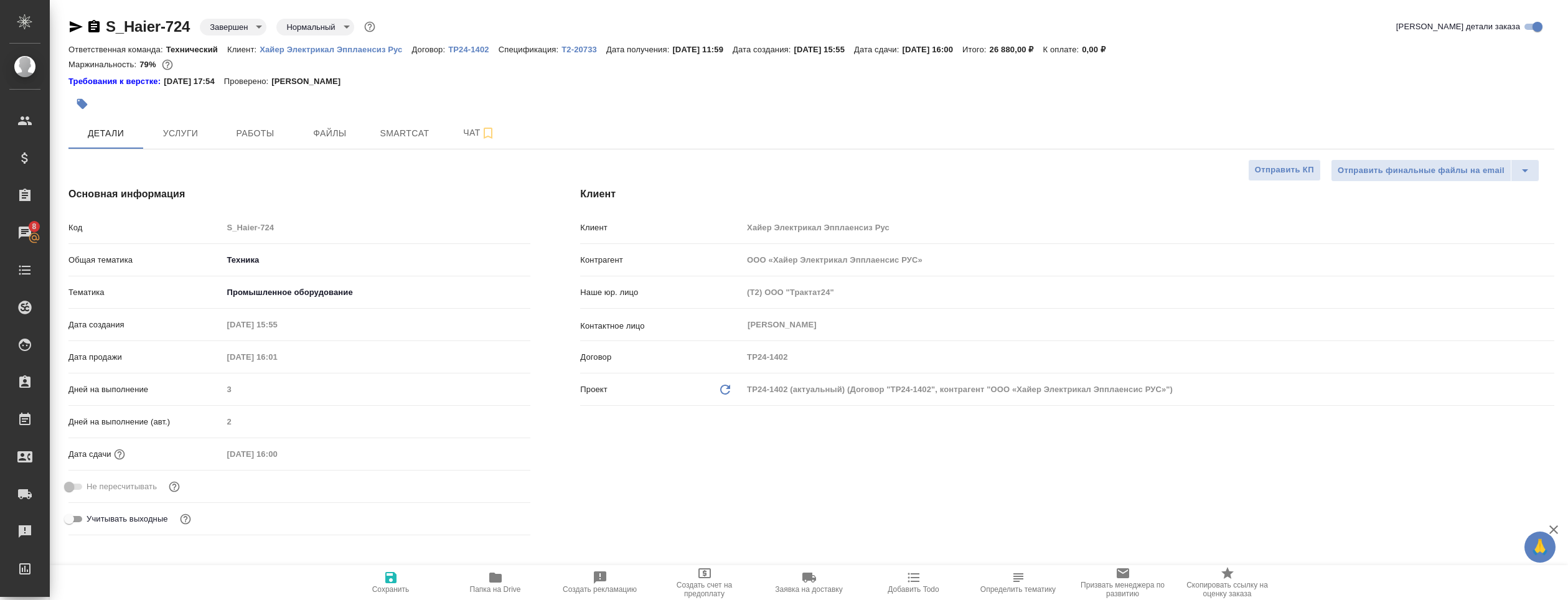
type textarea "x"
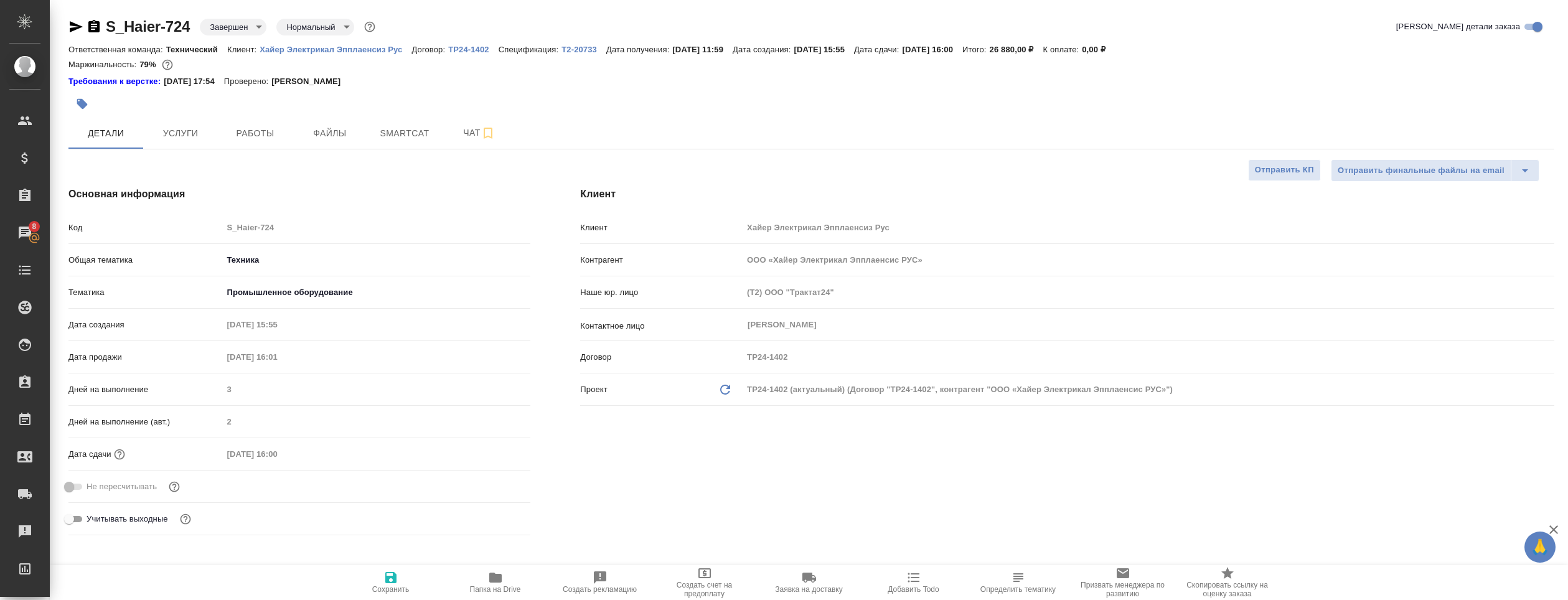
type textarea "x"
click at [501, 577] on icon "button" at bounding box center [495, 578] width 12 height 10
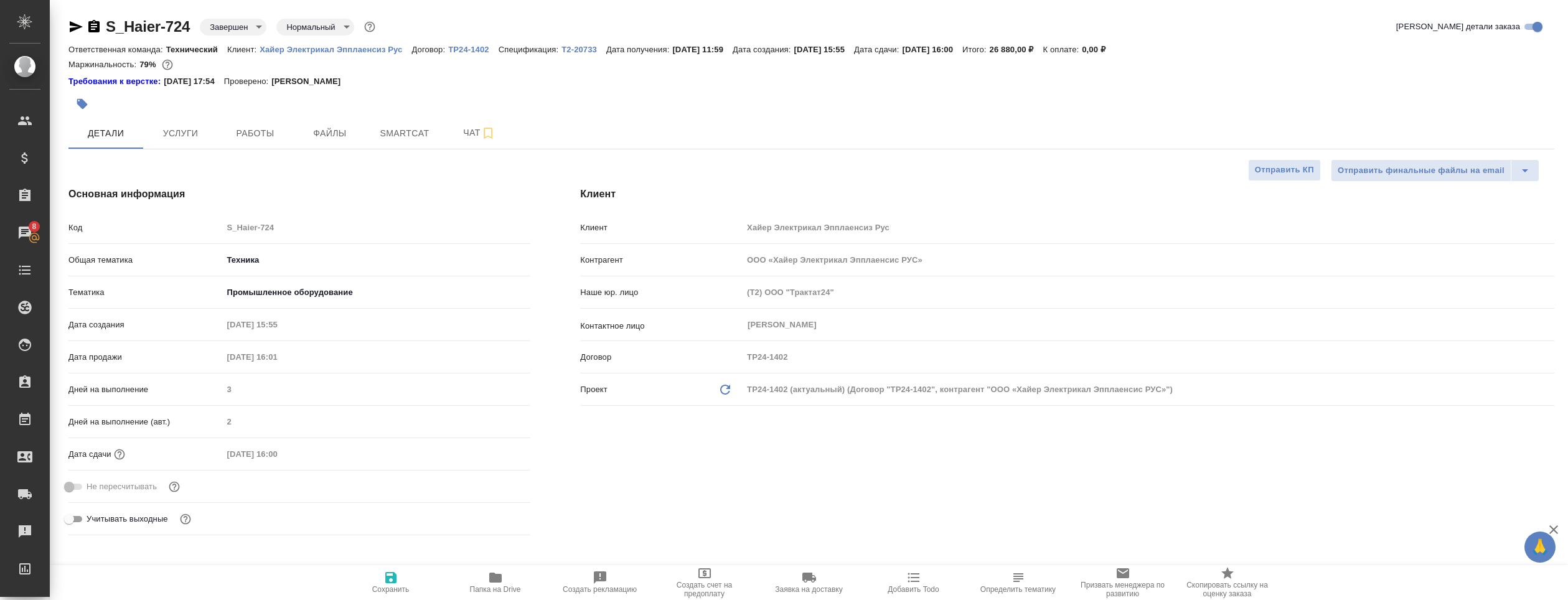
type textarea "x"
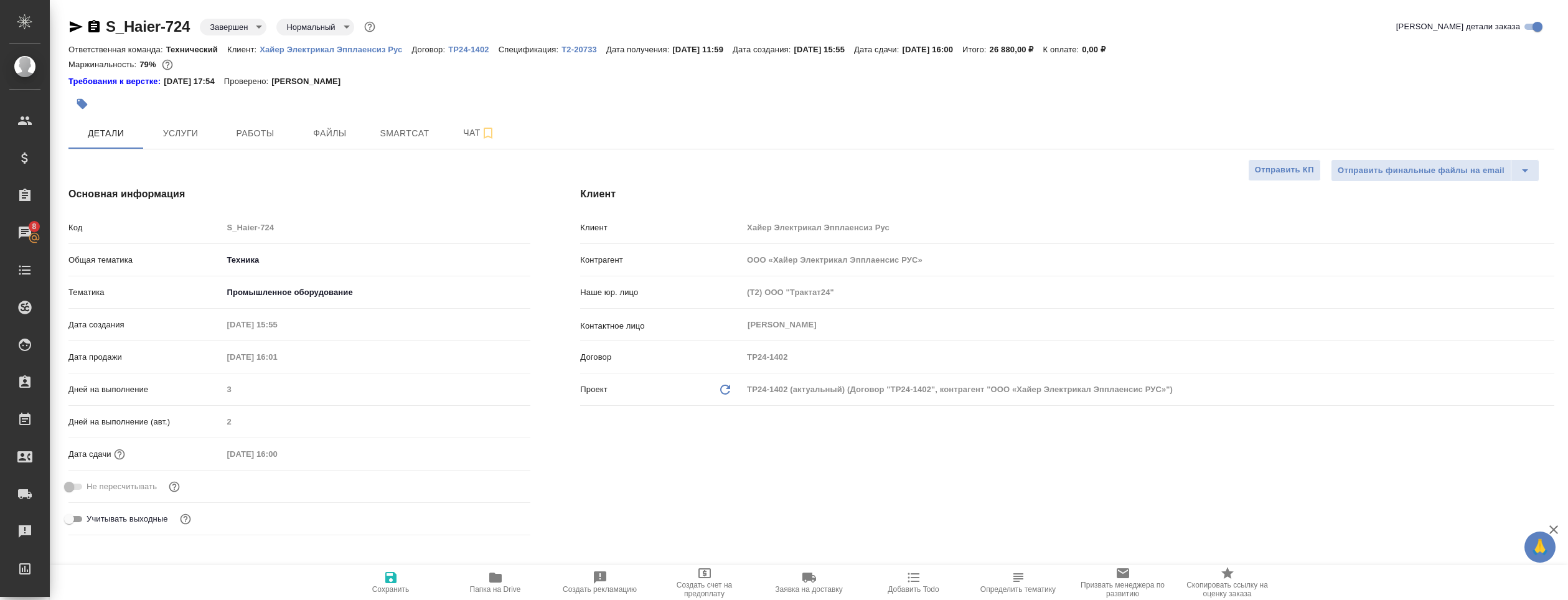
type textarea "x"
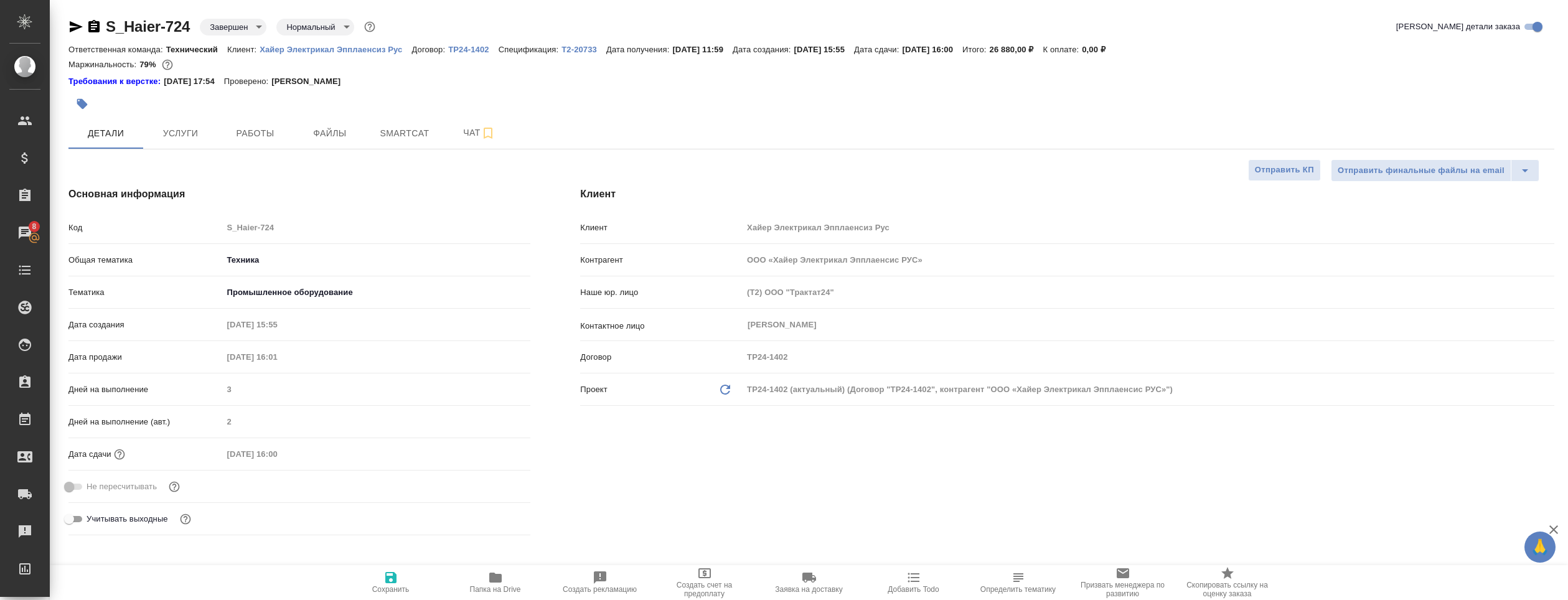
type textarea "x"
